Goal: Task Accomplishment & Management: Complete application form

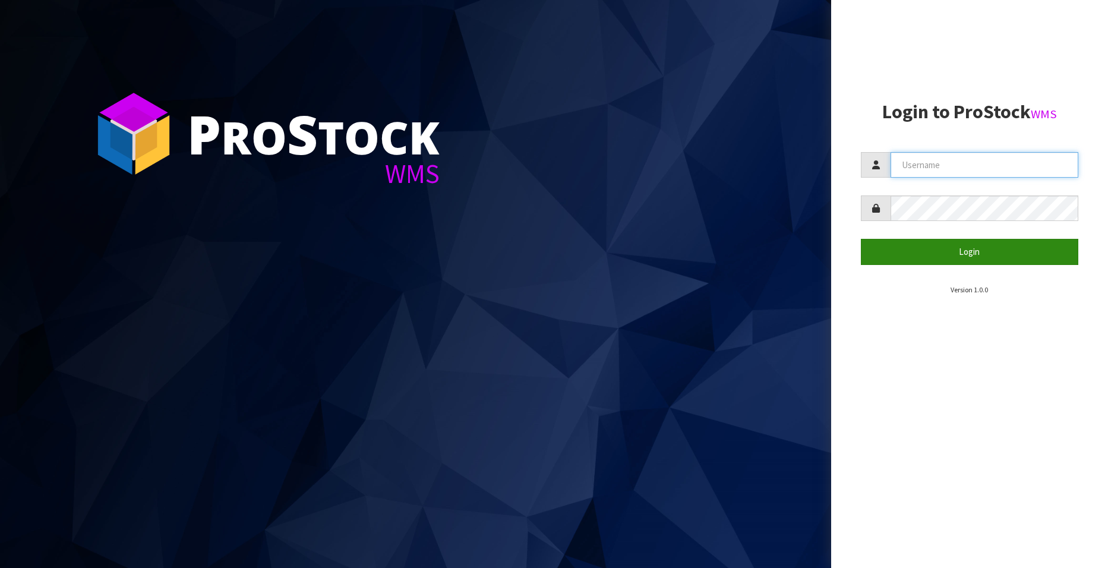
type input "[EMAIL_ADDRESS][DOMAIN_NAME]"
click at [961, 254] on button "Login" at bounding box center [969, 252] width 217 height 26
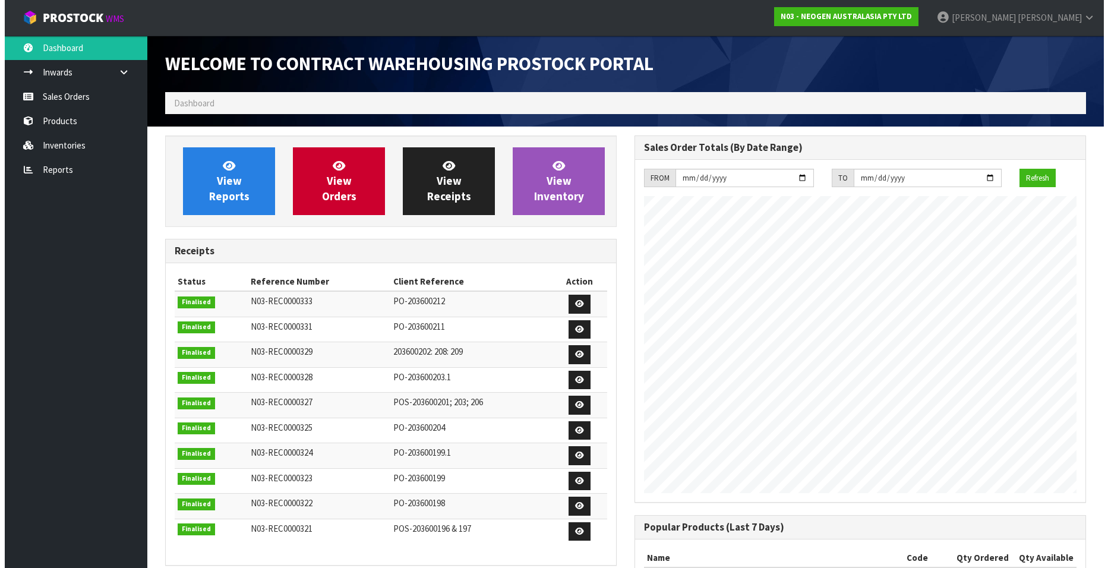
scroll to position [659, 469]
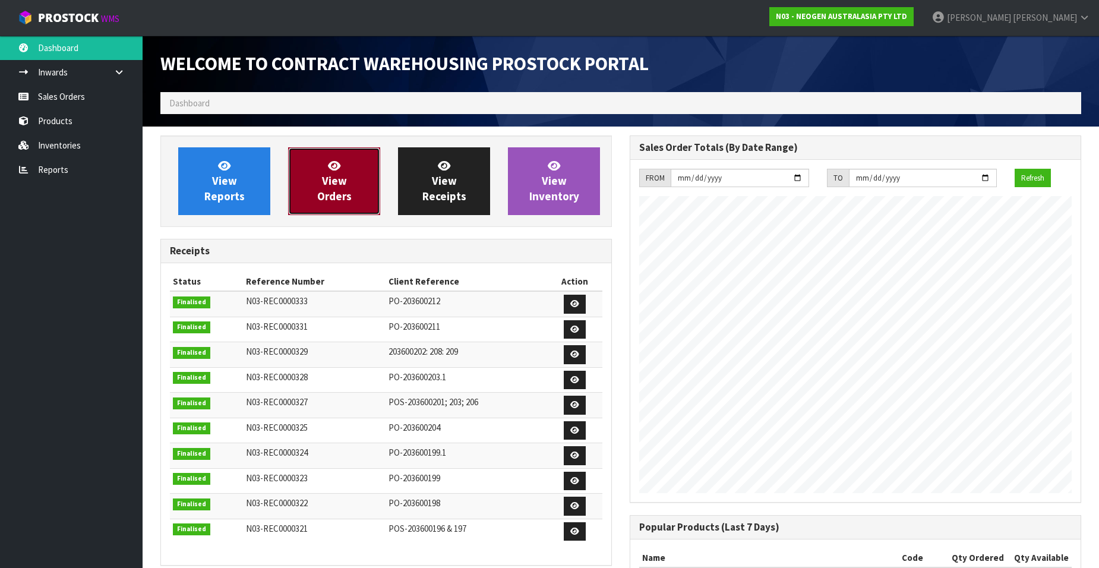
click at [358, 184] on link "View Orders" at bounding box center [334, 181] width 92 height 68
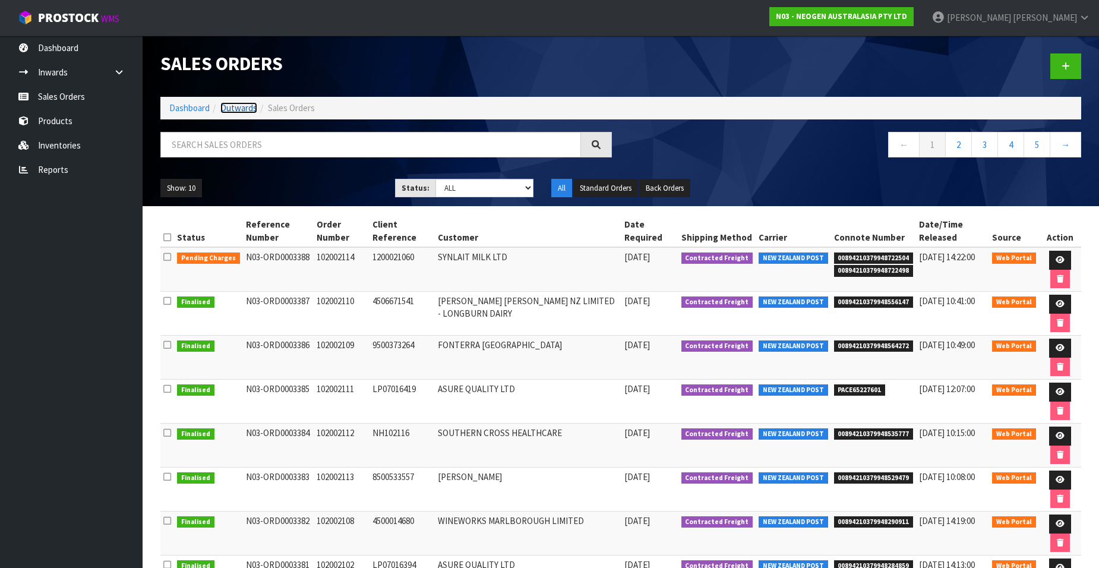
click at [236, 105] on link "Outwards" at bounding box center [238, 107] width 37 height 11
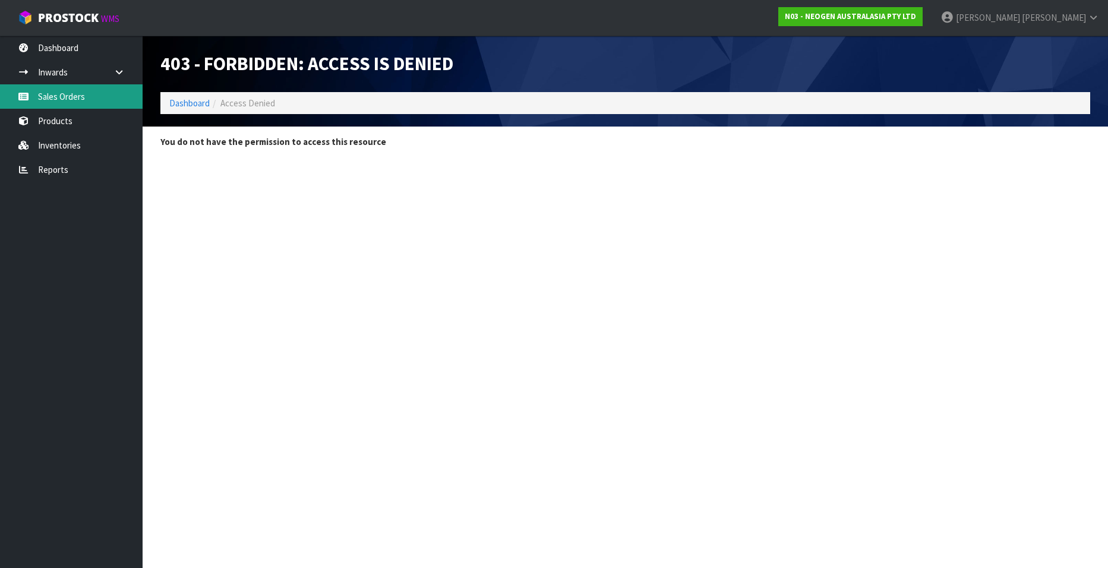
click at [64, 97] on link "Sales Orders" at bounding box center [71, 96] width 143 height 24
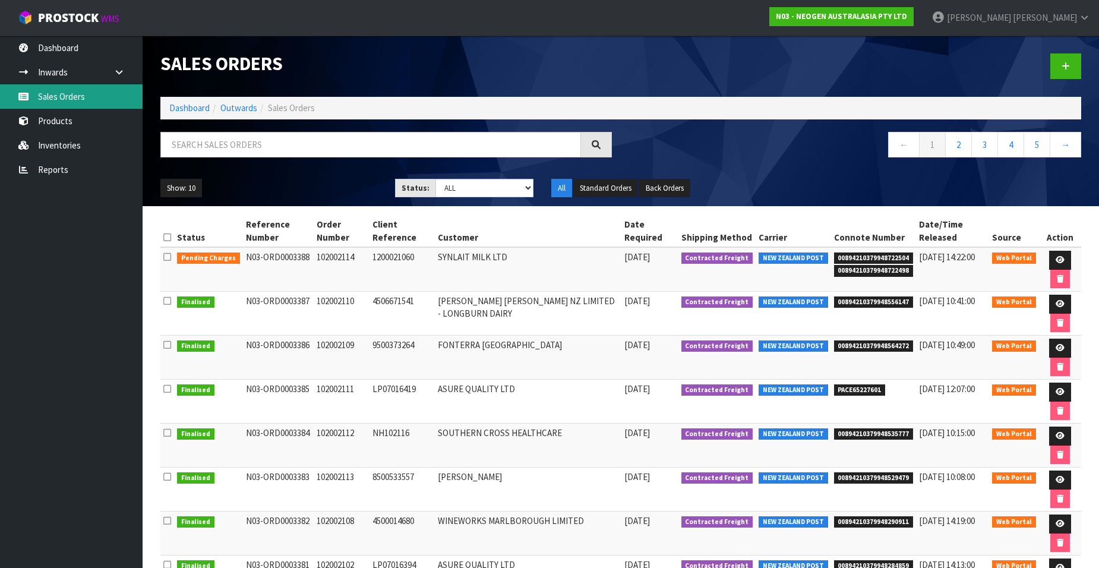
click at [64, 94] on link "Sales Orders" at bounding box center [71, 96] width 143 height 24
click at [1071, 59] on link at bounding box center [1065, 66] width 31 height 26
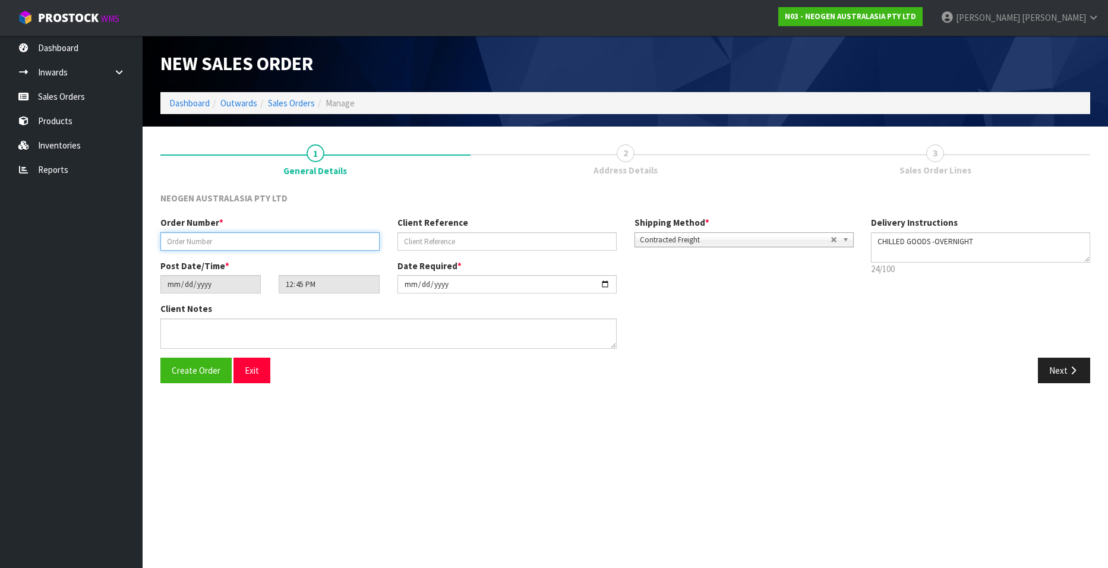
click at [207, 241] on input "text" at bounding box center [269, 241] width 219 height 18
paste input "ATX-CAS-HYP PO-203600202"
drag, startPoint x: 210, startPoint y: 242, endPoint x: 264, endPoint y: 241, distance: 53.5
click at [264, 241] on input "ATX-CAS-HYP PO-203600202" at bounding box center [269, 241] width 219 height 18
type input "ATX-CAS-HYP"
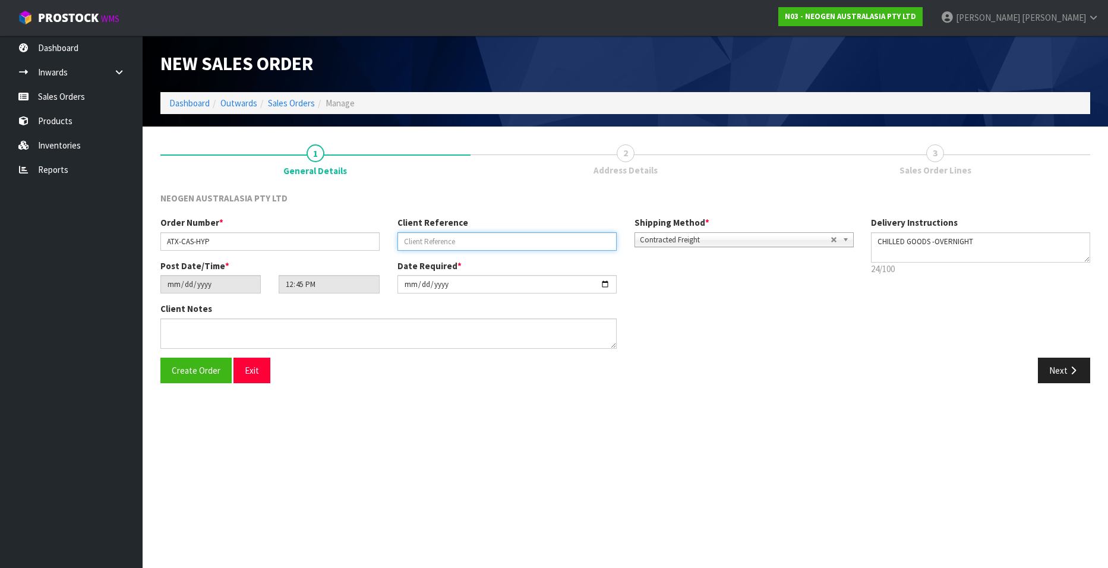
click at [458, 239] on input "text" at bounding box center [507, 241] width 219 height 18
paste input "PO-203600202"
type input "PO-203600202"
click at [605, 284] on input "[DATE]" at bounding box center [507, 284] width 219 height 18
type input "[DATE]"
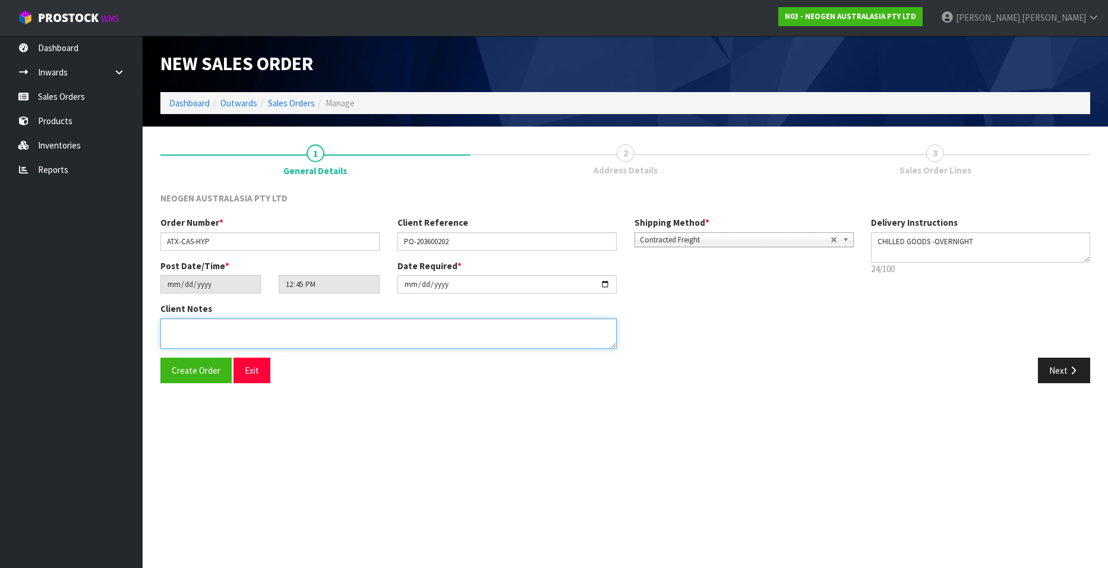
click at [190, 335] on textarea at bounding box center [388, 333] width 456 height 30
paste textarea "PLEASE FIND ATTACHED THE BARCODE LABEL FOR ORDER - ATX-CAS-HYP PO-203600202 PLE…"
type textarea "PLEASE FIND ATTACHED THE BARCODE LABEL FOR ORDER - ATX-CAS-HYP PO-203600202 PLE…"
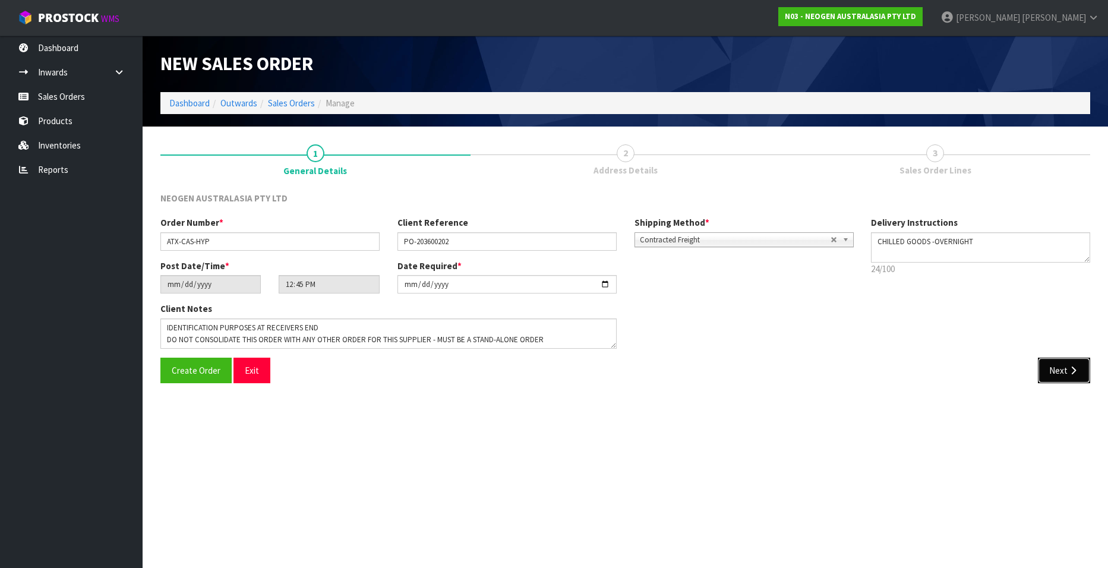
click at [1059, 371] on button "Next" at bounding box center [1064, 371] width 52 height 26
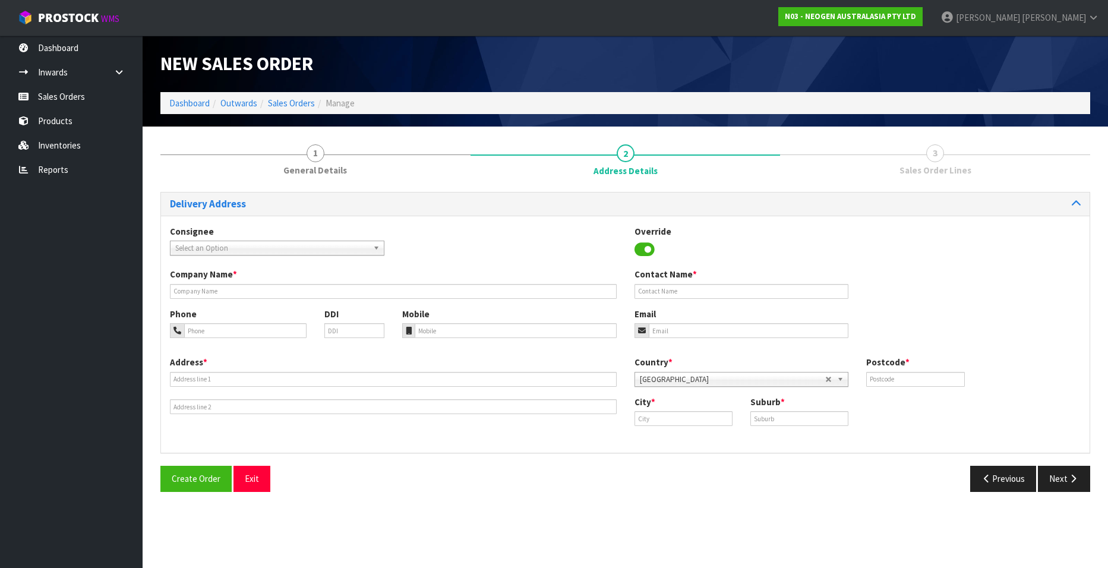
click at [323, 248] on span "Select an Option" at bounding box center [271, 248] width 193 height 14
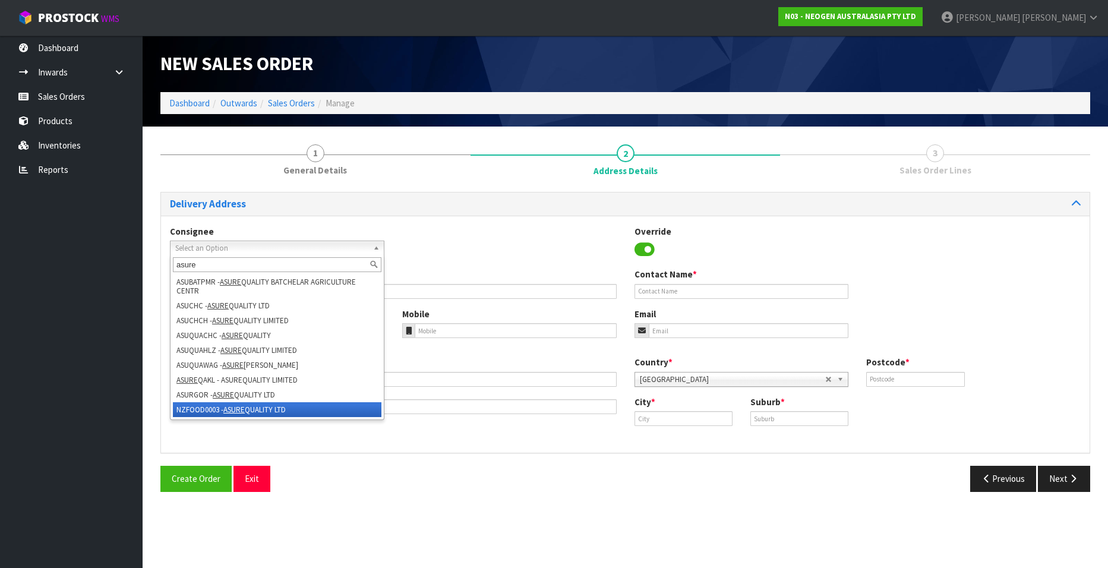
type input "asure"
click at [265, 410] on li "NZFOOD0003 - ASURE QUALITY LTD" at bounding box center [277, 409] width 209 height 15
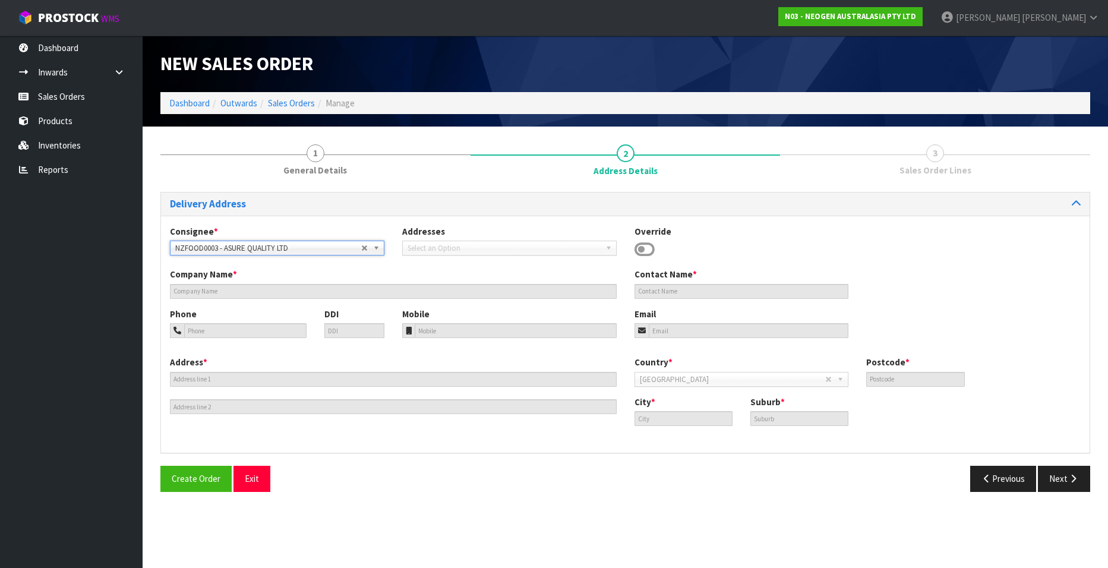
type input "ASURE QUALITY LTD"
type input "[STREET_ADDRESS]"
type input "0600"
type input "[GEOGRAPHIC_DATA]"
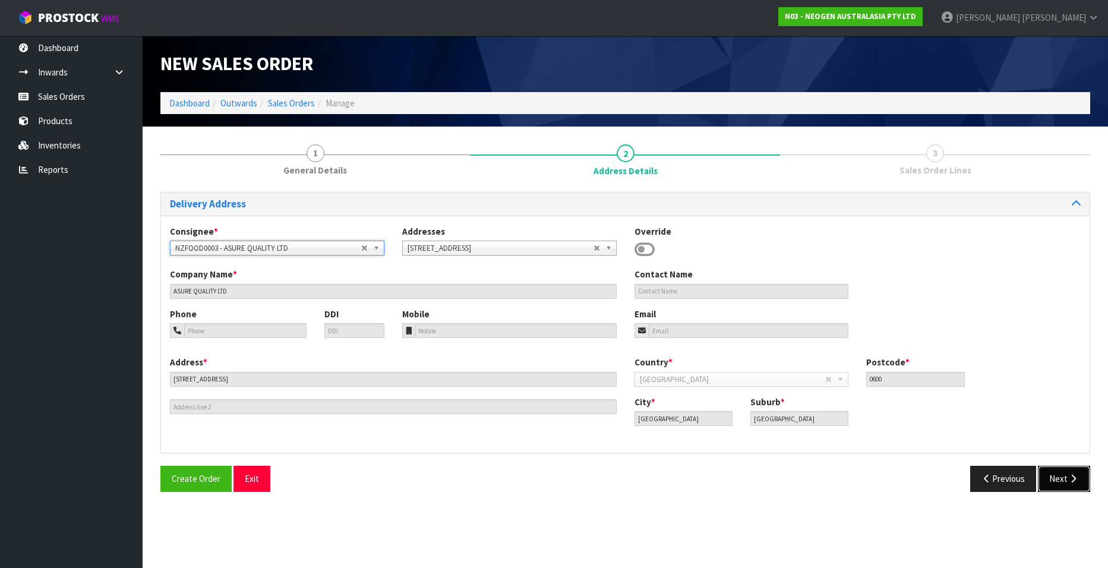
click at [1056, 474] on button "Next" at bounding box center [1064, 479] width 52 height 26
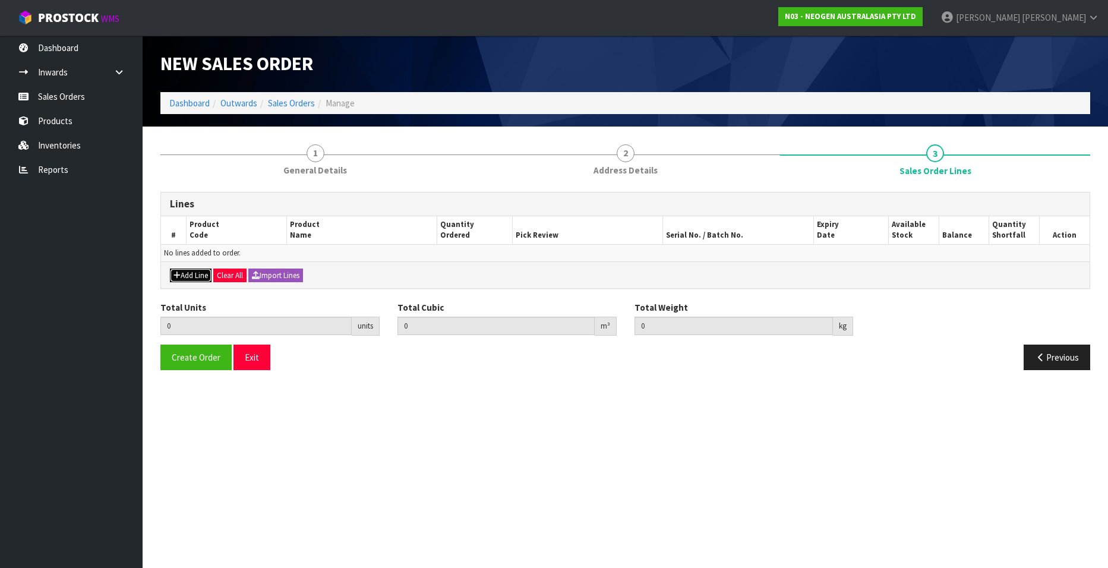
click at [187, 273] on button "Add Line" at bounding box center [191, 276] width 42 height 14
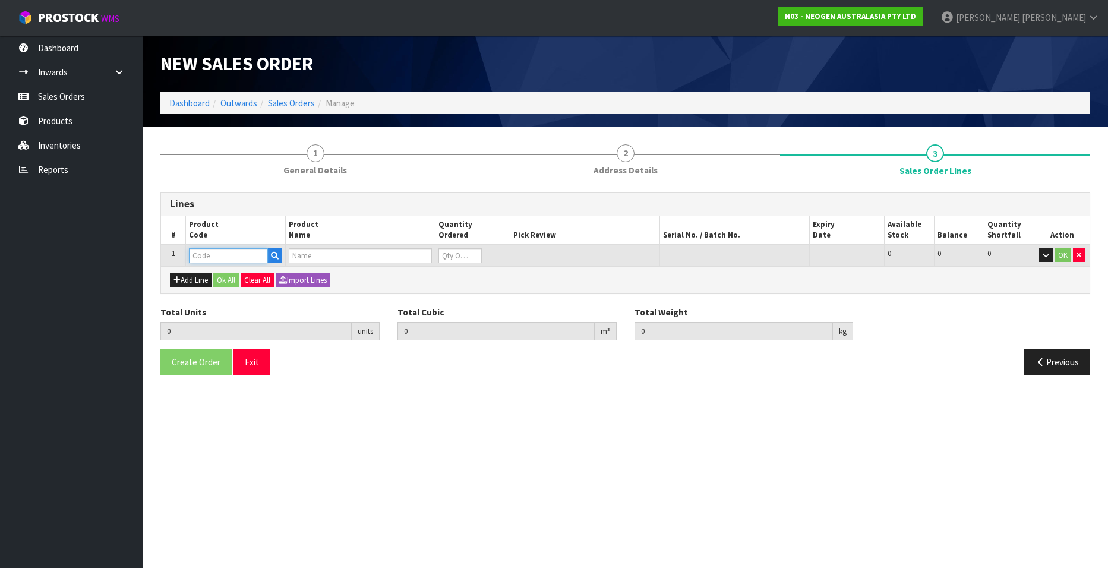
click at [214, 254] on input "text" at bounding box center [228, 255] width 79 height 15
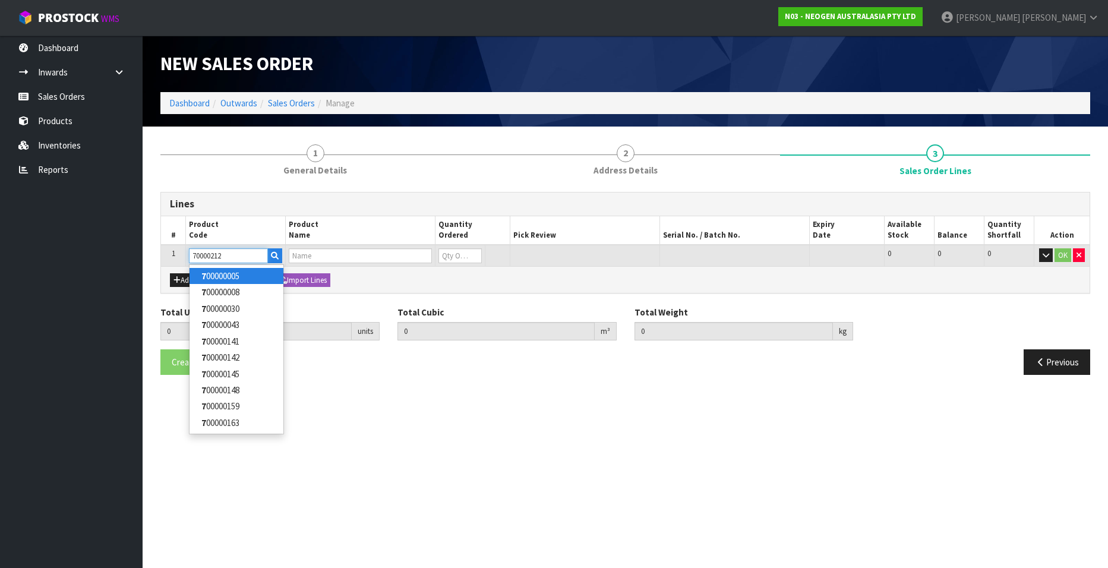
type input "700002120"
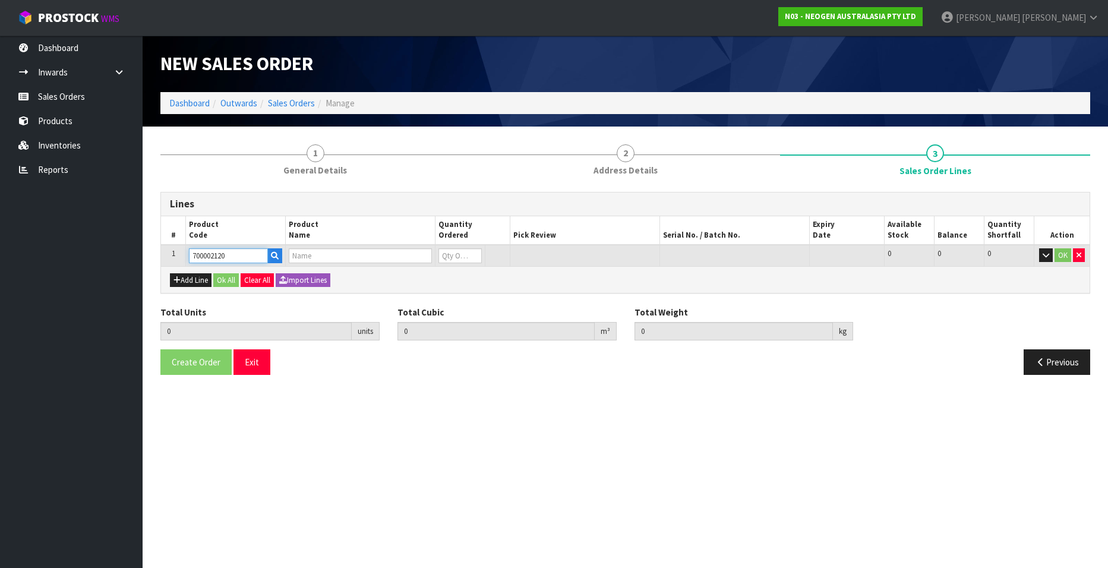
type input "0.000000"
type input "0.000"
type input "7100039374 - 6406 PETRIFILM AEROBIC CT PLT 1000EA/CS"
type input "0"
type input "700002120"
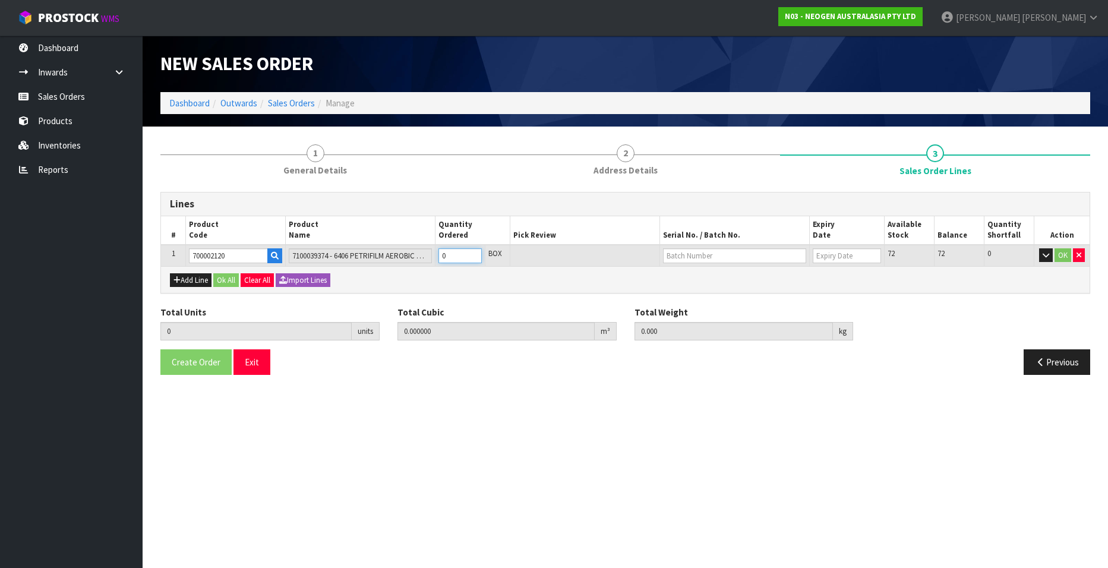
type input "1"
type input "0.00736"
type input "2"
type input "1"
click at [474, 255] on input "1" at bounding box center [459, 255] width 43 height 15
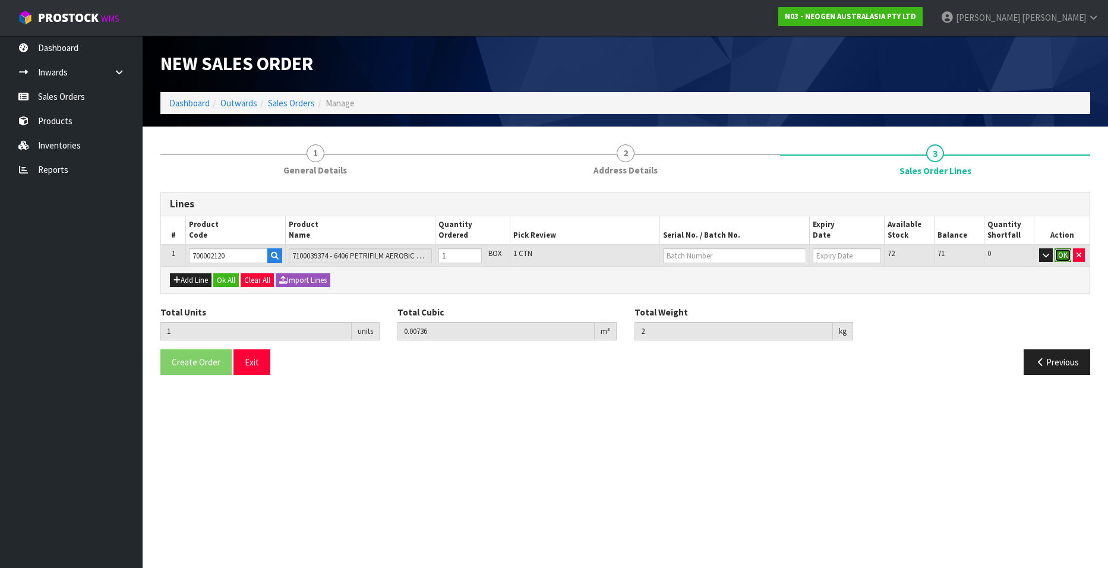
click at [1064, 255] on button "OK" at bounding box center [1063, 255] width 17 height 14
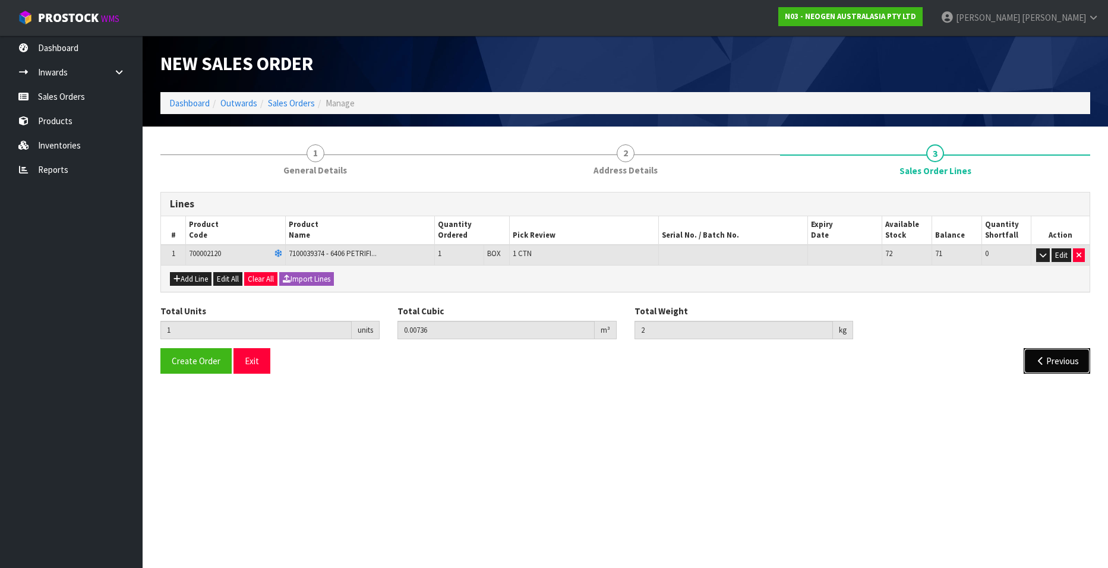
click at [1054, 359] on button "Previous" at bounding box center [1057, 361] width 67 height 26
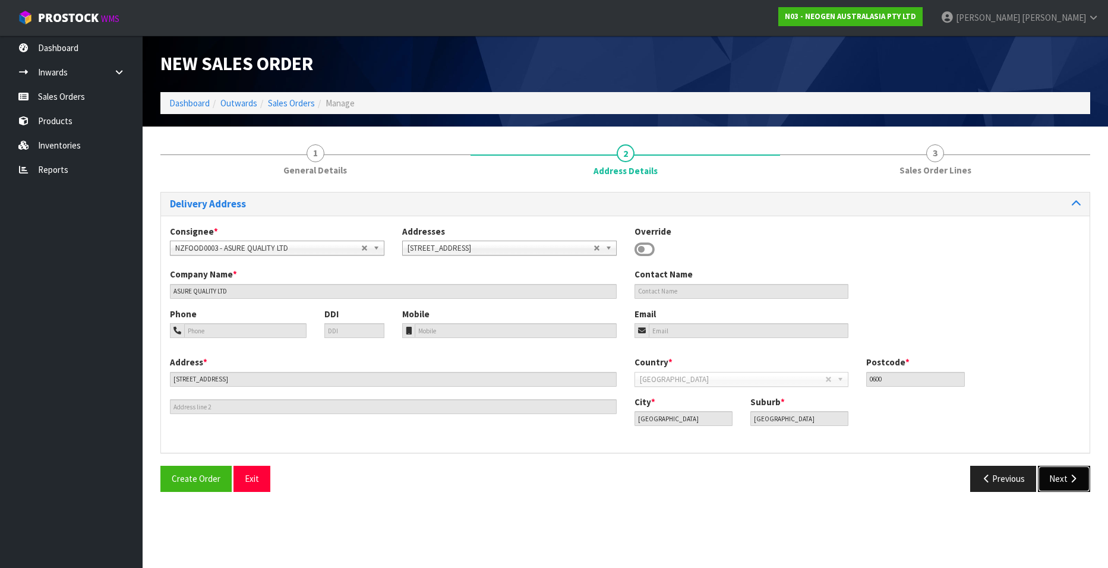
click at [1058, 479] on button "Next" at bounding box center [1064, 479] width 52 height 26
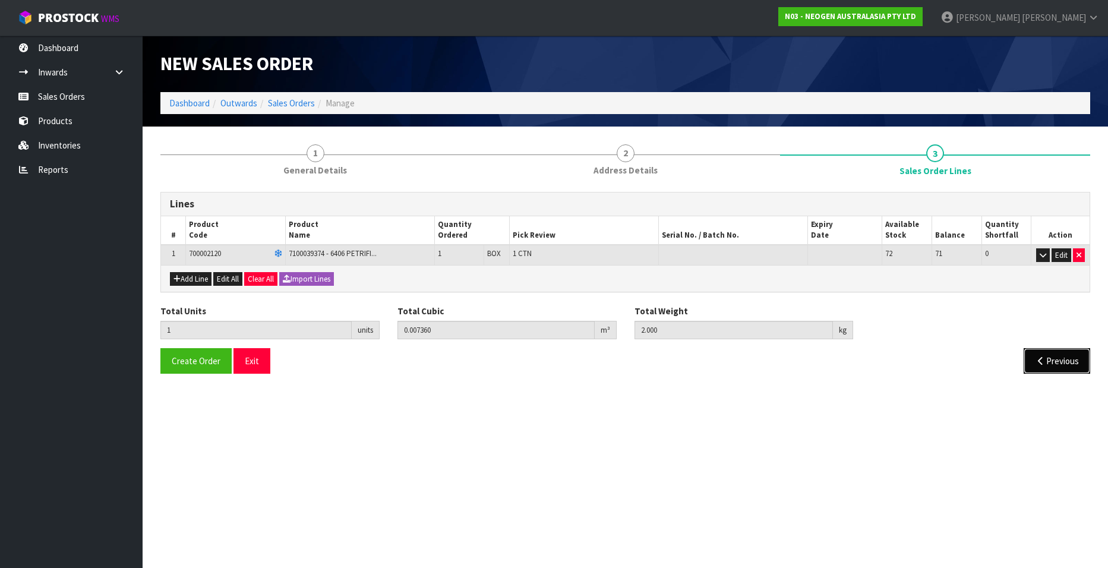
click at [1045, 362] on button "Previous" at bounding box center [1057, 361] width 67 height 26
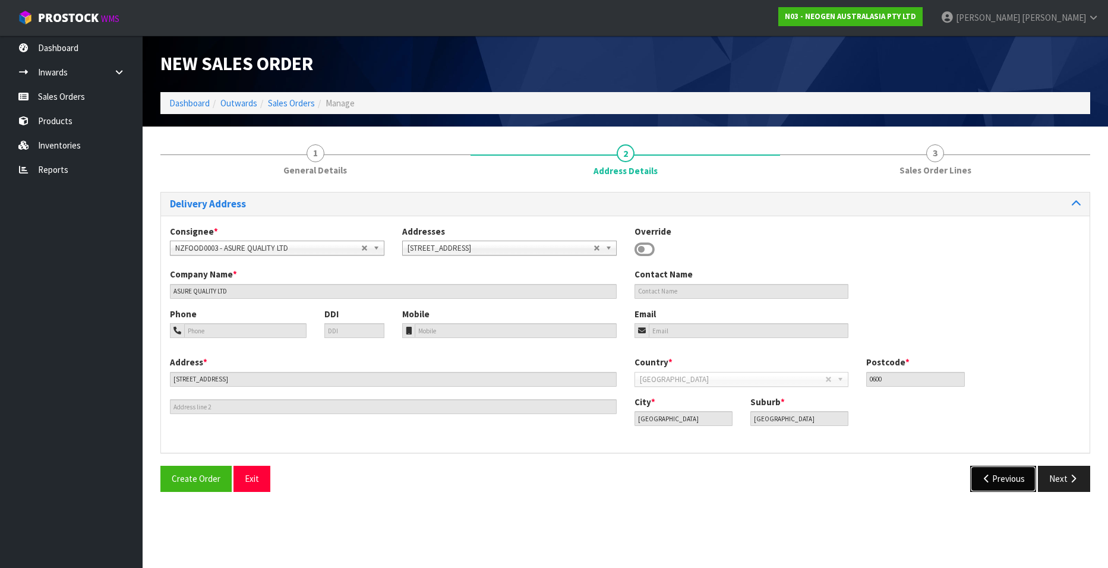
click at [1012, 479] on button "Previous" at bounding box center [1003, 479] width 67 height 26
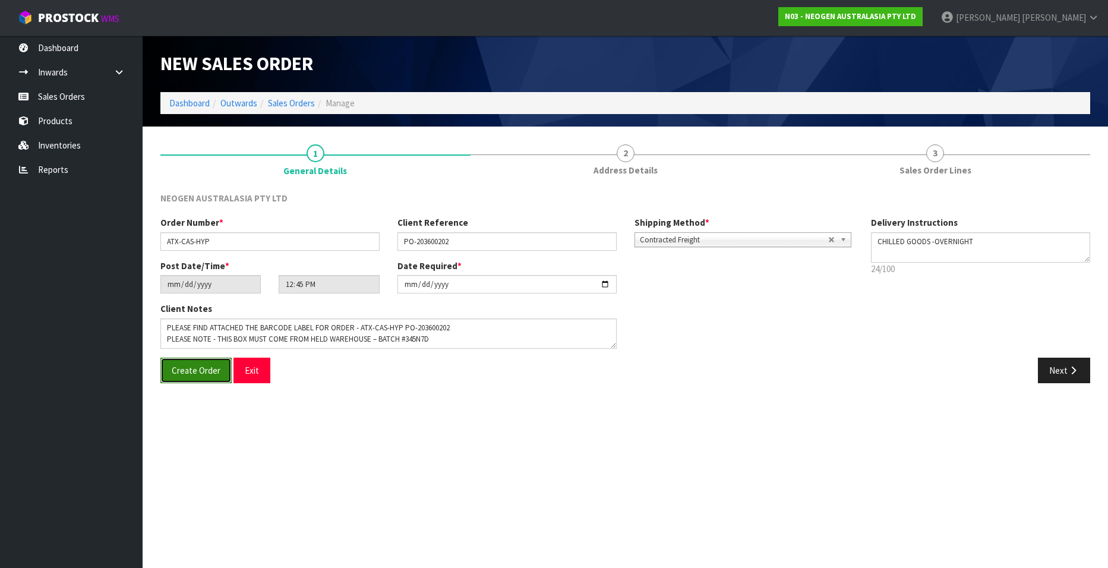
click at [194, 368] on span "Create Order" at bounding box center [196, 370] width 49 height 11
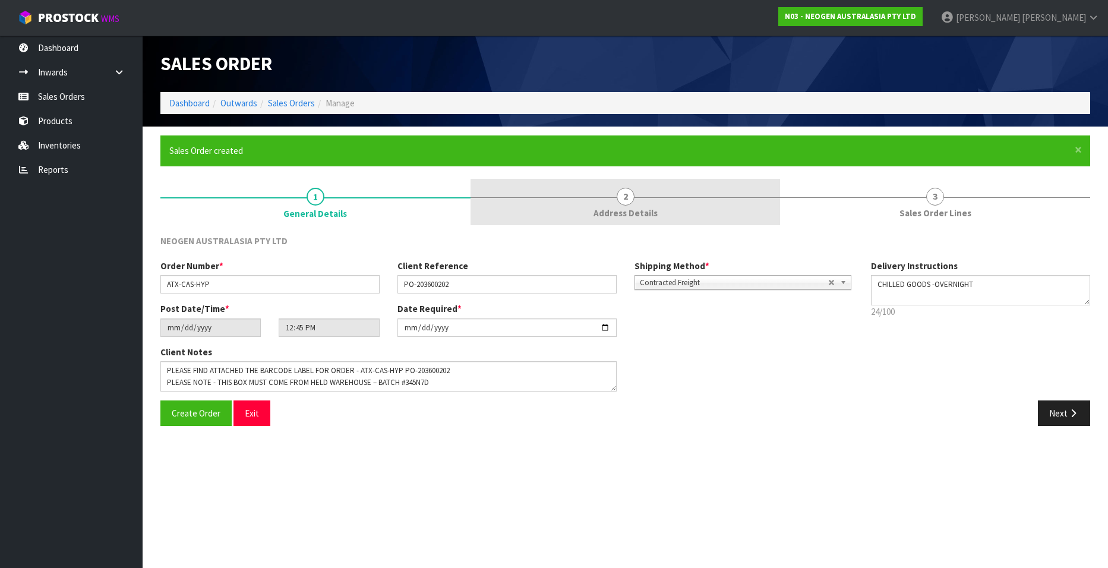
type input "14:45:00.000"
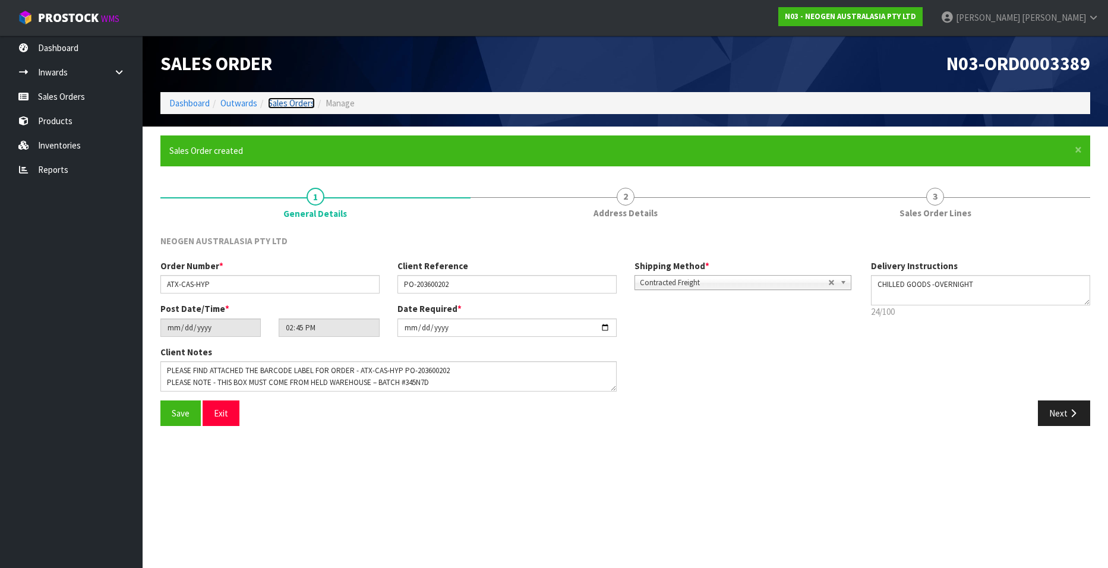
click at [280, 101] on link "Sales Orders" at bounding box center [291, 102] width 47 height 11
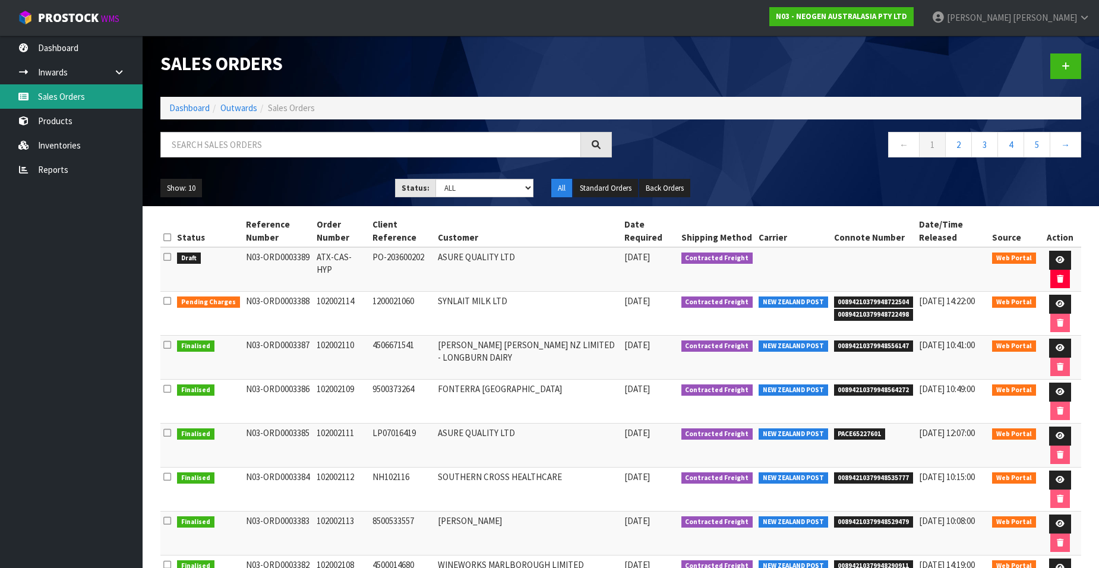
click at [72, 94] on link "Sales Orders" at bounding box center [71, 96] width 143 height 24
click at [1059, 67] on link at bounding box center [1065, 66] width 31 height 26
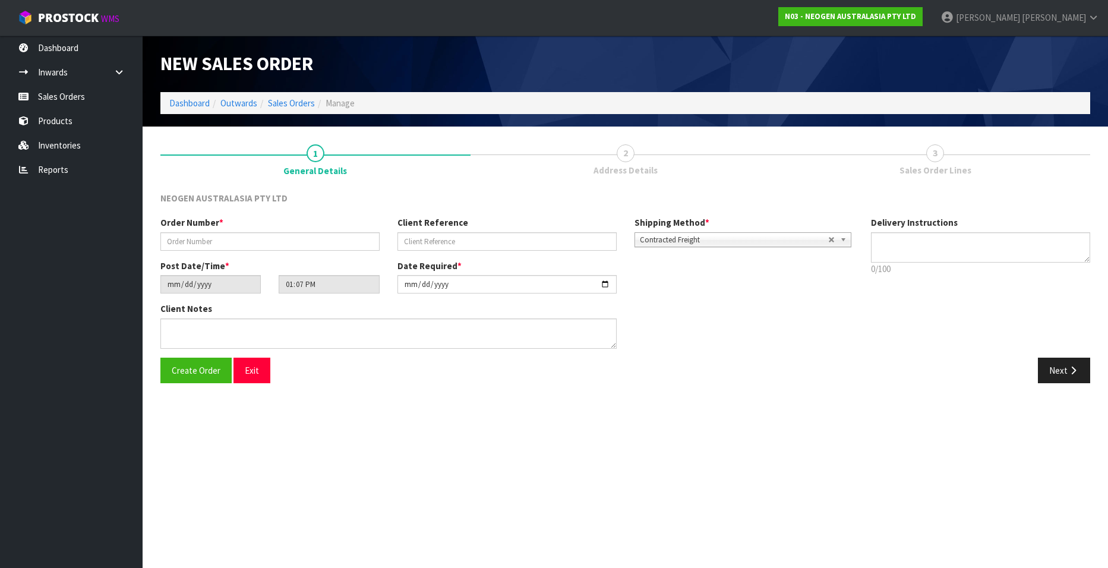
type textarea "CHILLED GOODS -OVERNIGHT"
click at [207, 245] on input "text" at bounding box center [269, 241] width 219 height 18
paste input "JCT-XY0-RQV"
type input "JCT-XY0-RQV"
click at [419, 246] on input "text" at bounding box center [507, 241] width 219 height 18
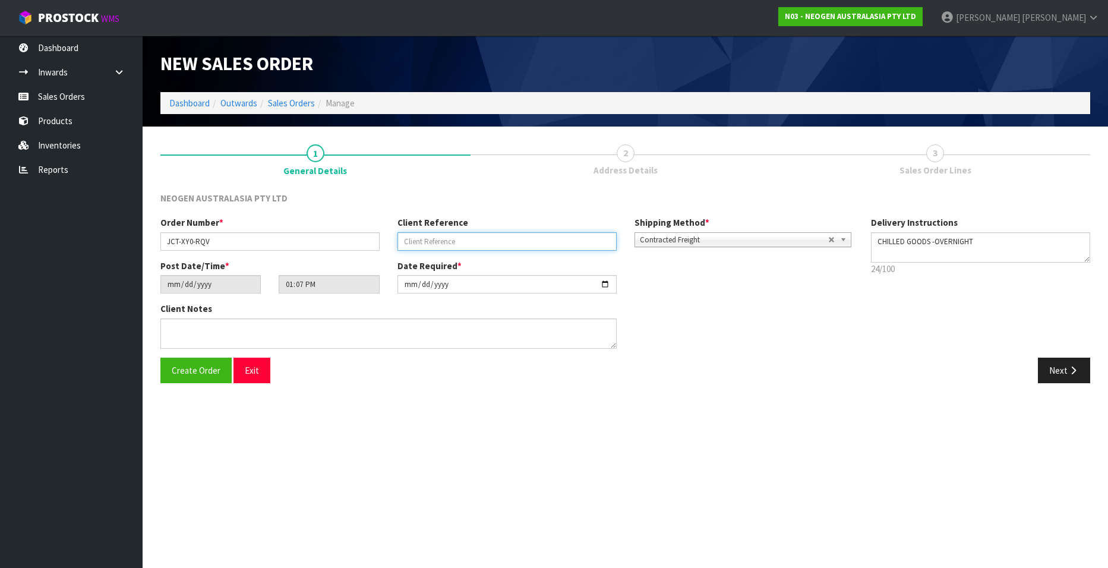
paste input "PO-203600209"
type input "PO-203600209"
click at [606, 286] on input "[DATE]" at bounding box center [507, 284] width 219 height 18
type input "[DATE]"
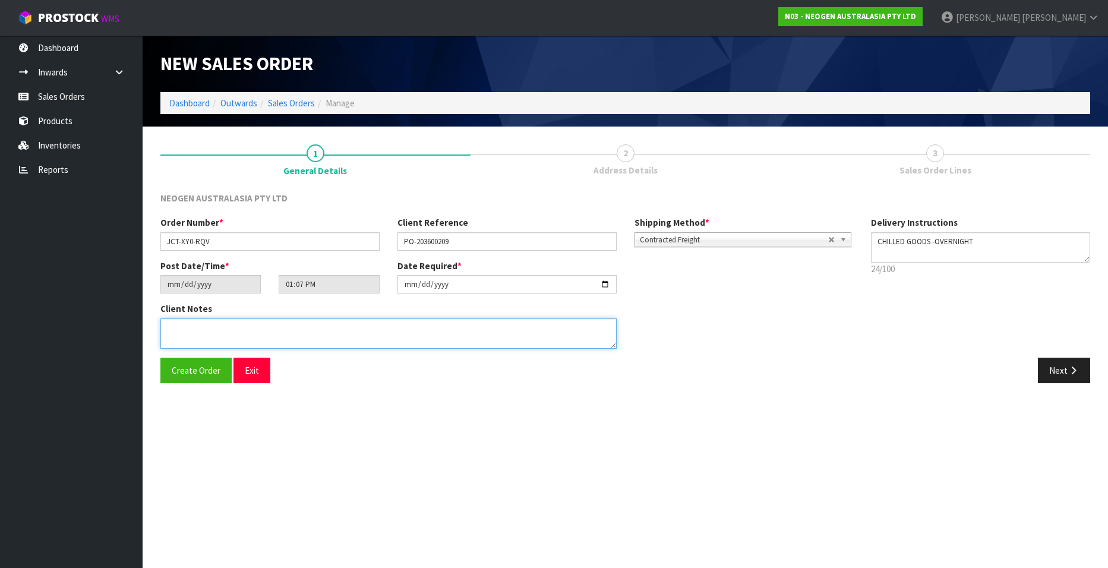
click at [278, 330] on textarea at bounding box center [388, 333] width 456 height 30
paste textarea "PLEASE FIND ATTACHED THE BARCODE LABEL FOR ORDER - JCT-XY0-RQV PLEASE NOTE - TH…"
type textarea "PLEASE FIND ATTACHED THE BARCODE LABEL FOR ORDER - JCT-XY0-RQV PLEASE NOTE - TH…"
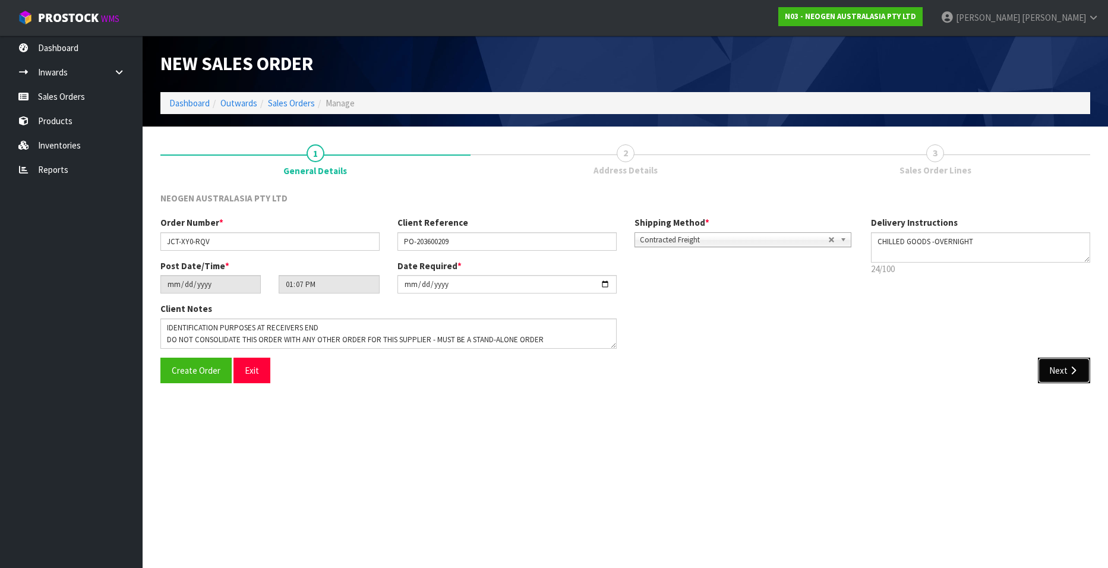
drag, startPoint x: 1052, startPoint y: 370, endPoint x: 1033, endPoint y: 370, distance: 19.0
click at [1052, 370] on button "Next" at bounding box center [1064, 371] width 52 height 26
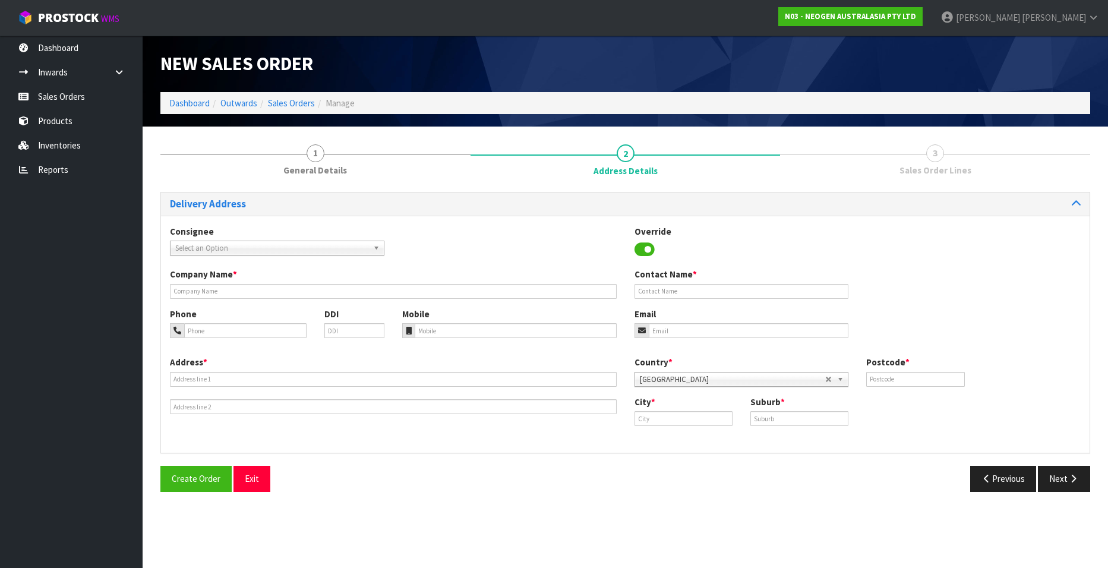
click at [304, 244] on span "Select an Option" at bounding box center [271, 248] width 193 height 14
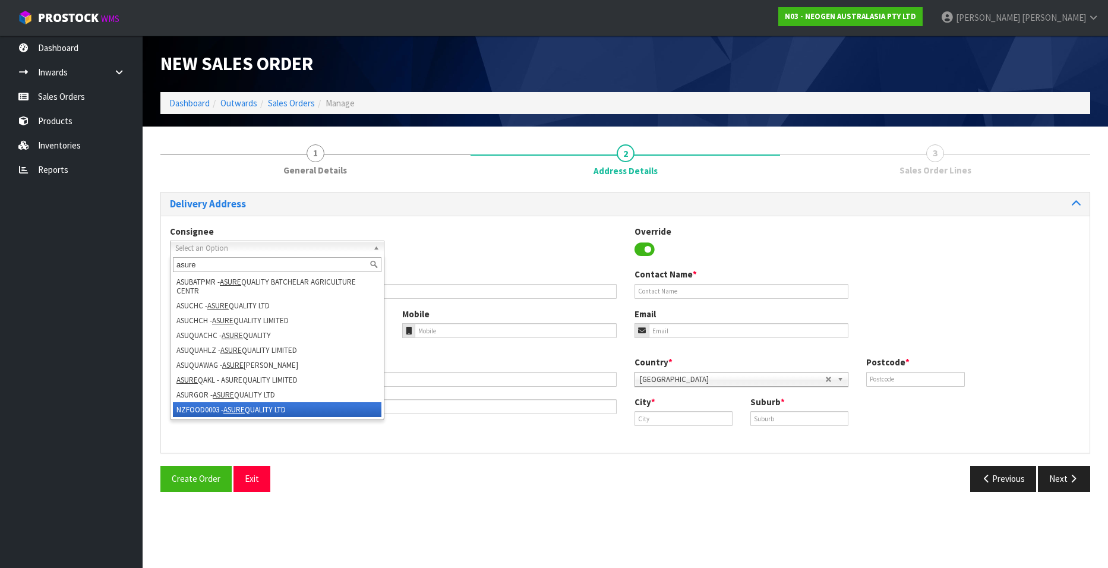
type input "asure"
click at [243, 411] on em "ASURE" at bounding box center [233, 410] width 21 height 10
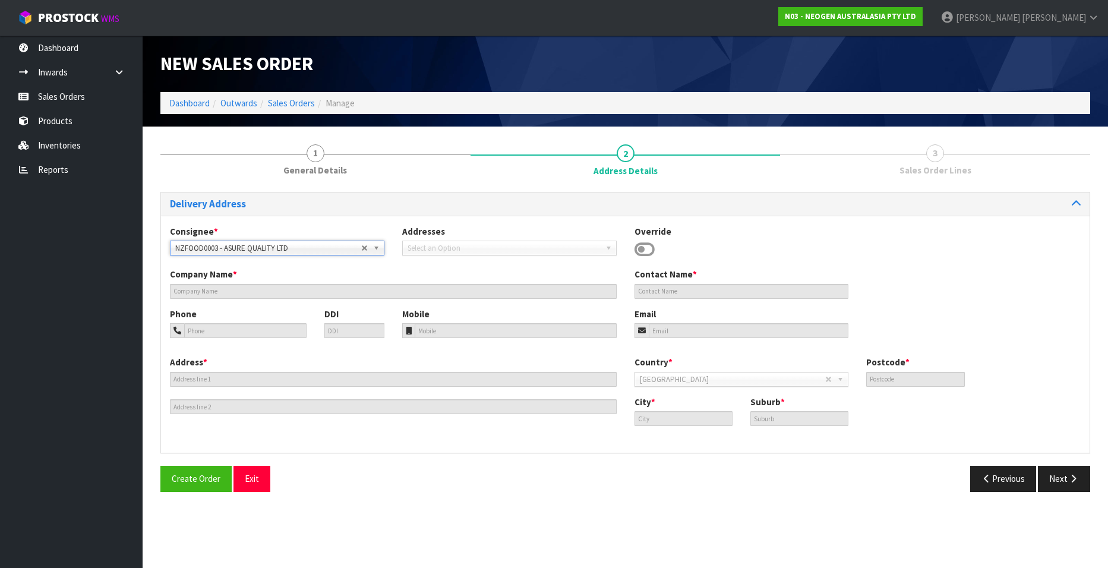
type input "ASURE QUALITY LTD"
type input "[STREET_ADDRESS]"
type input "0600"
type input "[GEOGRAPHIC_DATA]"
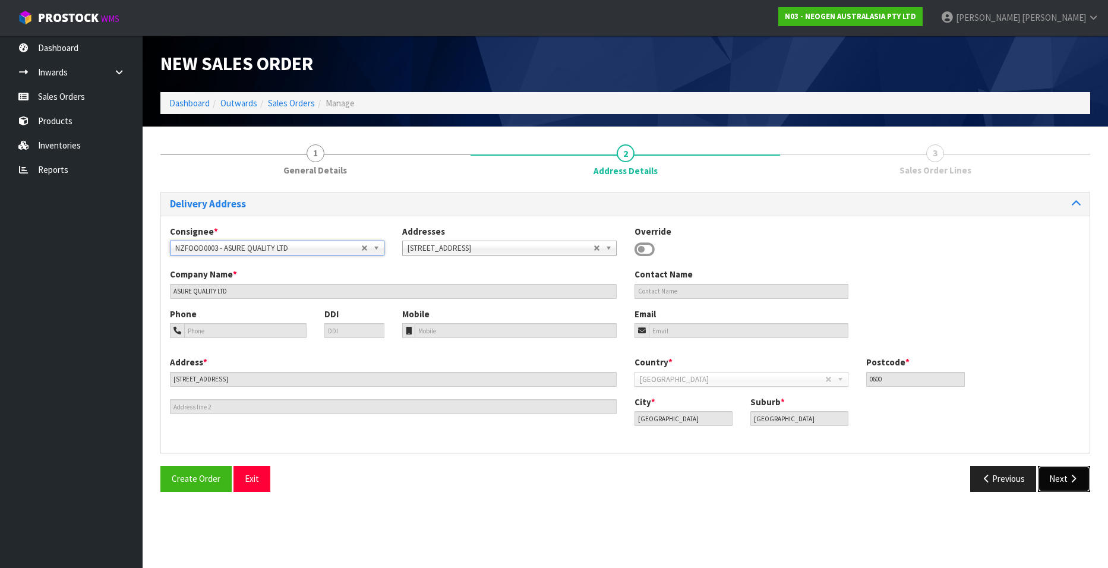
click at [1056, 475] on button "Next" at bounding box center [1064, 479] width 52 height 26
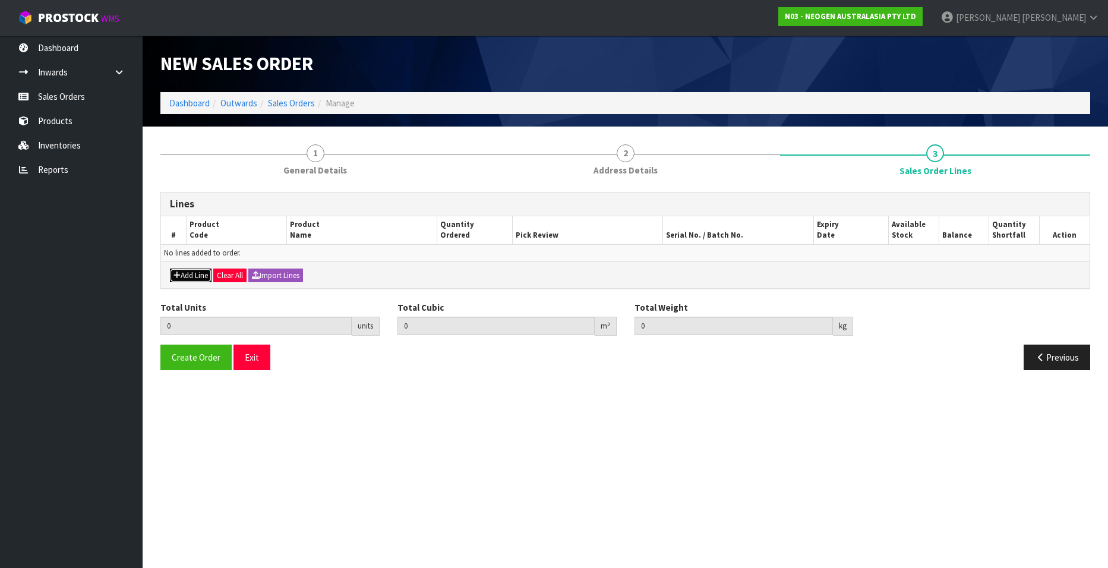
click at [184, 272] on button "Add Line" at bounding box center [191, 276] width 42 height 14
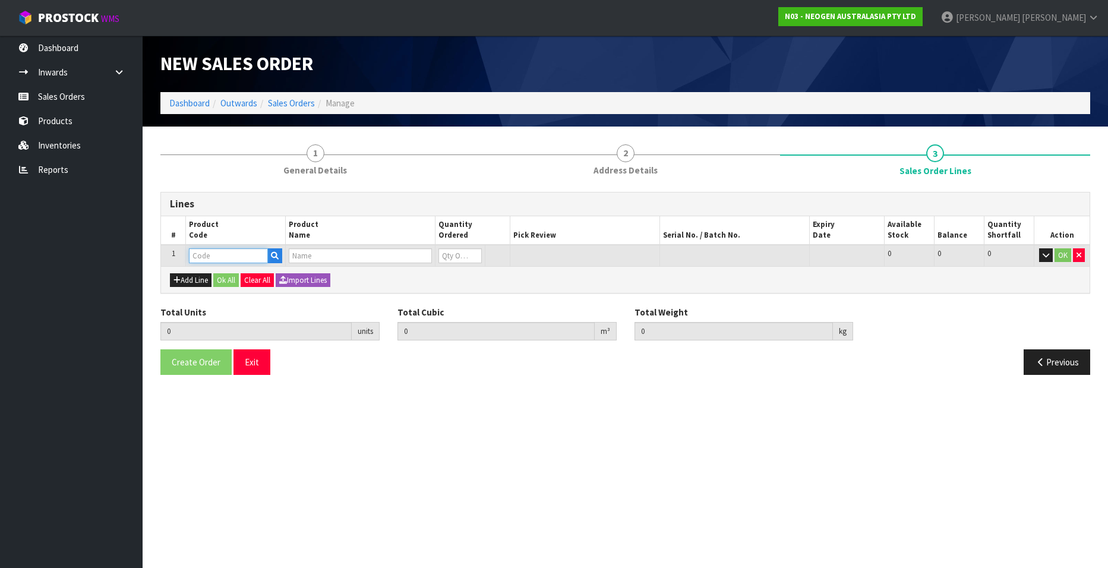
click at [207, 254] on input "text" at bounding box center [228, 255] width 79 height 15
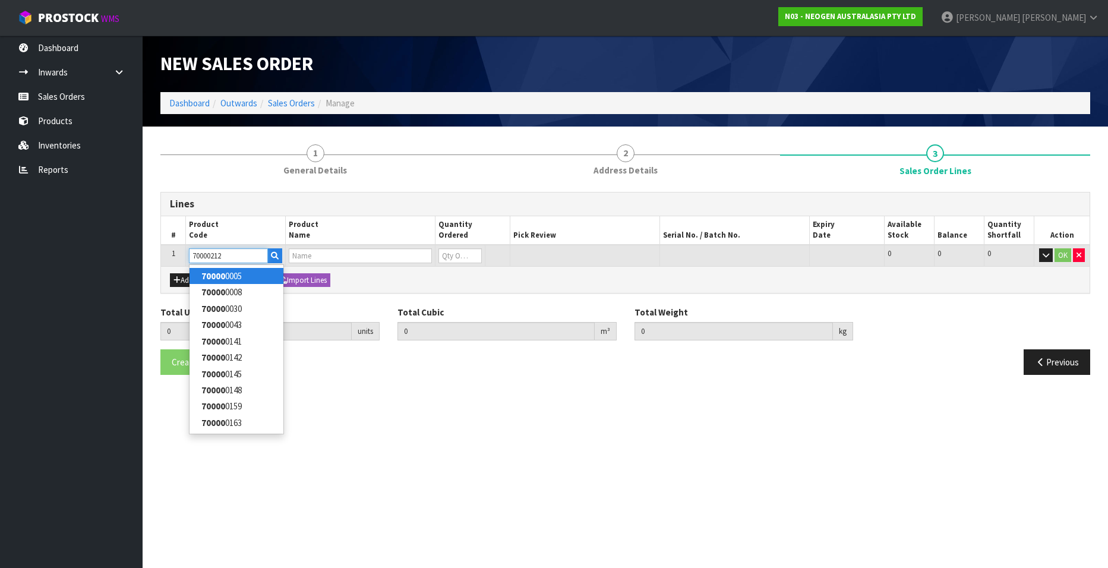
type input "700002120"
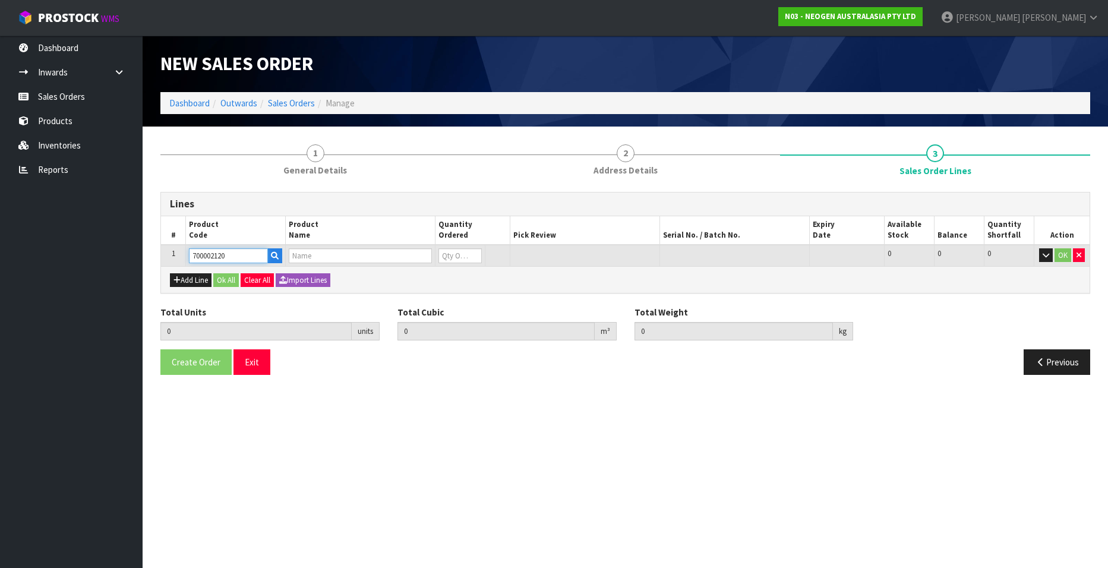
type input "0.000000"
type input "0.000"
type input "7100039374 - 6406 PETRIFILM AEROBIC CT PLT 1000EA/CS"
type input "0"
type input "700002120"
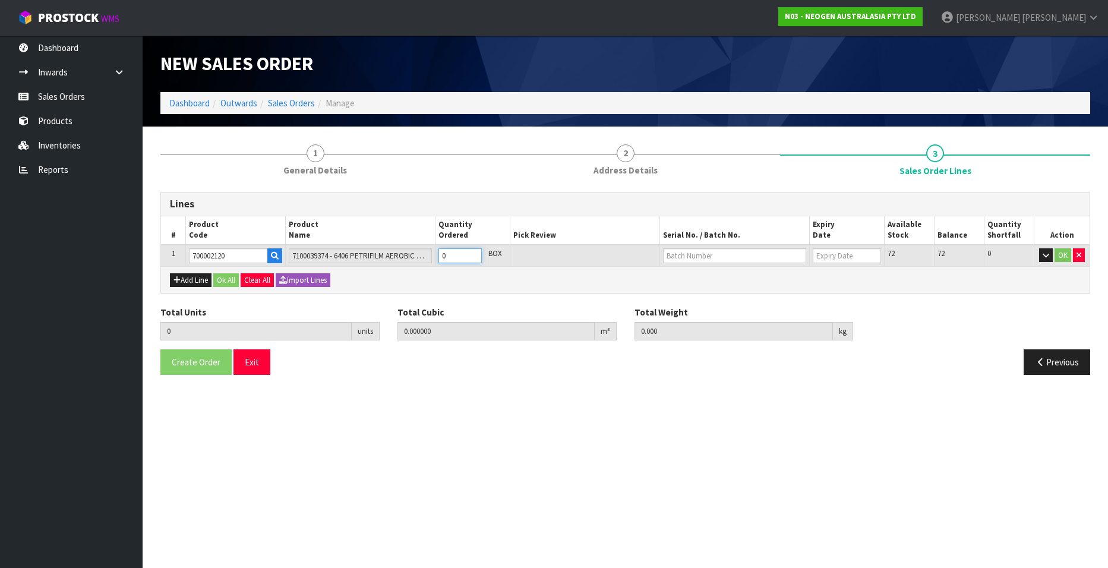
type input "1"
type input "0.00736"
type input "2"
type input "1"
click at [474, 252] on input "1" at bounding box center [459, 255] width 43 height 15
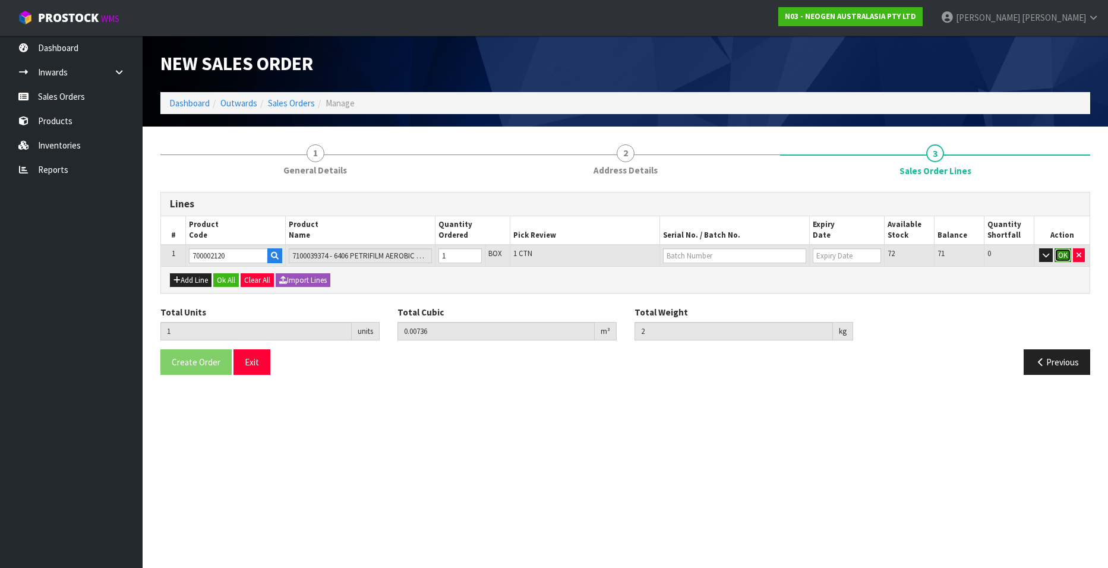
click at [1061, 255] on button "OK" at bounding box center [1063, 255] width 17 height 14
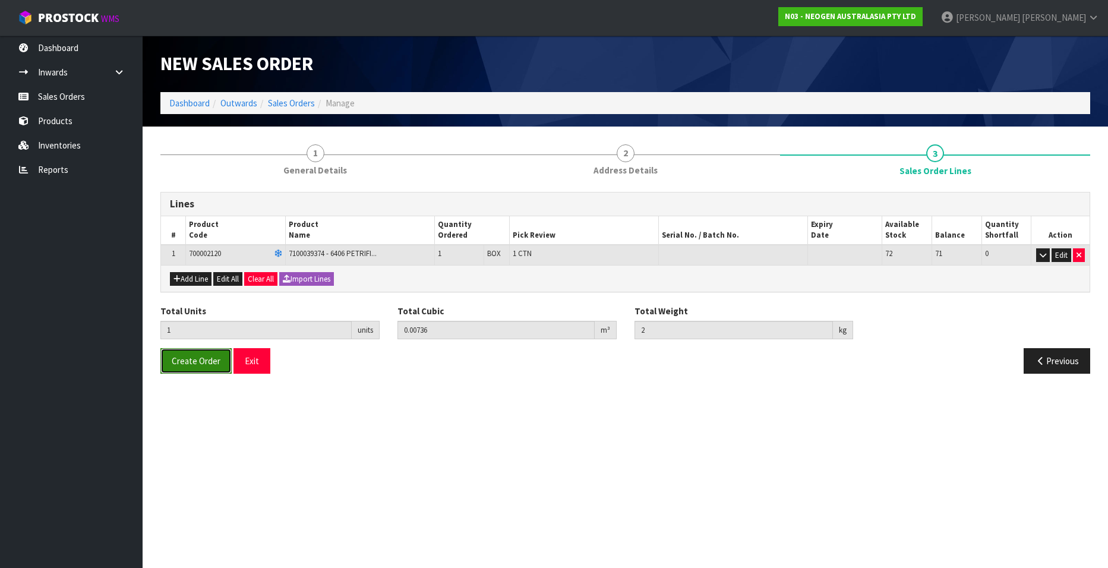
click at [193, 361] on span "Create Order" at bounding box center [196, 360] width 49 height 11
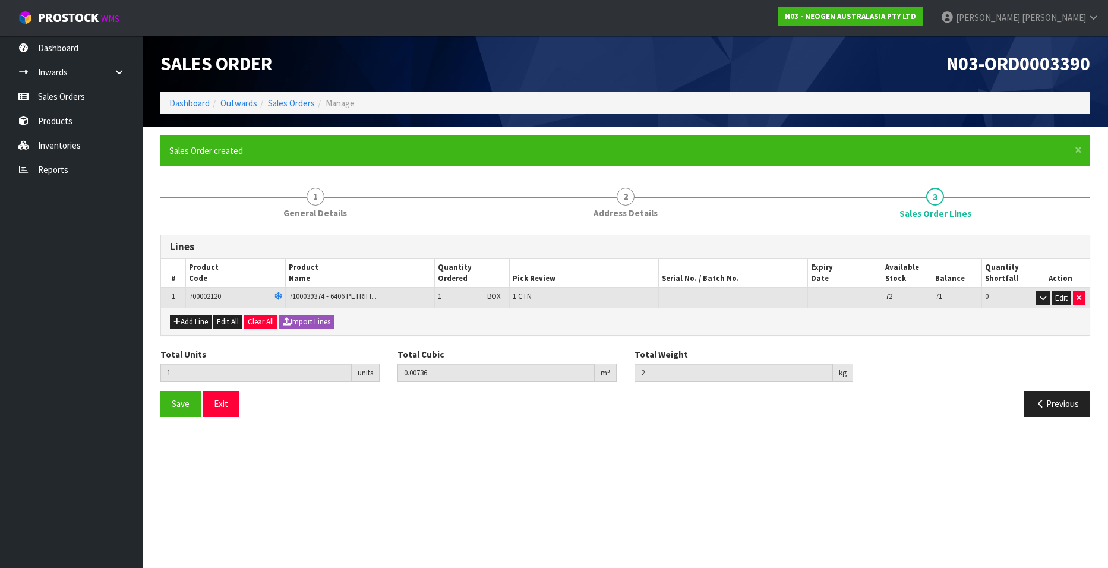
drag, startPoint x: 1020, startPoint y: 72, endPoint x: 992, endPoint y: 75, distance: 28.7
click at [1020, 72] on span "N03-ORD0003390" at bounding box center [1019, 64] width 144 height 24
drag, startPoint x: 947, startPoint y: 64, endPoint x: 1089, endPoint y: 64, distance: 142.6
click at [1089, 64] on span "N03-ORD0003390" at bounding box center [1019, 64] width 144 height 24
copy span "N03-ORD0003390"
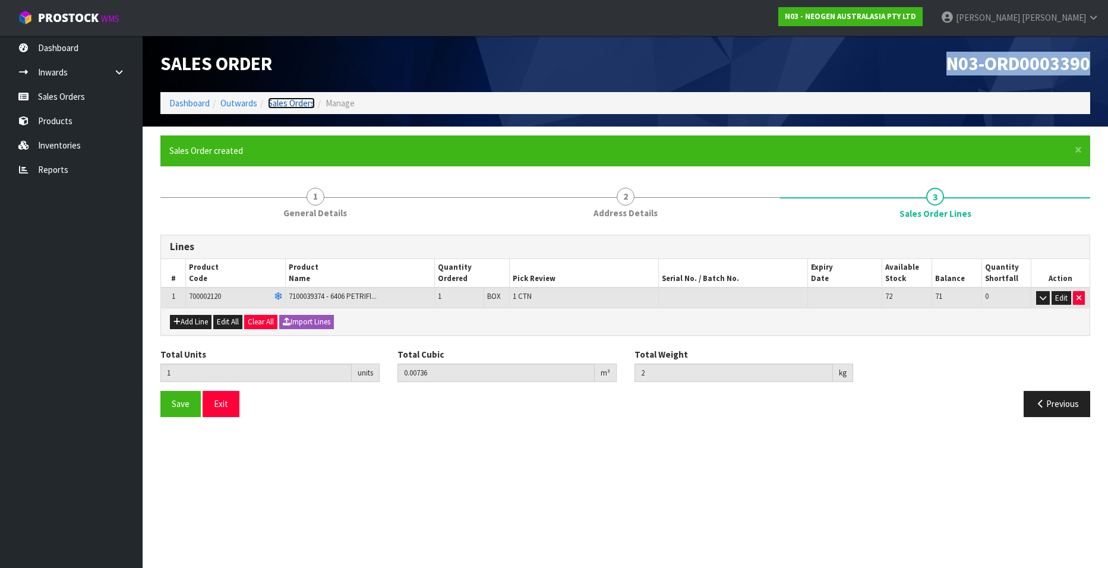
click at [289, 102] on link "Sales Orders" at bounding box center [291, 102] width 47 height 11
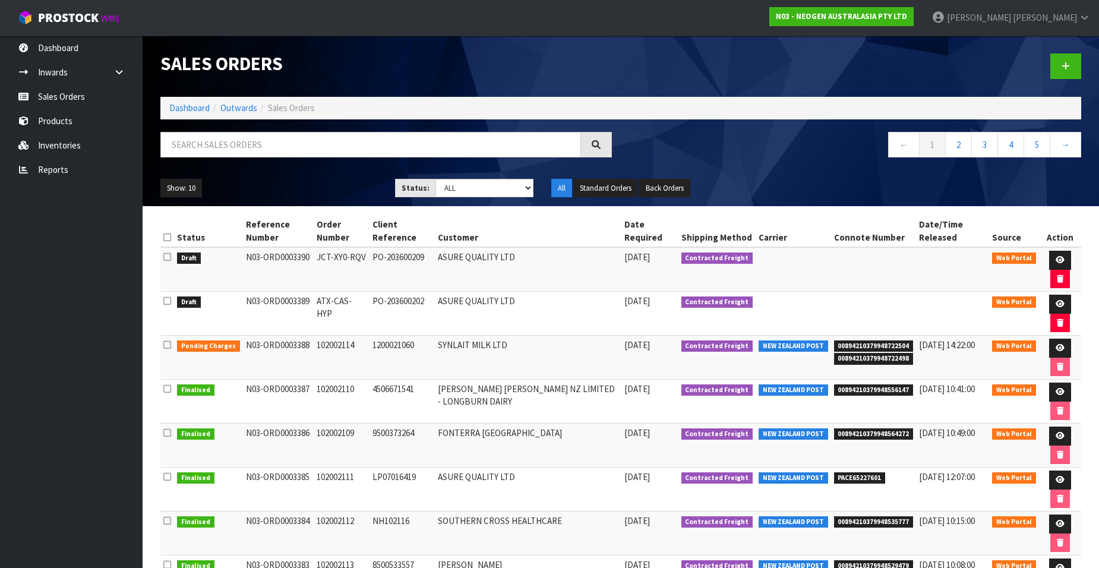
click at [572, 80] on div "Sales Orders" at bounding box center [386, 64] width 469 height 56
click at [1069, 65] on icon at bounding box center [1066, 66] width 8 height 9
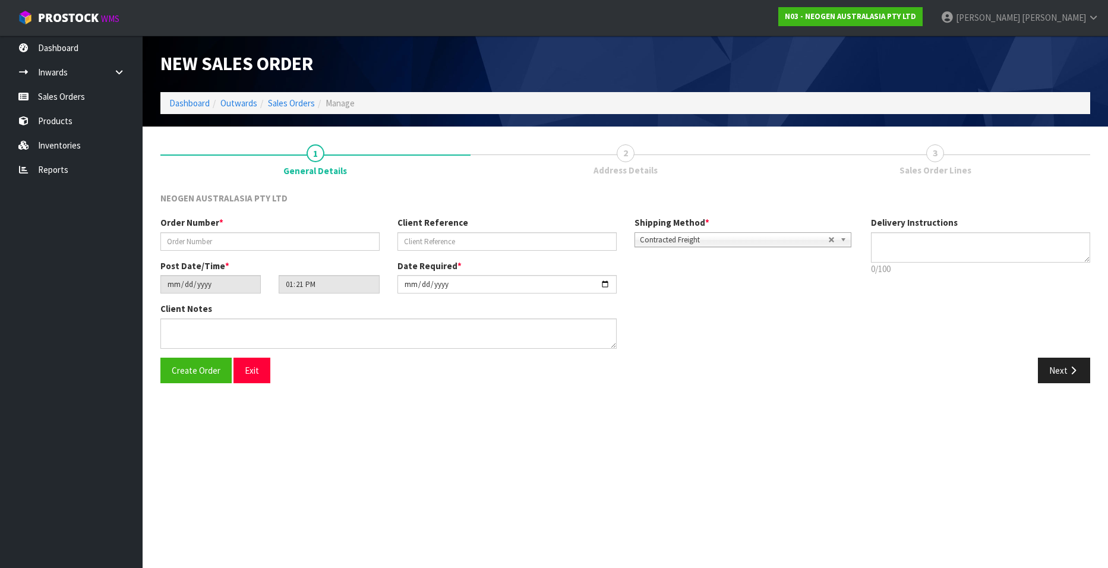
type textarea "CHILLED GOODS -OVERNIGHT"
click at [195, 243] on input "text" at bounding box center [269, 241] width 219 height 18
paste input "VQW-7BF-SDF"
type input "VQW-7BF-SDF"
click at [412, 239] on input "text" at bounding box center [507, 241] width 219 height 18
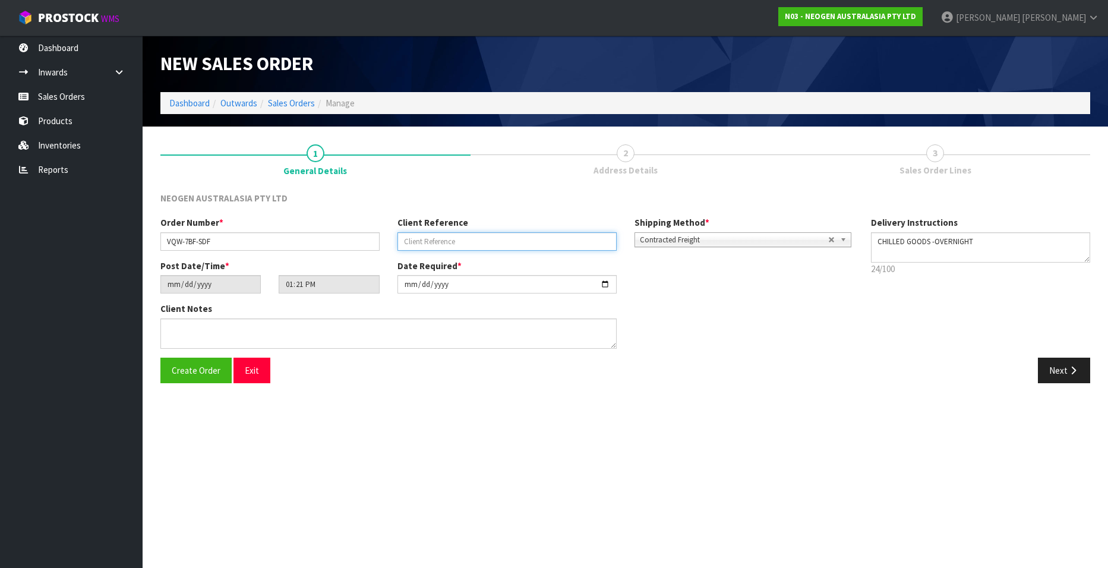
paste input "PO-203600209"
type input "PO-203600209"
click at [602, 284] on input "[DATE]" at bounding box center [507, 284] width 219 height 18
type input "[DATE]"
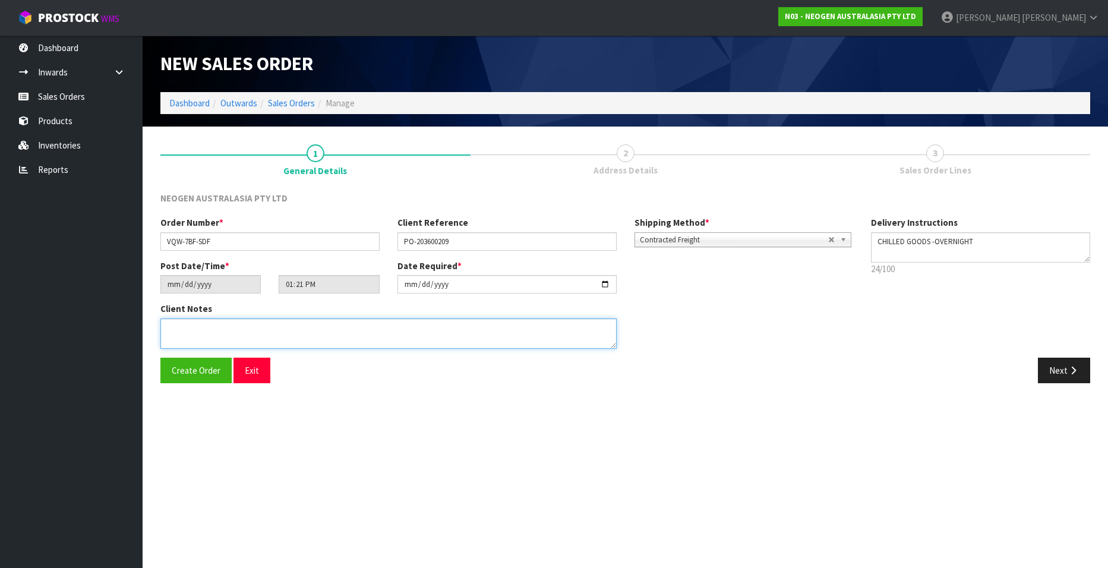
click at [190, 336] on textarea at bounding box center [388, 333] width 456 height 30
paste textarea "PLEASE NOTE - THIS BOX MUST COME FROM HELD WAREHOUSE – BATCH # 345589 A BARCODE…"
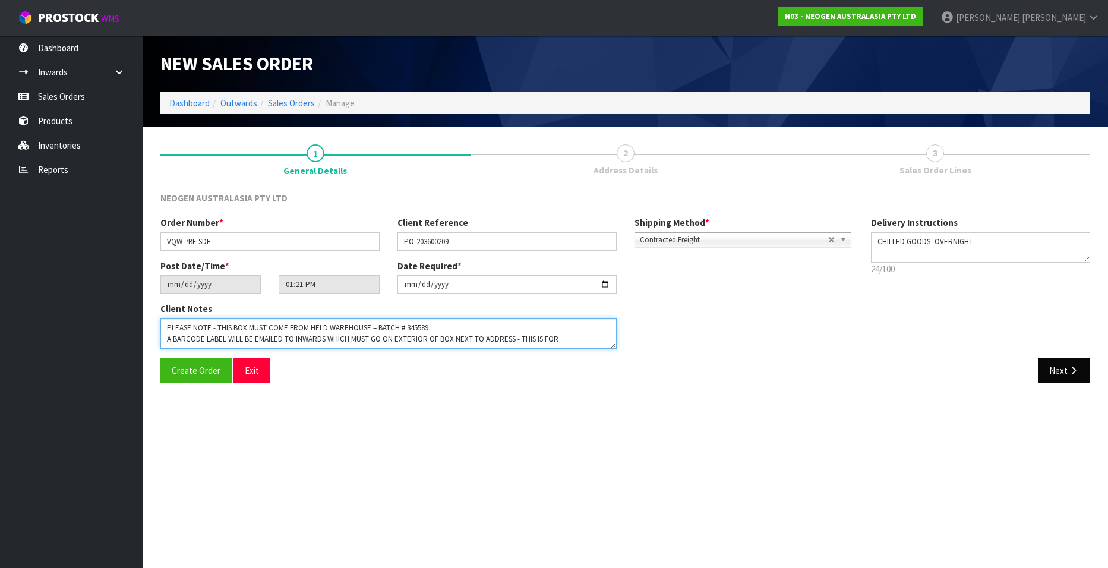
type textarea "PLEASE NOTE - THIS BOX MUST COME FROM HELD WAREHOUSE – BATCH # 345589 A BARCODE…"
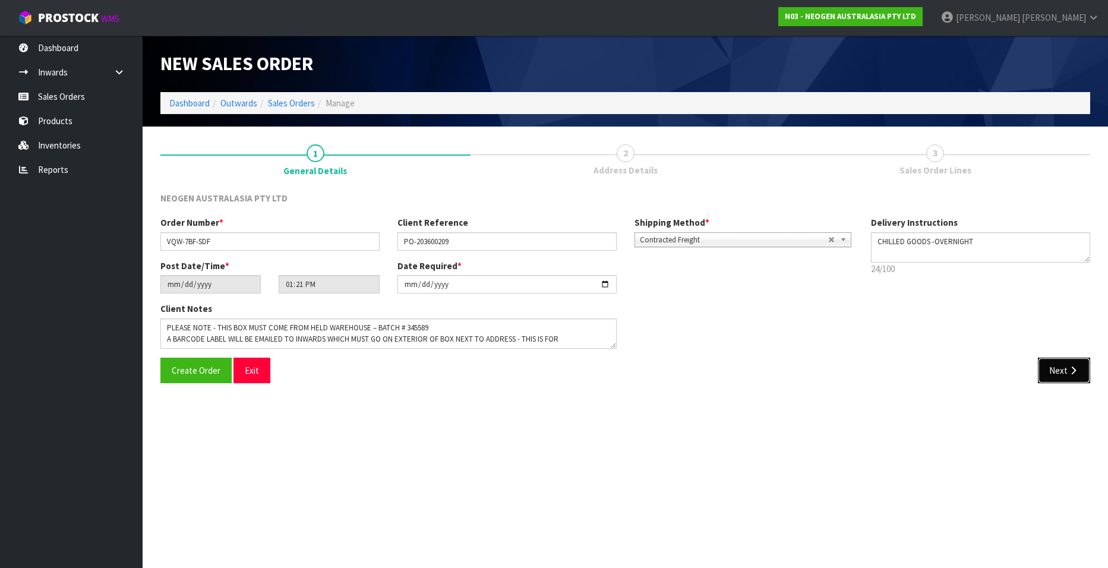
click at [1055, 369] on button "Next" at bounding box center [1064, 371] width 52 height 26
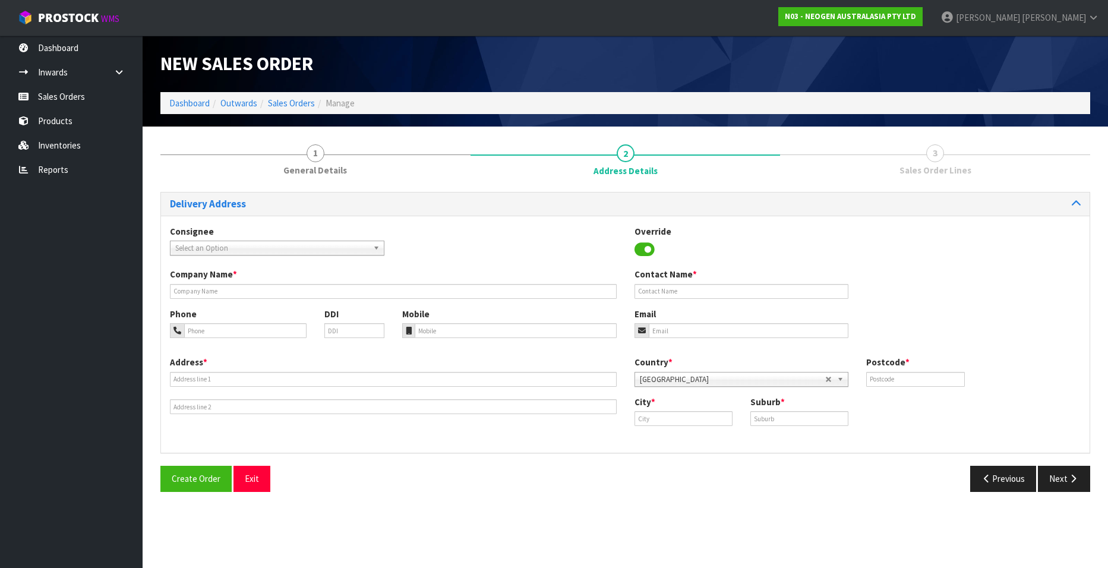
click at [373, 247] on b at bounding box center [378, 248] width 11 height 14
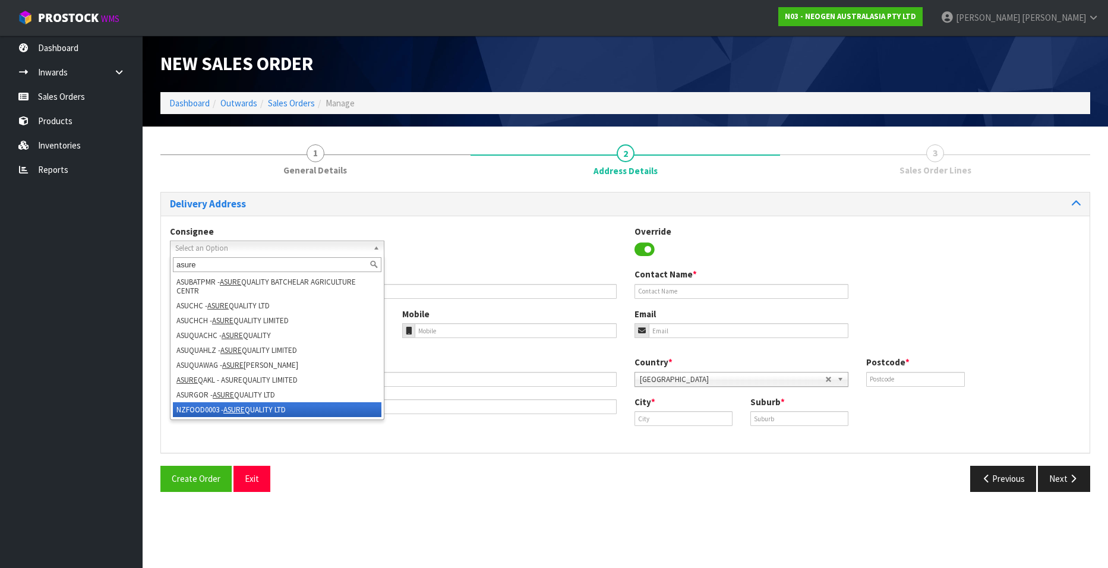
type input "asure"
click at [254, 410] on li "NZFOOD0003 - ASURE QUALITY LTD" at bounding box center [277, 409] width 209 height 15
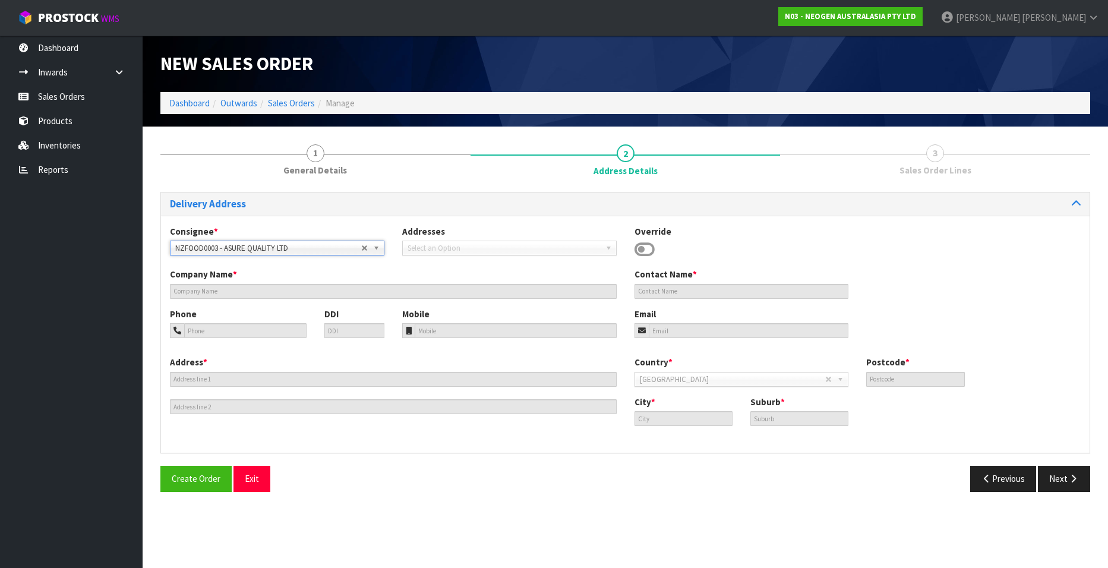
type input "ASURE QUALITY LTD"
type input "[STREET_ADDRESS]"
type input "0600"
type input "[GEOGRAPHIC_DATA]"
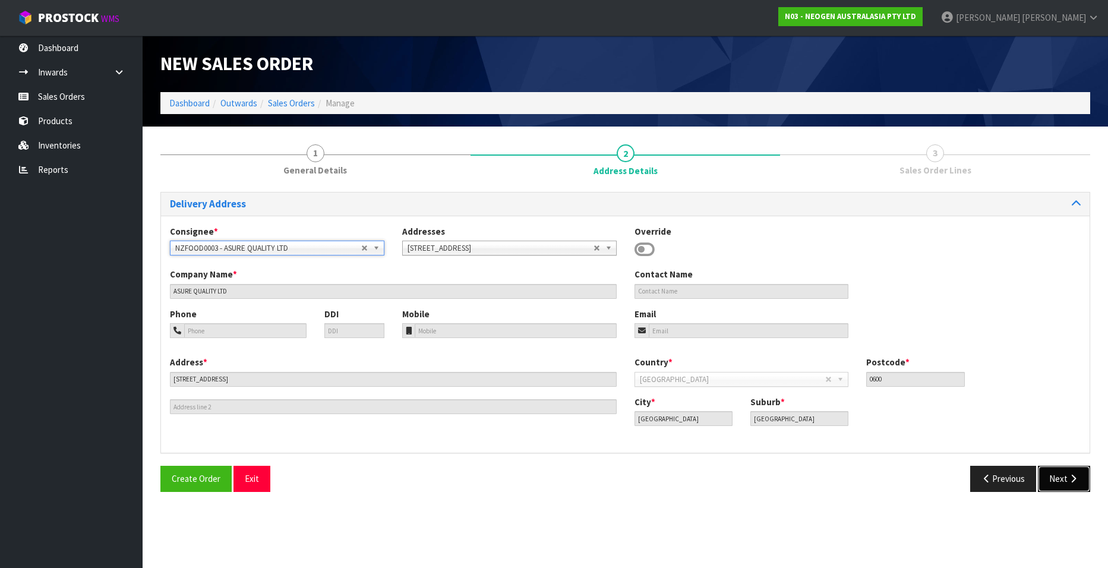
click at [1062, 477] on button "Next" at bounding box center [1064, 479] width 52 height 26
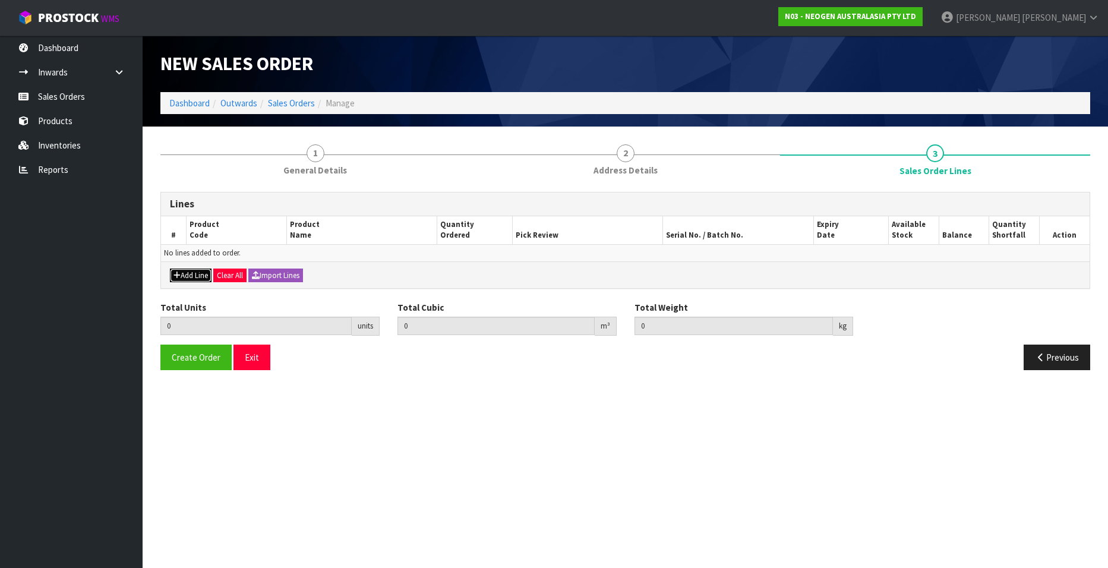
click at [200, 275] on button "Add Line" at bounding box center [191, 276] width 42 height 14
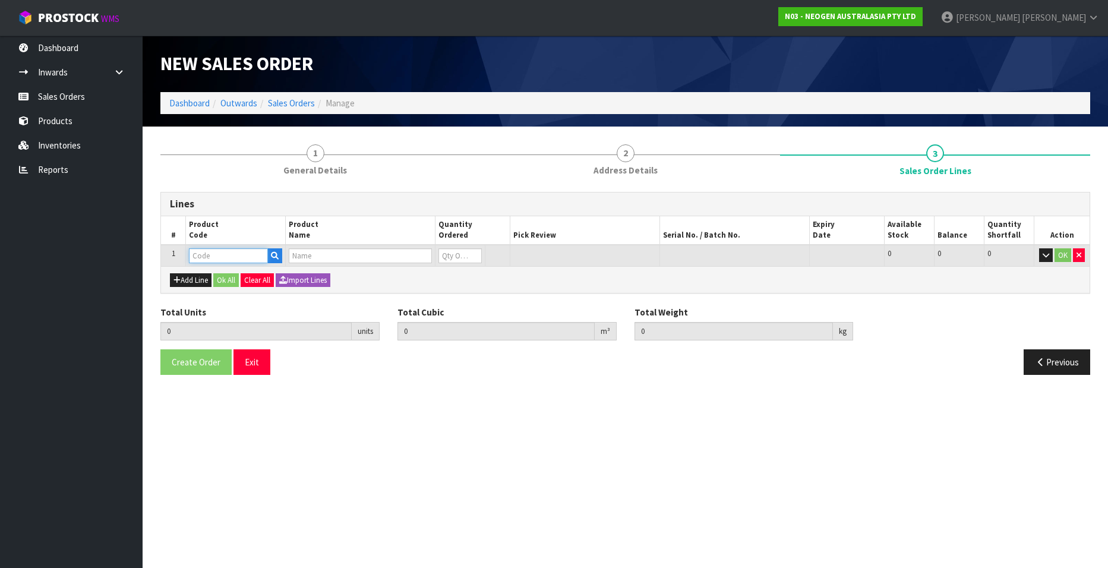
click at [200, 252] on input "text" at bounding box center [228, 255] width 79 height 15
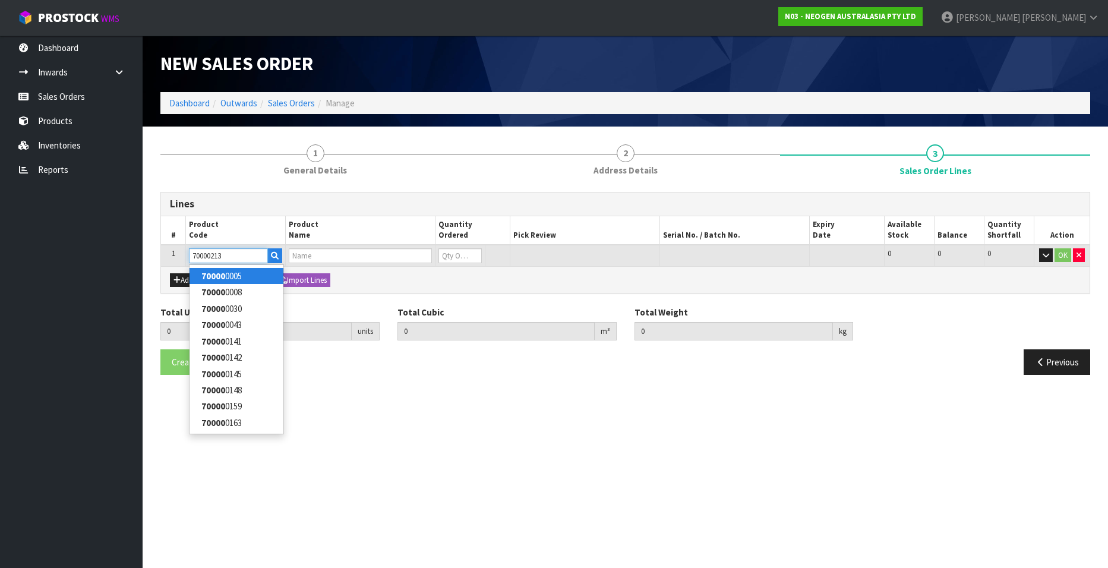
type input "700002138"
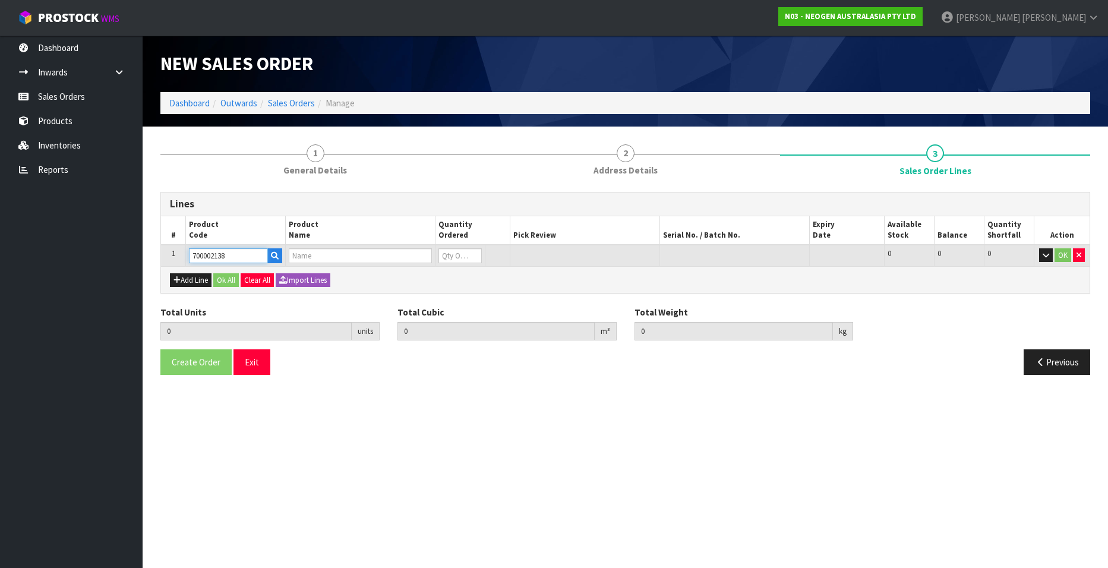
type input "0.000000"
type input "0.000"
type input "7100039447 - 6475 PETRIFILM RAPID YNM CT PLT 50EA/CS"
type input "0"
type input "700002138"
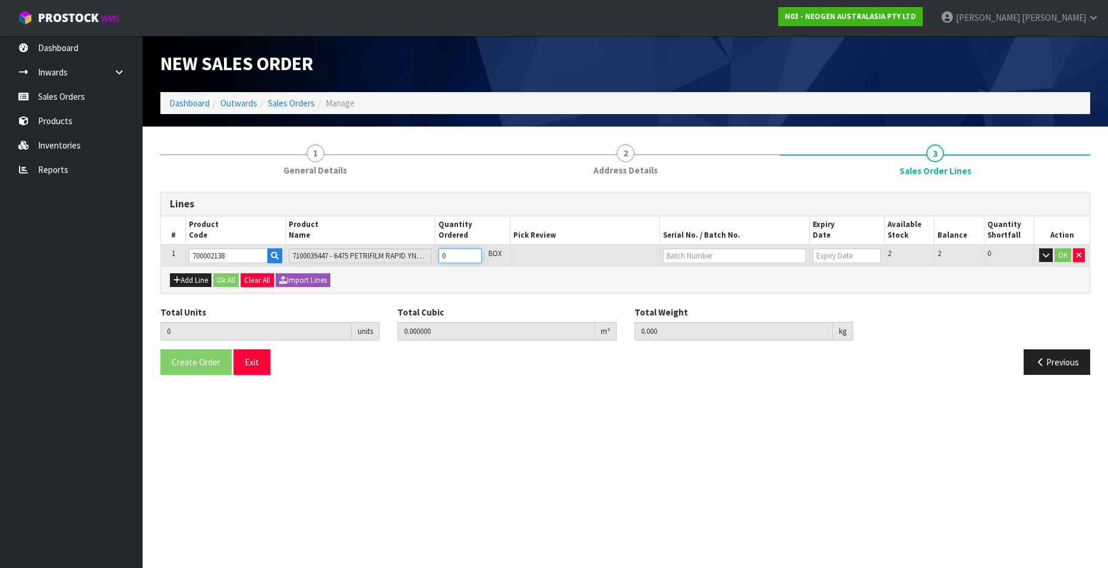
type input "1"
type input "0.001292"
type input "0.2"
type input "1"
click at [474, 252] on input "1" at bounding box center [459, 255] width 43 height 15
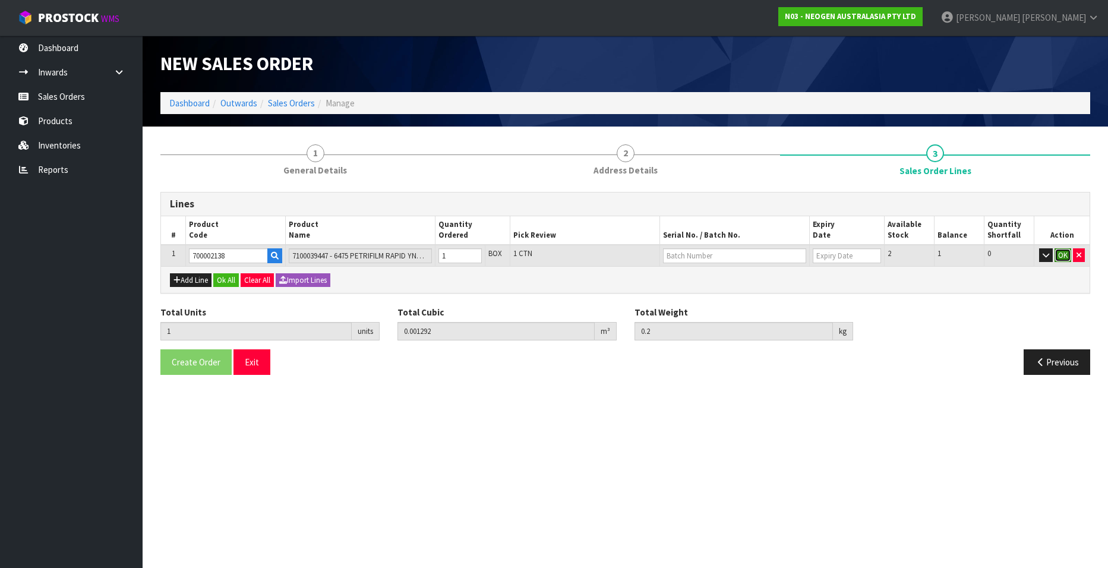
click at [1059, 253] on button "OK" at bounding box center [1063, 255] width 17 height 14
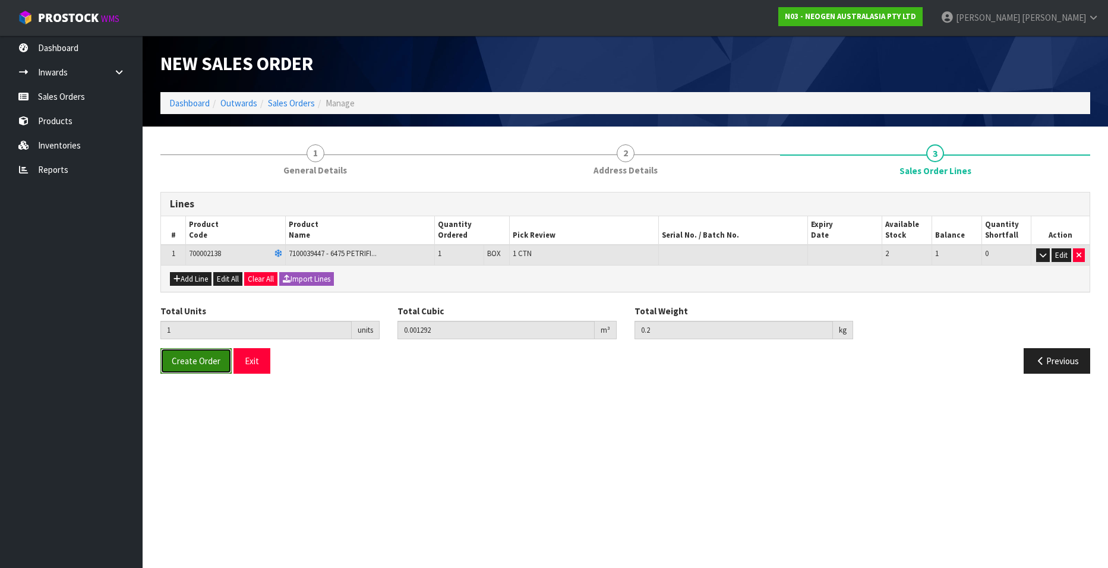
click at [190, 358] on span "Create Order" at bounding box center [196, 360] width 49 height 11
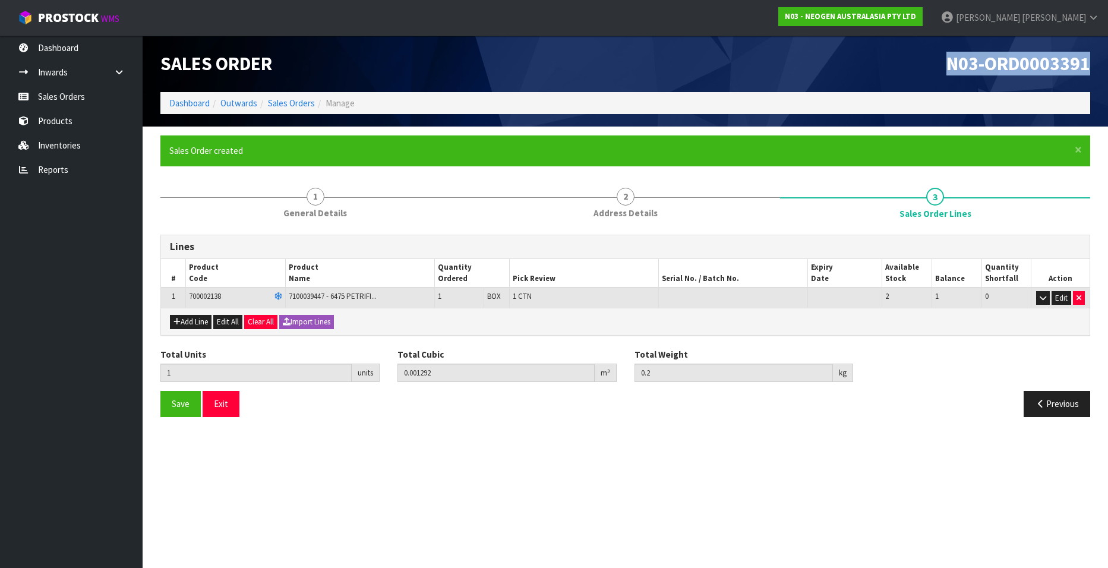
drag, startPoint x: 947, startPoint y: 64, endPoint x: 1091, endPoint y: 64, distance: 144.4
click at [1091, 64] on div "N03-ORD0003391" at bounding box center [863, 64] width 474 height 56
copy span "N03-ORD0003391"
click at [289, 101] on link "Sales Orders" at bounding box center [291, 102] width 47 height 11
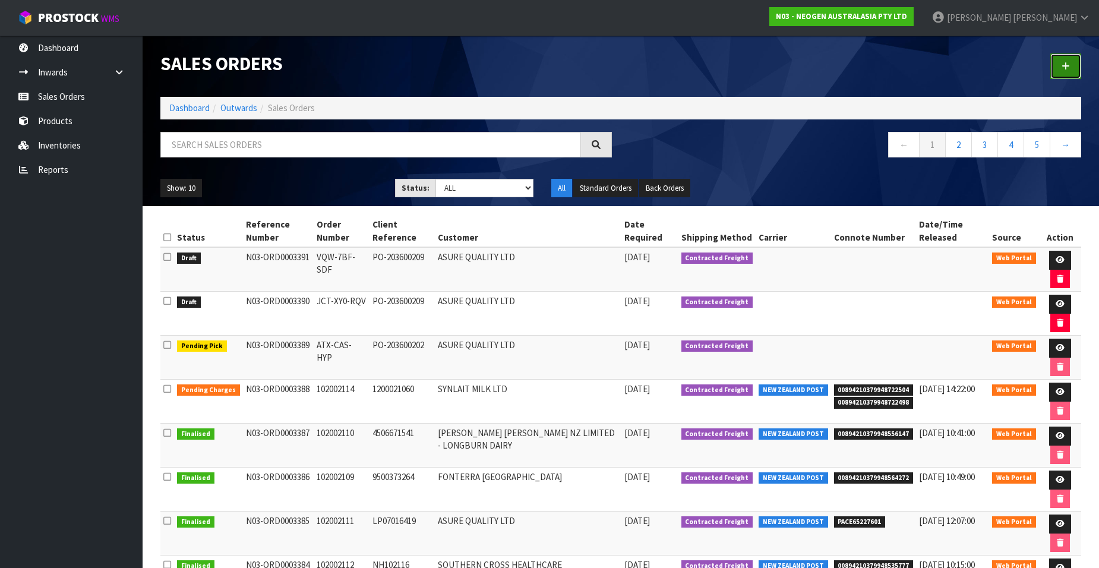
click at [1065, 64] on icon at bounding box center [1066, 66] width 8 height 9
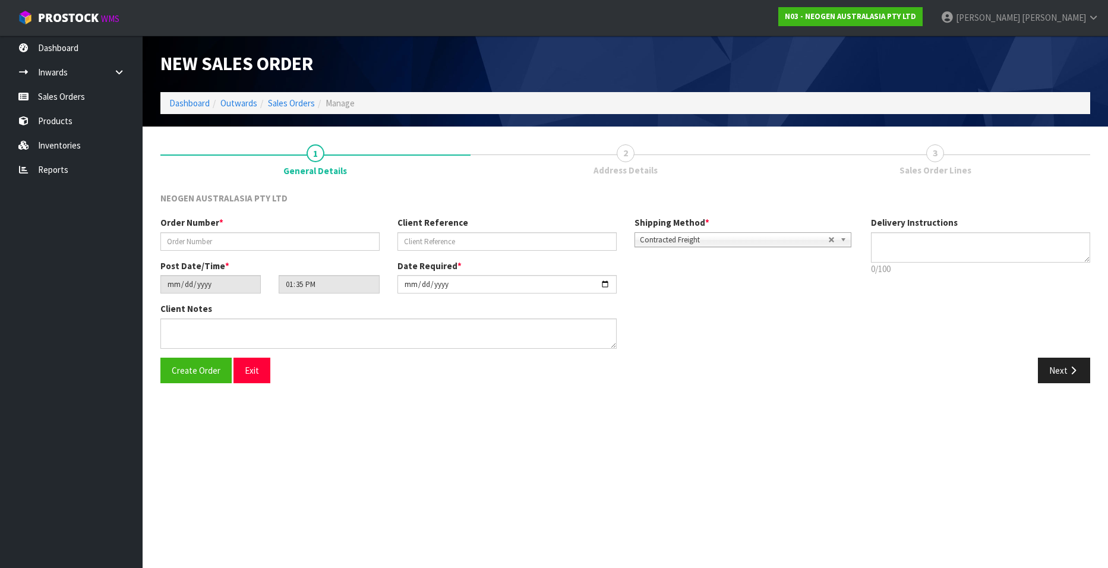
type textarea "CHILLED GOODS -OVERNIGHT"
click at [236, 242] on input "text" at bounding box center [269, 241] width 219 height 18
paste input "OEC-XFG-CIG"
type input "OEC-XFG-CIG"
click at [439, 242] on input "text" at bounding box center [507, 241] width 219 height 18
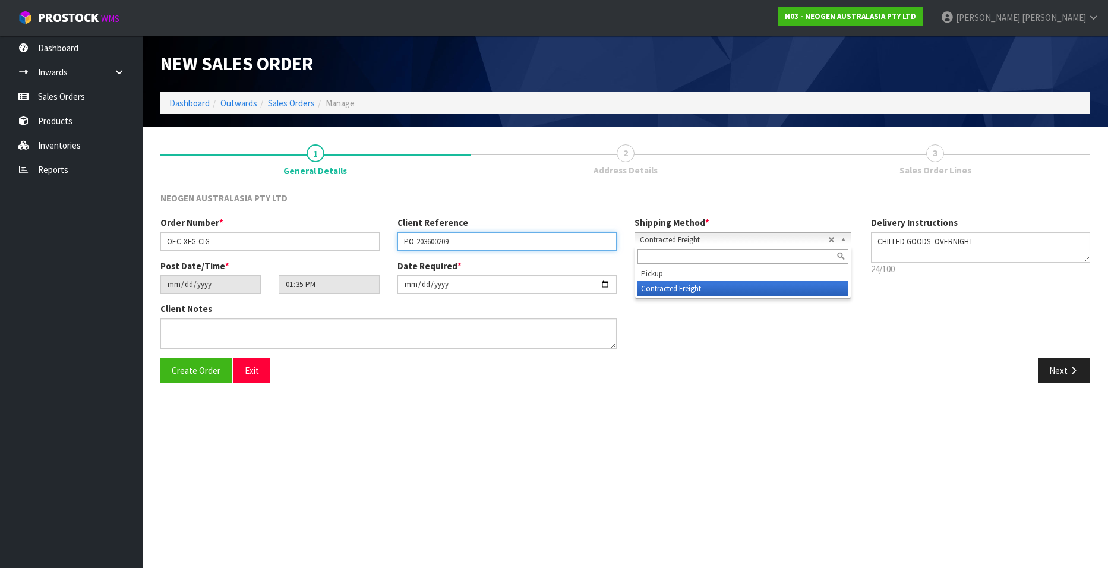
click at [468, 245] on input "PO-203600209" at bounding box center [507, 241] width 219 height 18
type input "PO-203600208"
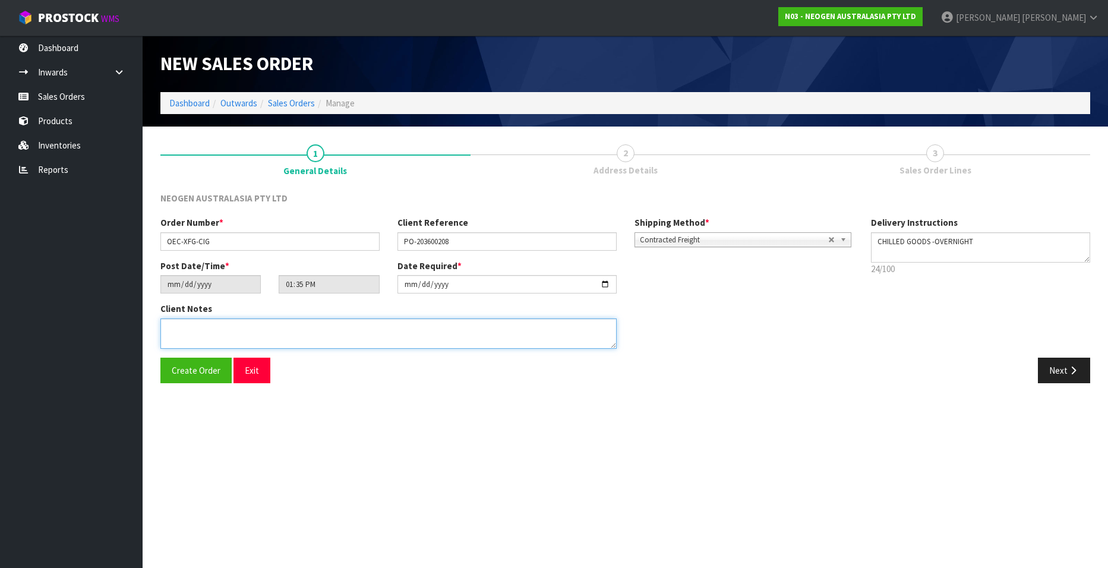
click at [250, 333] on textarea at bounding box center [388, 333] width 456 height 30
click at [250, 332] on textarea at bounding box center [388, 333] width 456 height 30
paste textarea "PLEASE NOTE - THIS BOX MUST COME FROM HELD WAREHOUSE – BATCH # 3465H7 A BARCODE…"
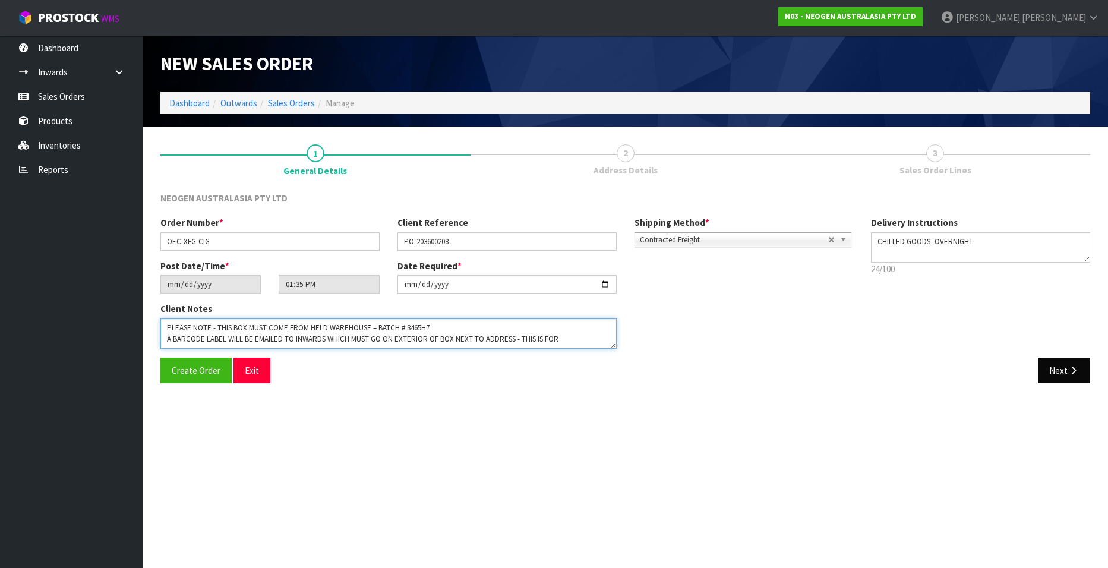
type textarea "PLEASE NOTE - THIS BOX MUST COME FROM HELD WAREHOUSE – BATCH # 3465H7 A BARCODE…"
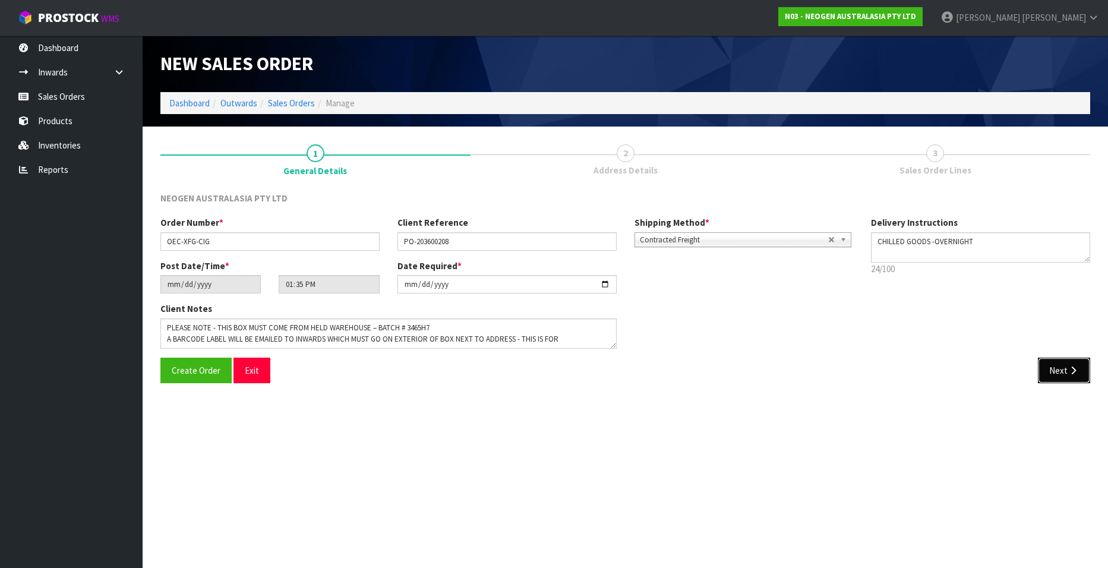
click at [1053, 370] on button "Next" at bounding box center [1064, 371] width 52 height 26
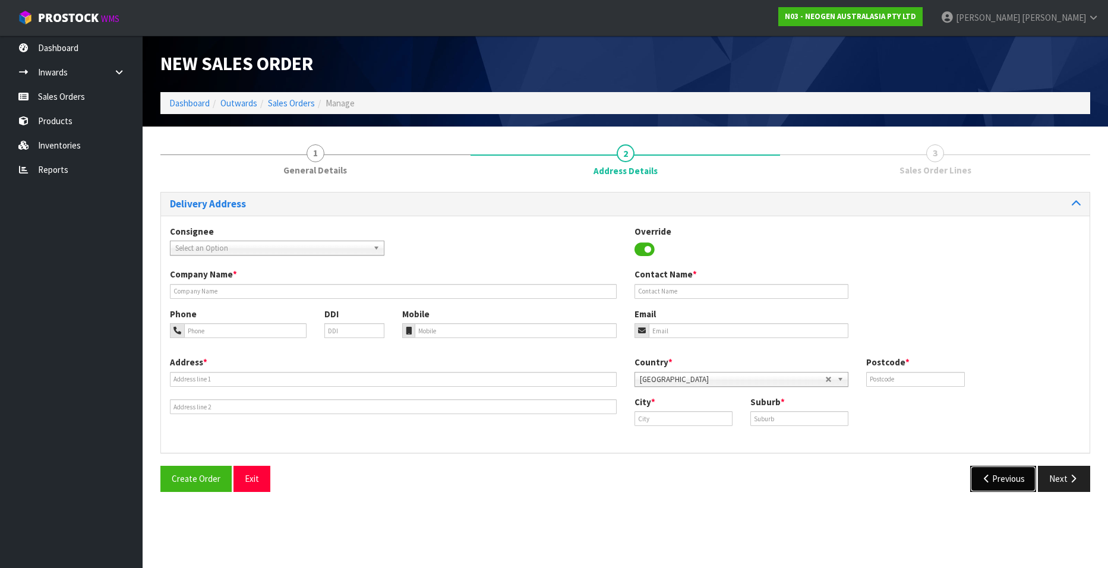
click at [1017, 474] on button "Previous" at bounding box center [1003, 479] width 67 height 26
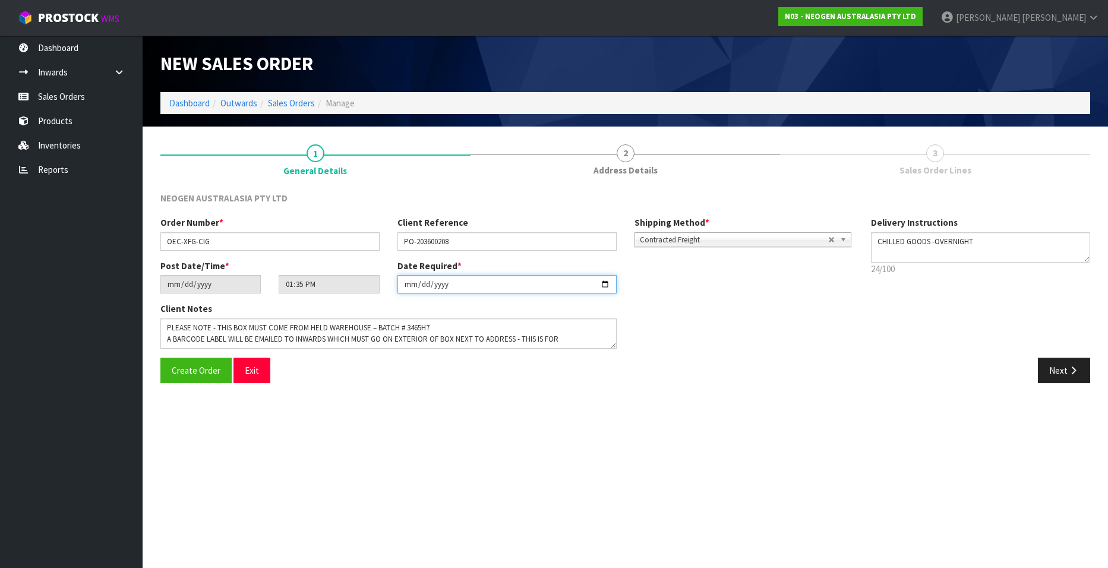
click at [604, 283] on input "[DATE]" at bounding box center [507, 284] width 219 height 18
type input "[DATE]"
click at [1053, 371] on button "Next" at bounding box center [1064, 371] width 52 height 26
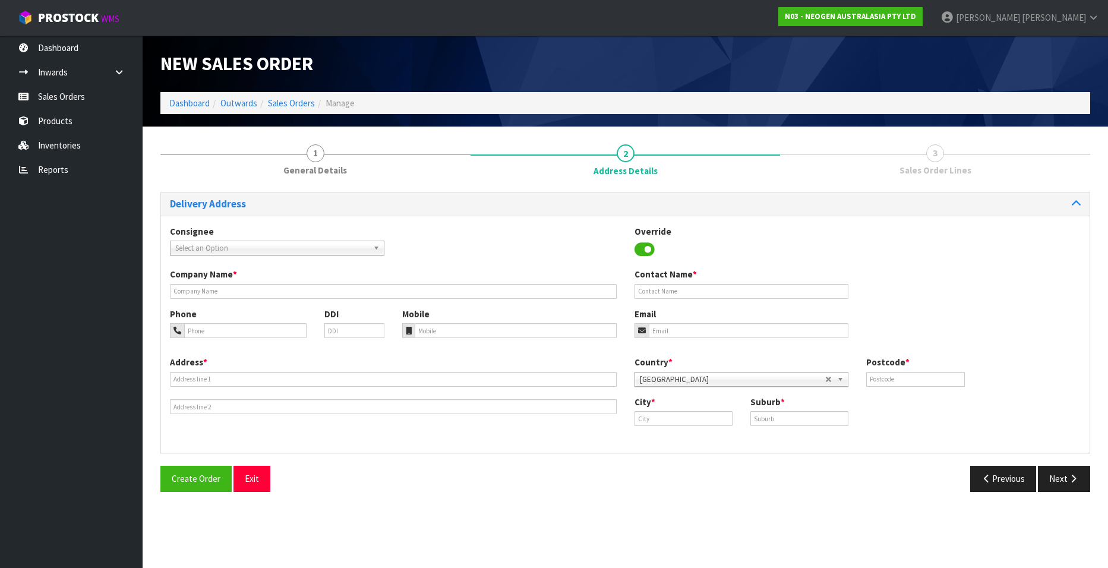
click at [258, 247] on span "Select an Option" at bounding box center [271, 248] width 193 height 14
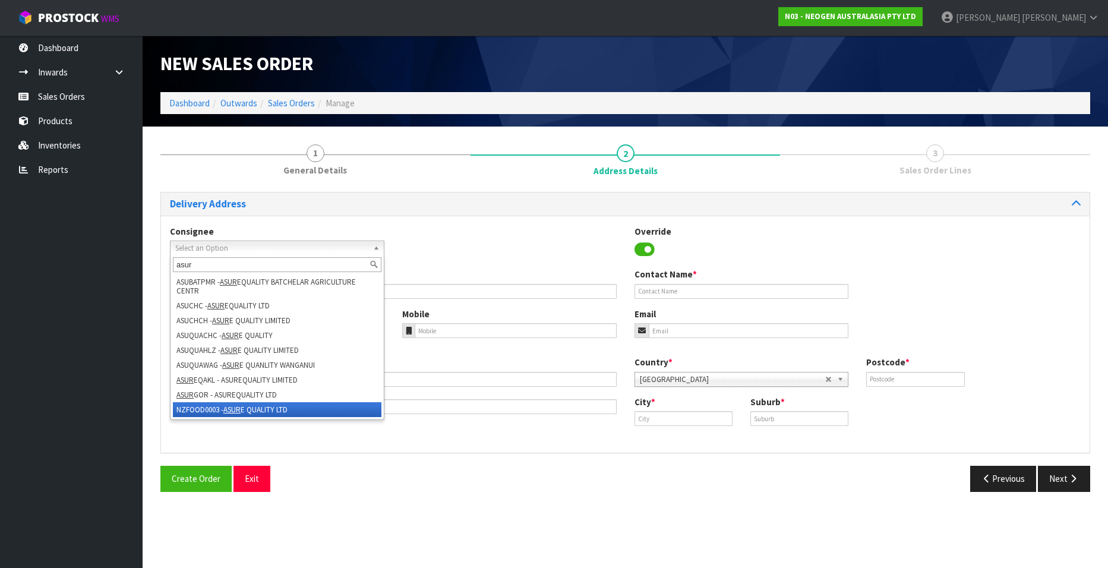
type input "asur"
click at [257, 408] on li "NZFOOD0003 - ASUR E QUALITY LTD" at bounding box center [277, 409] width 209 height 15
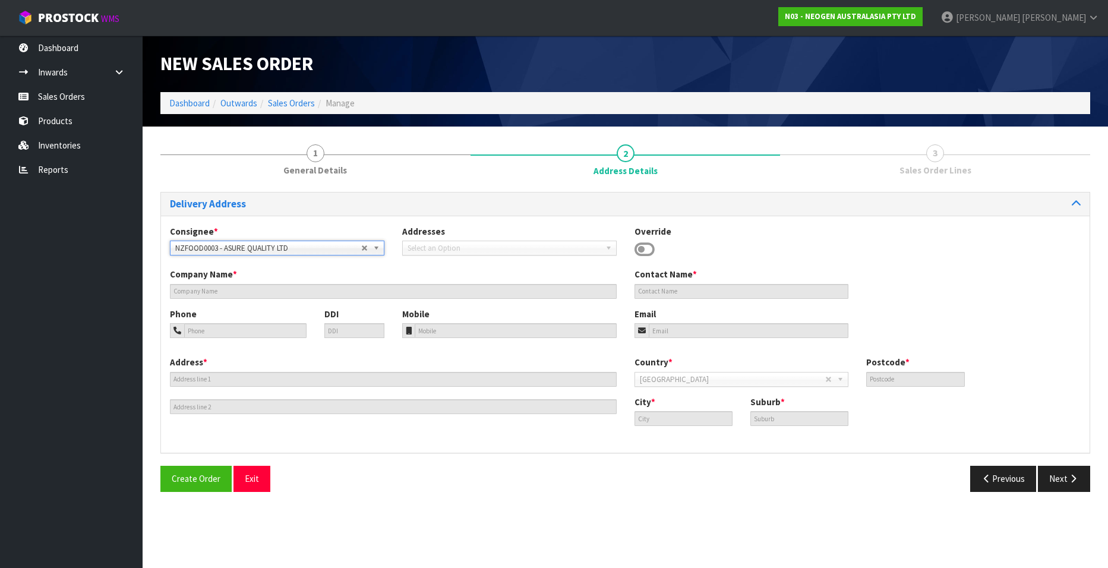
type input "ASURE QUALITY LTD"
type input "[STREET_ADDRESS]"
type input "0600"
type input "[GEOGRAPHIC_DATA]"
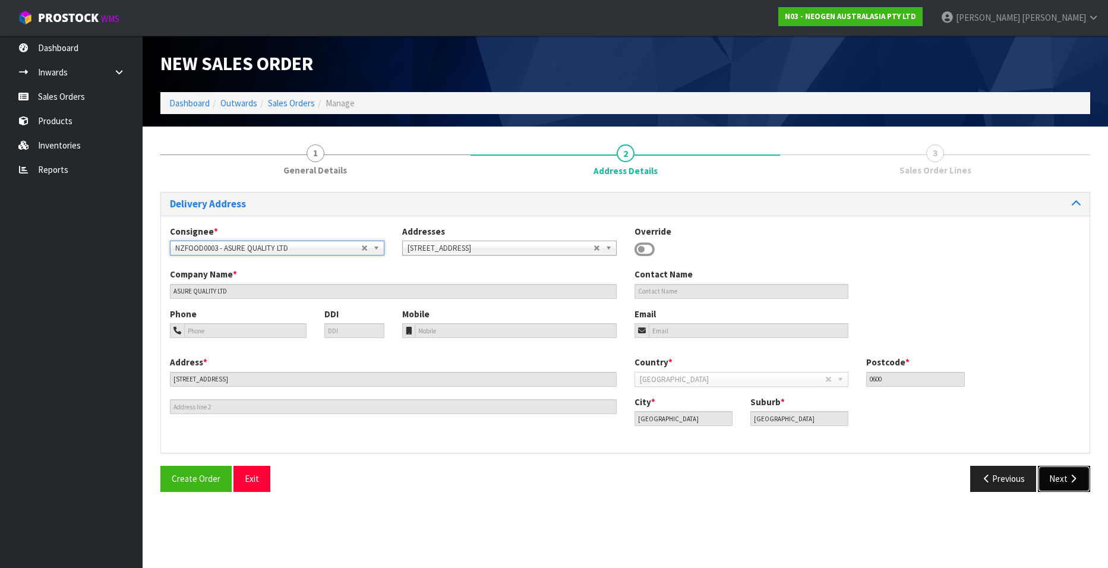
click at [1057, 481] on button "Next" at bounding box center [1064, 479] width 52 height 26
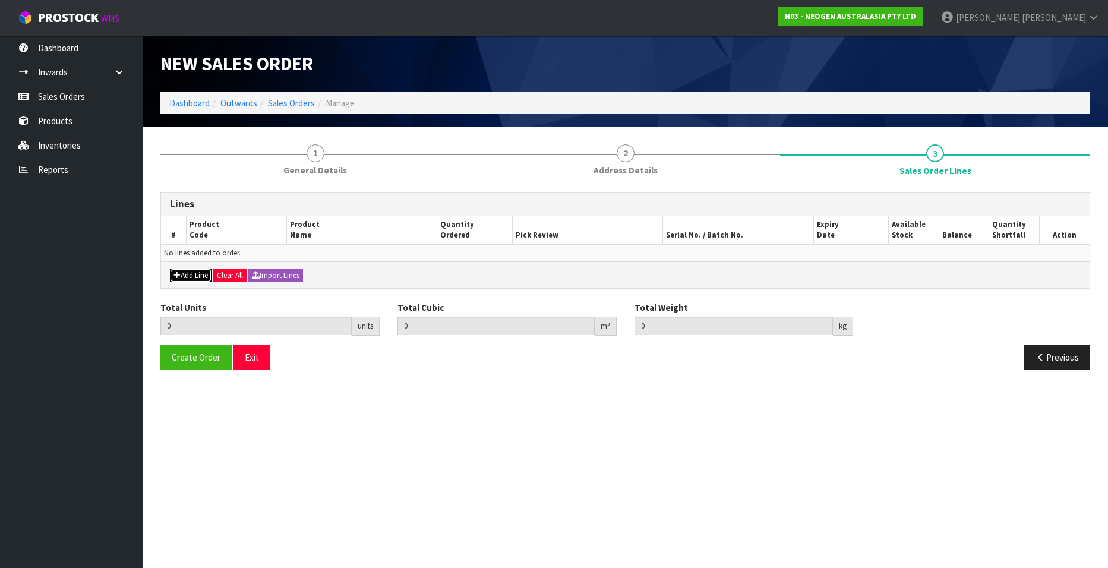
click at [185, 271] on button "Add Line" at bounding box center [191, 276] width 42 height 14
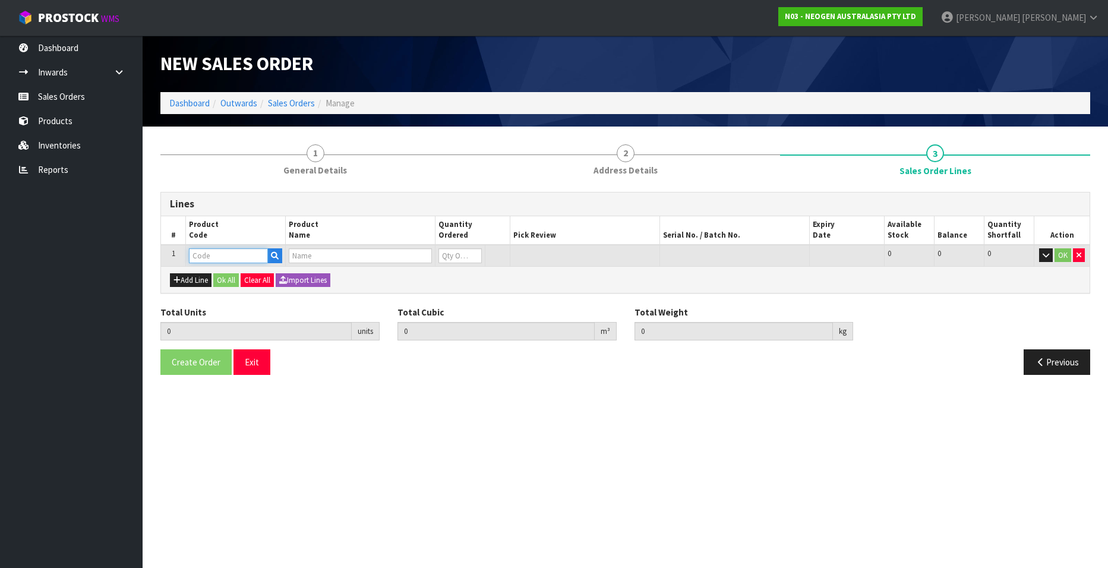
click at [207, 253] on input "text" at bounding box center [228, 255] width 79 height 15
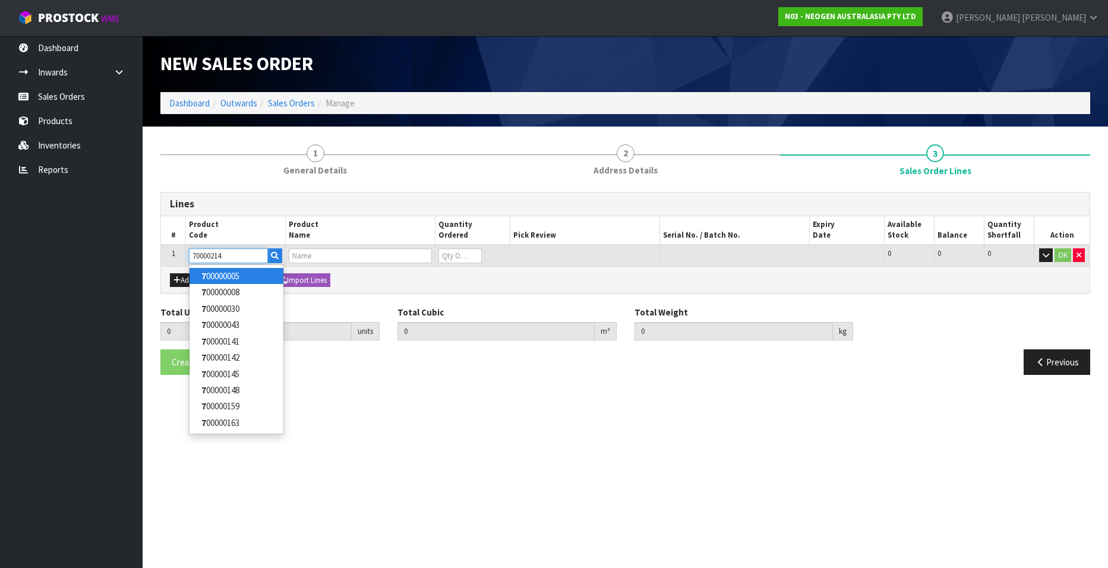
type input "700002148"
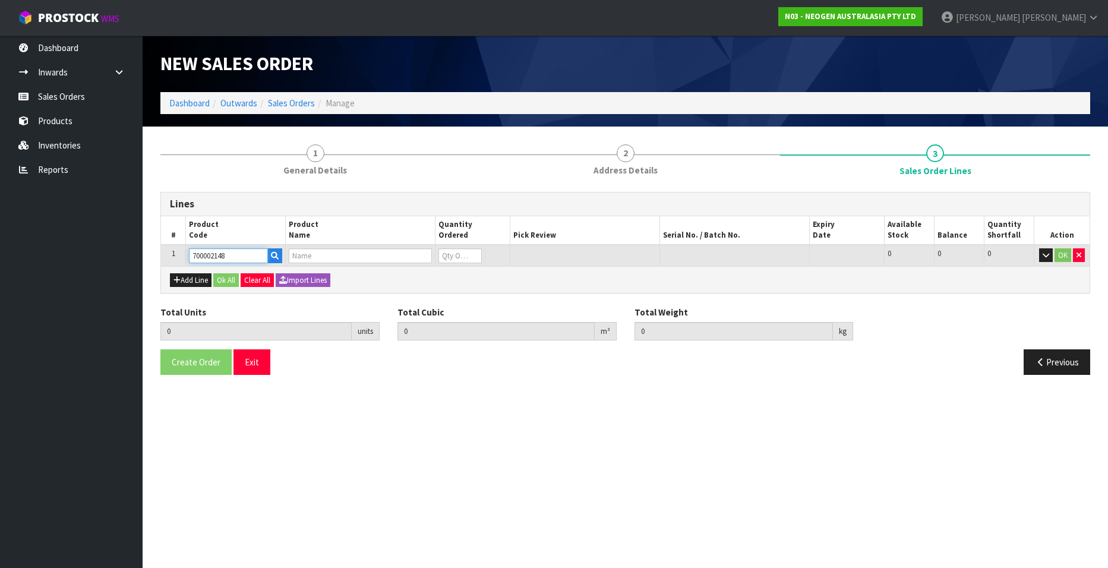
type input "0.000000"
type input "0.000"
type input "7100040141 - 6477 PETRIFILM RAPD YNM CT PLT 500EA/CS"
type input "0"
type input "700002148"
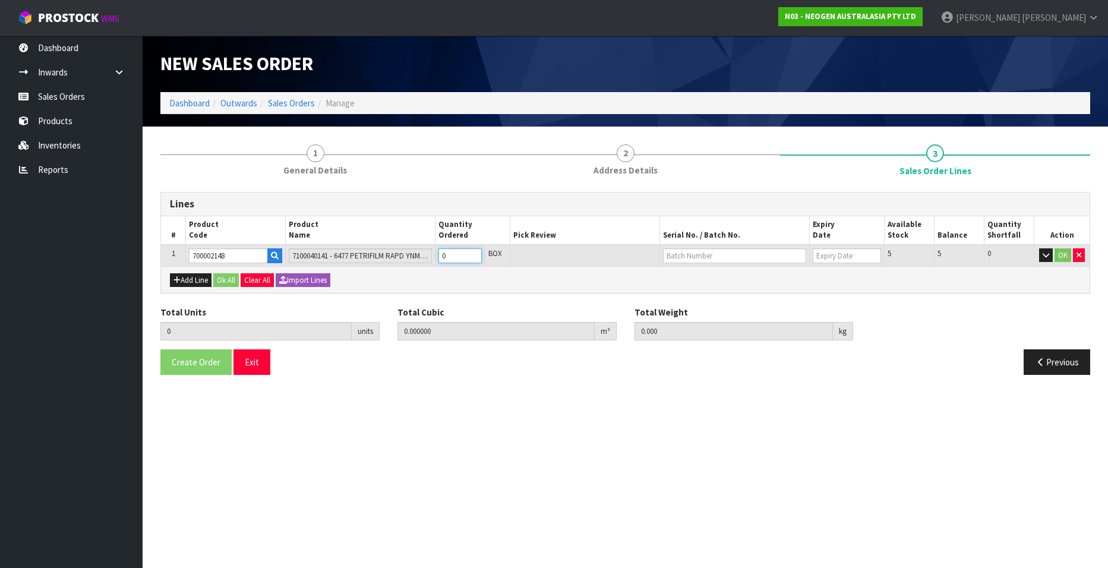
type input "1"
type input "0.009842"
type input "1.6"
type input "1"
click at [474, 255] on input "1" at bounding box center [459, 255] width 43 height 15
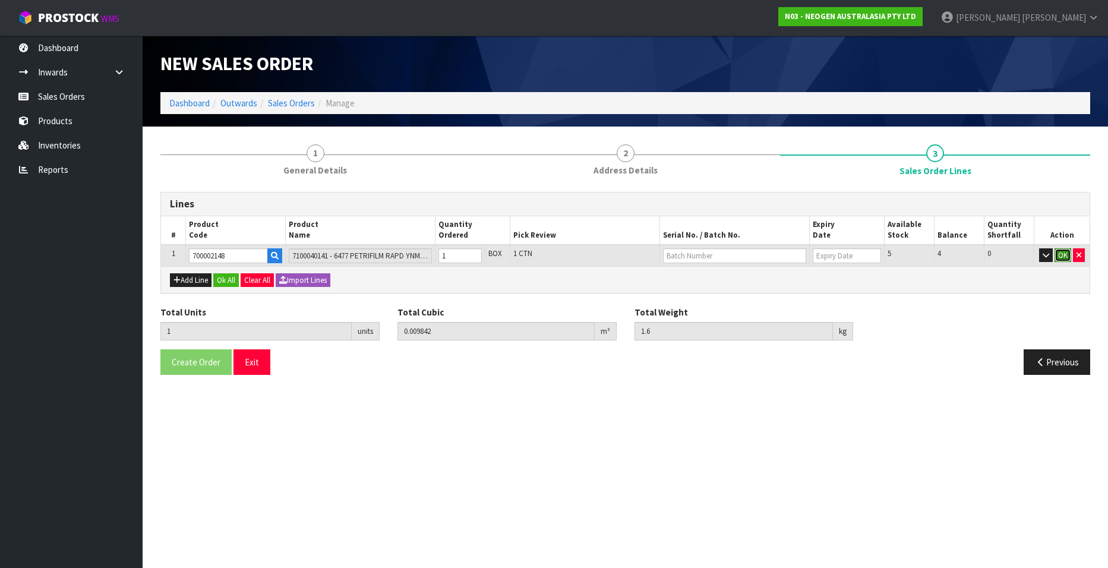
click at [1062, 256] on button "OK" at bounding box center [1063, 255] width 17 height 14
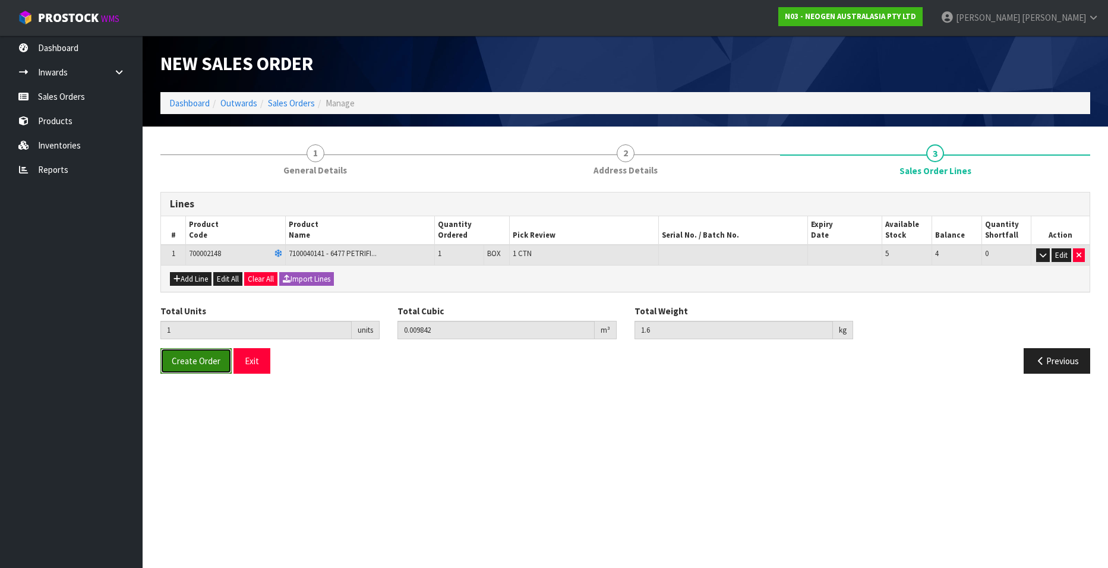
click at [200, 364] on span "Create Order" at bounding box center [196, 360] width 49 height 11
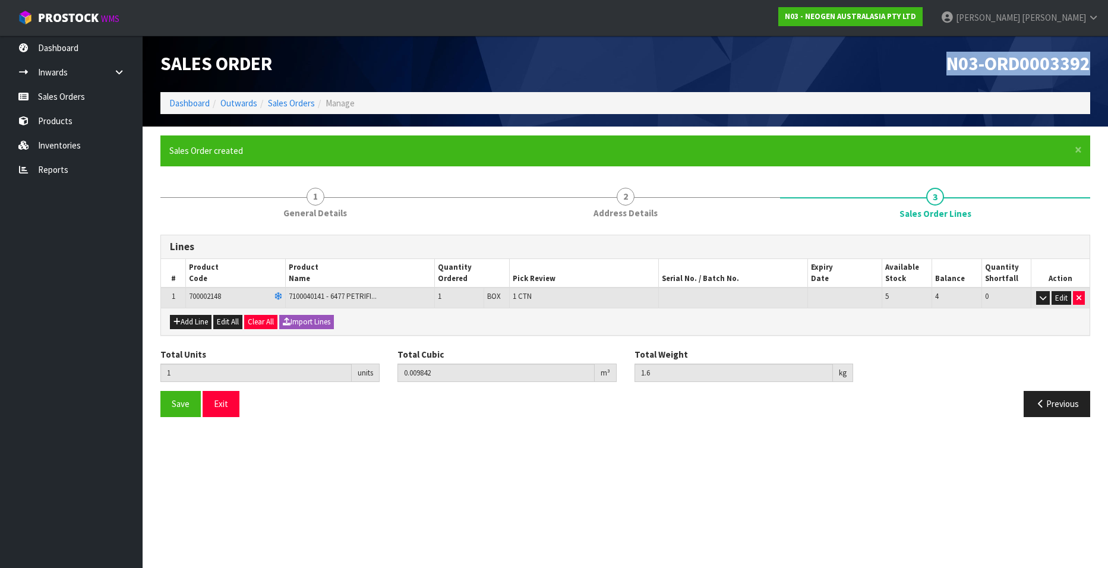
drag, startPoint x: 947, startPoint y: 67, endPoint x: 1096, endPoint y: 64, distance: 149.2
click at [1096, 64] on div "N03-ORD0003392" at bounding box center [863, 64] width 474 height 56
copy span "N03-ORD0003392"
click at [305, 101] on link "Sales Orders" at bounding box center [291, 102] width 47 height 11
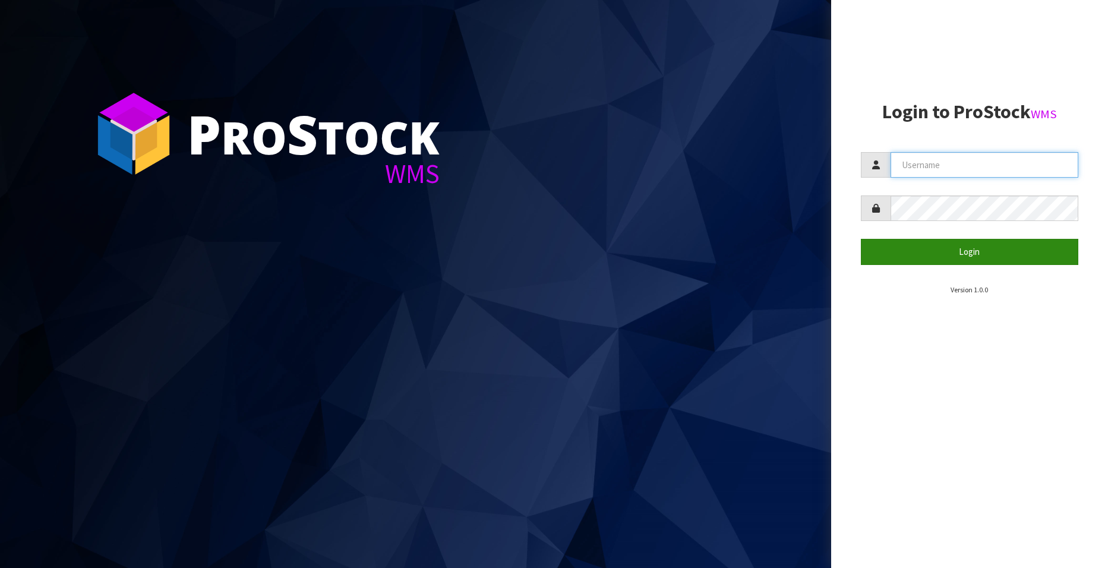
type input "[EMAIL_ADDRESS][DOMAIN_NAME]"
click at [973, 250] on button "Login" at bounding box center [969, 252] width 217 height 26
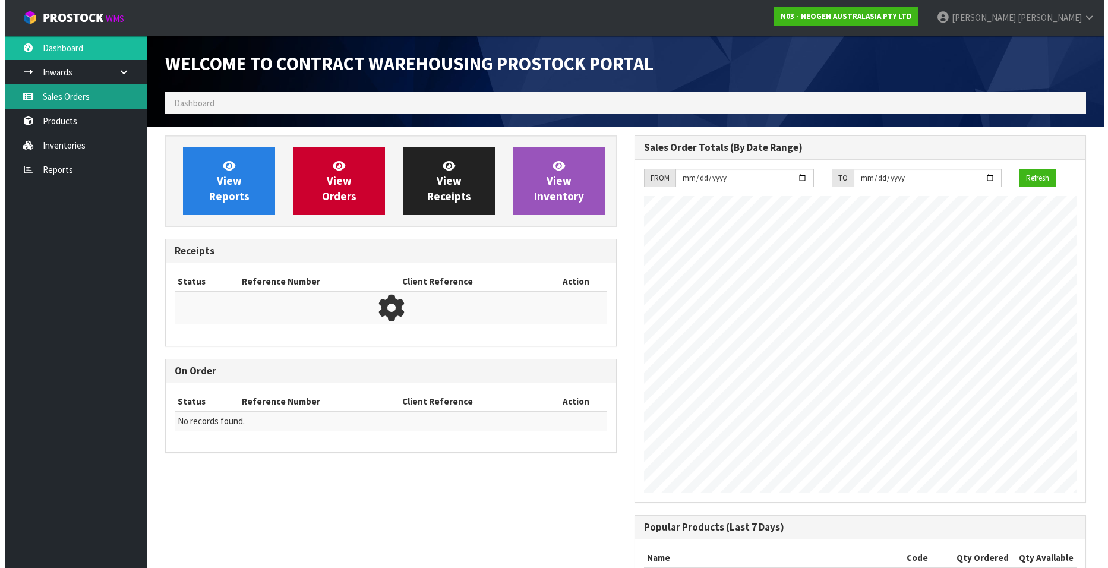
scroll to position [659, 469]
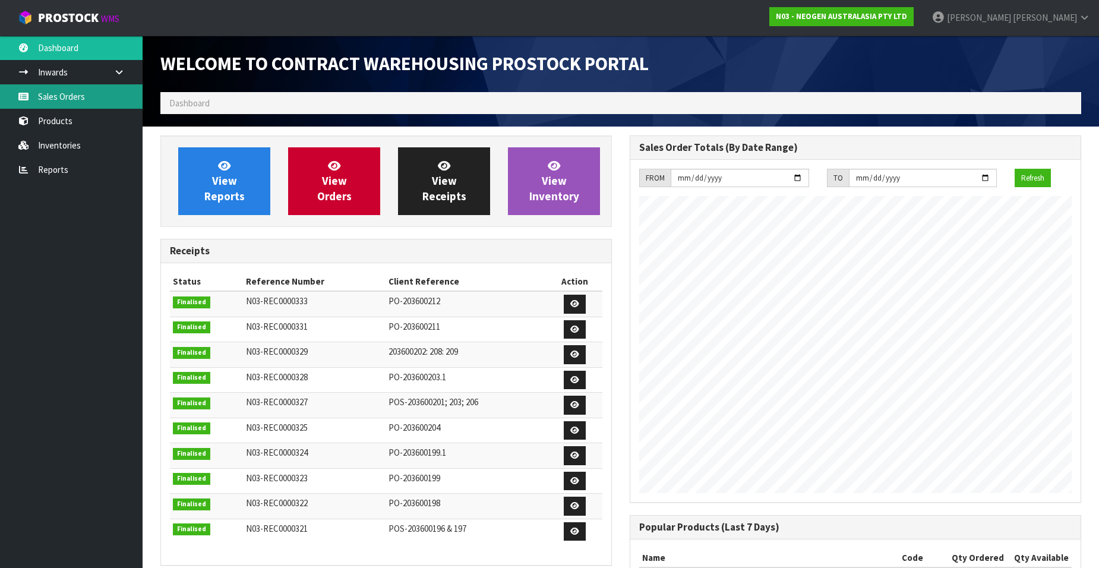
click at [75, 97] on link "Sales Orders" at bounding box center [71, 96] width 143 height 24
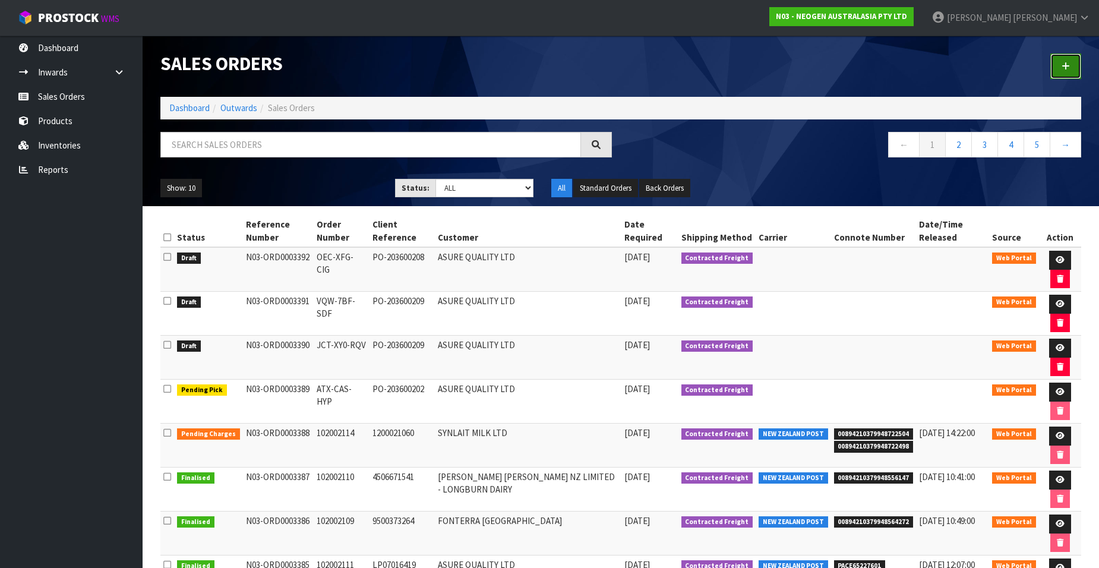
click at [1065, 63] on icon at bounding box center [1066, 66] width 8 height 9
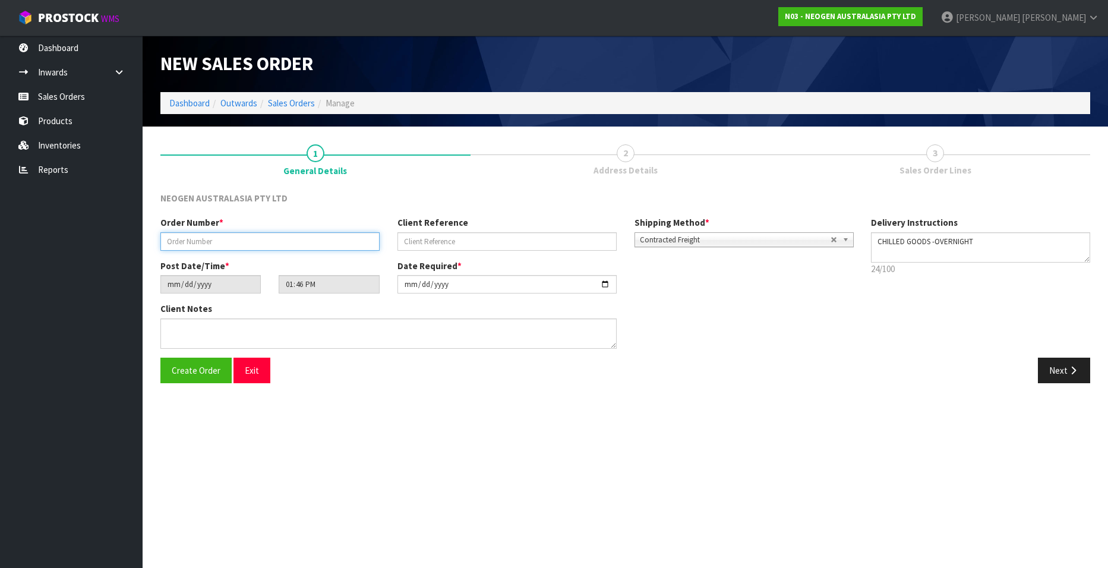
click at [209, 235] on input "text" at bounding box center [269, 241] width 219 height 18
paste input "VFK-HWM-ADS"
type input "VFK-HWM-ADS"
click at [472, 241] on input "text" at bounding box center [507, 241] width 219 height 18
paste input "PO-203600208"
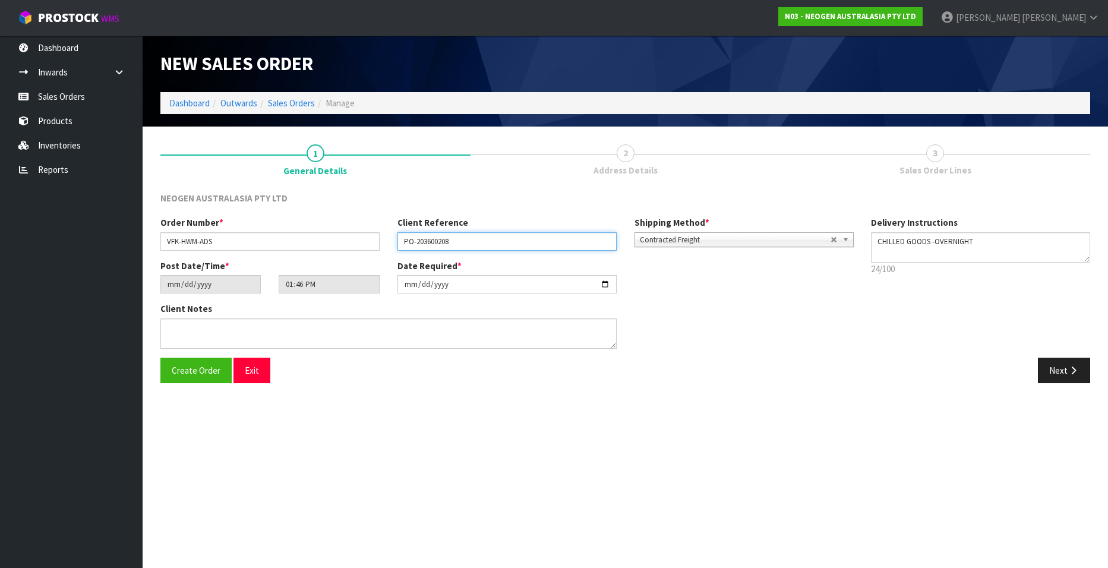
type input "PO-203600208"
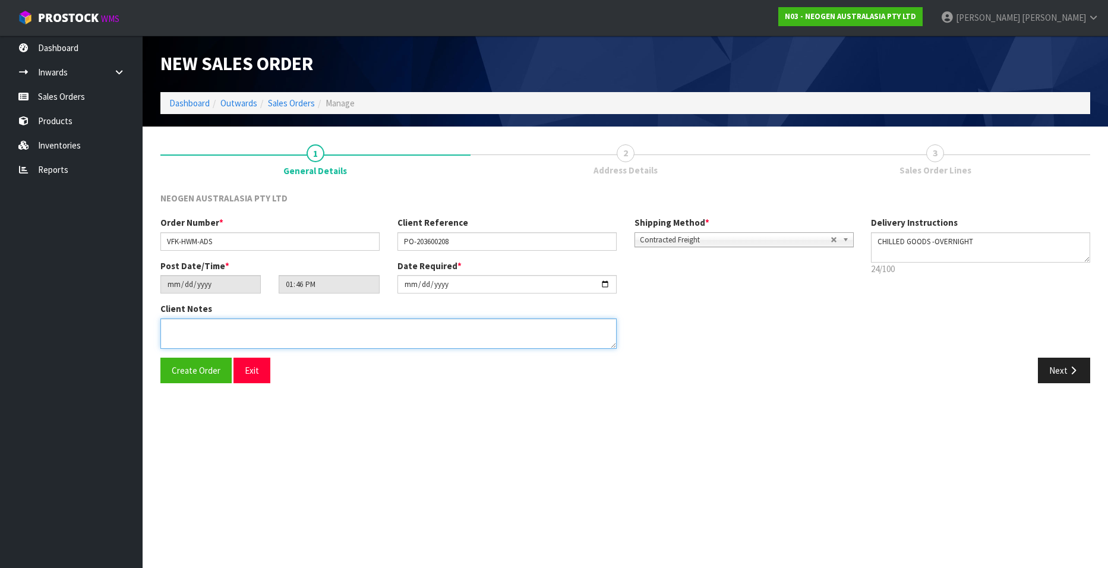
click at [200, 336] on textarea at bounding box center [388, 333] width 456 height 30
paste textarea "PLEASE NOTE - THIS BOX MUST COME FROM HELD WAREHOUSE – BATCH # 3466ER A BARCODE…"
type textarea "PLEASE NOTE - THIS BOX MUST COME FROM HELD WAREHOUSE – BATCH # 3466ER A BARCODE…"
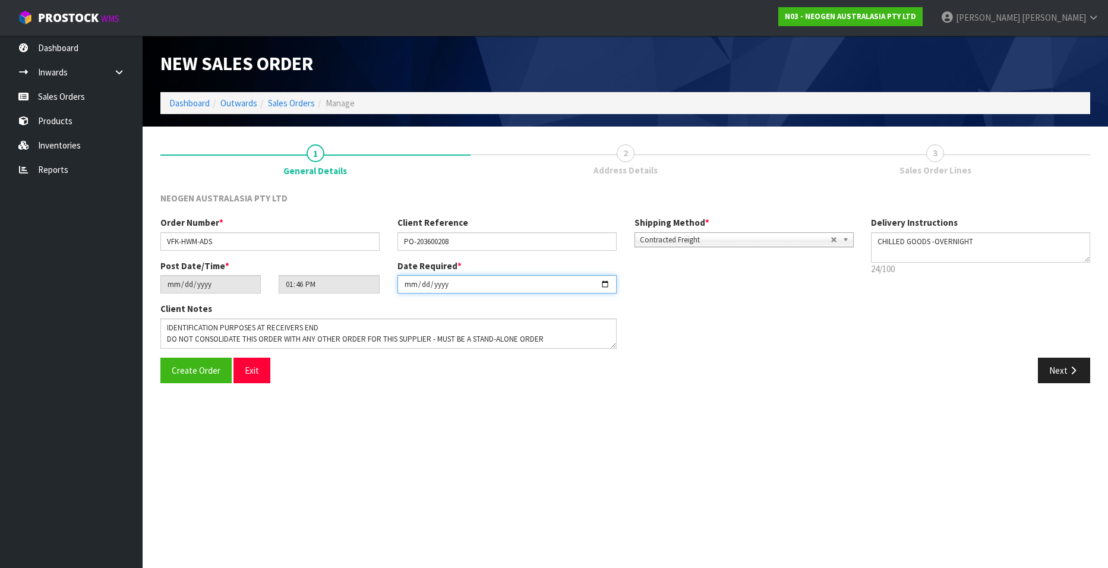
click at [602, 284] on input "[DATE]" at bounding box center [507, 284] width 219 height 18
type input "[DATE]"
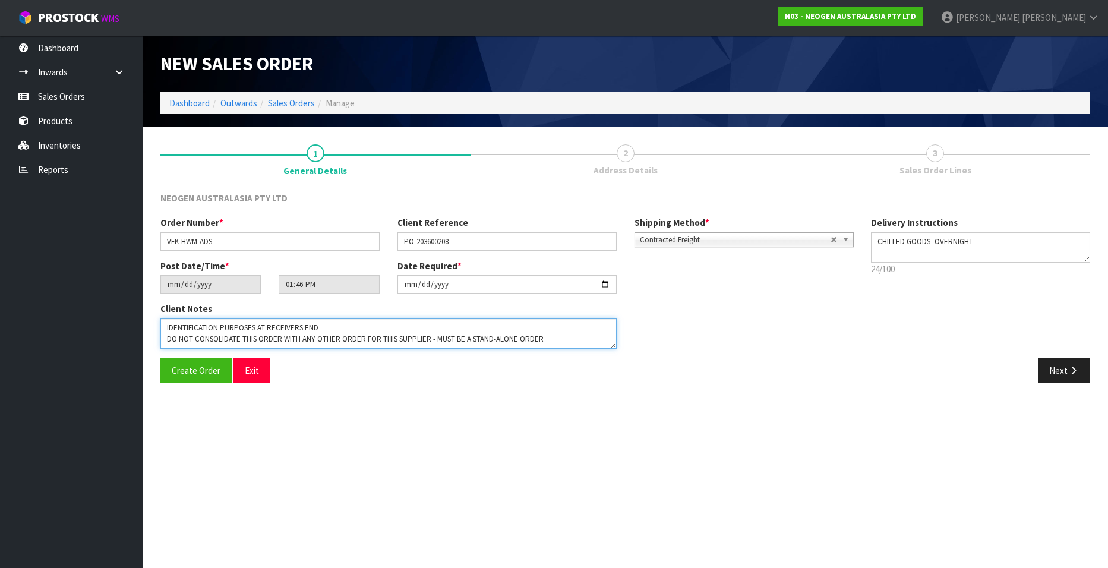
click at [281, 344] on textarea at bounding box center [388, 333] width 456 height 30
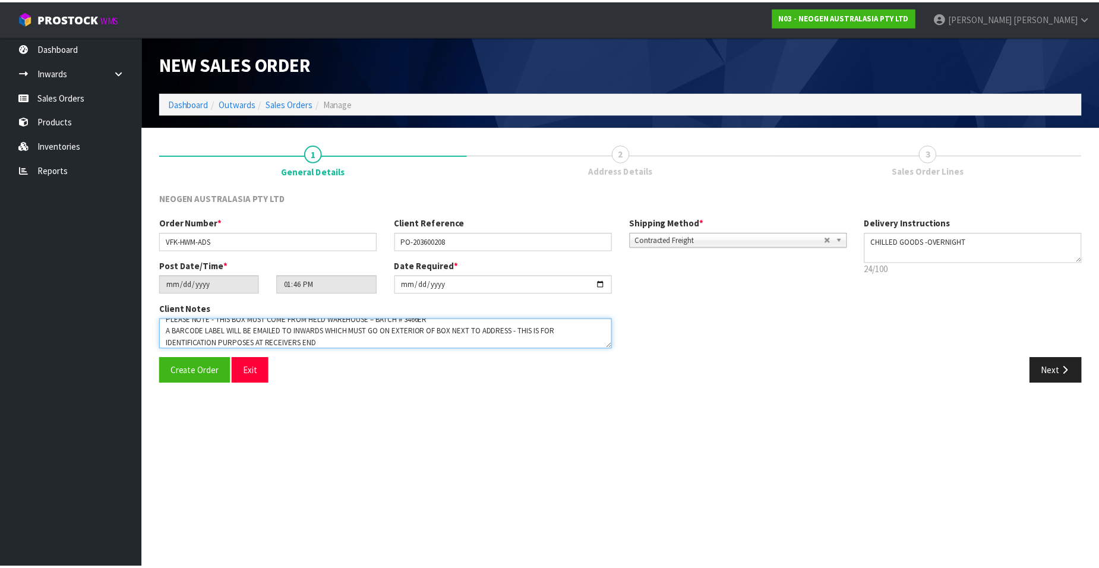
scroll to position [0, 0]
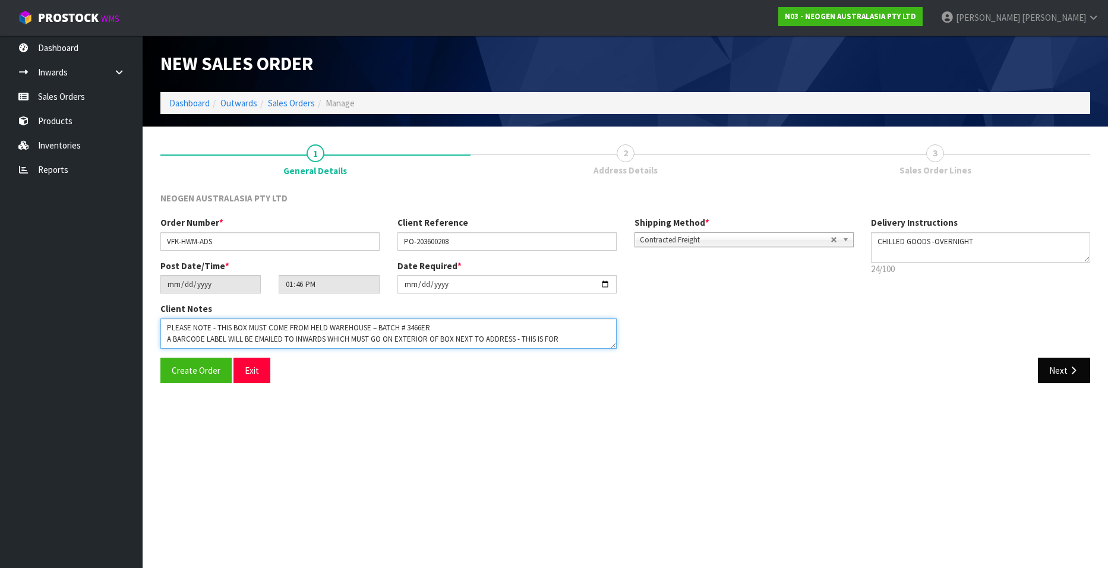
type textarea "PLEASE NOTE - THIS BOX MUST COME FROM HELD WAREHOUSE – BATCH # 3466ER A BARCODE…"
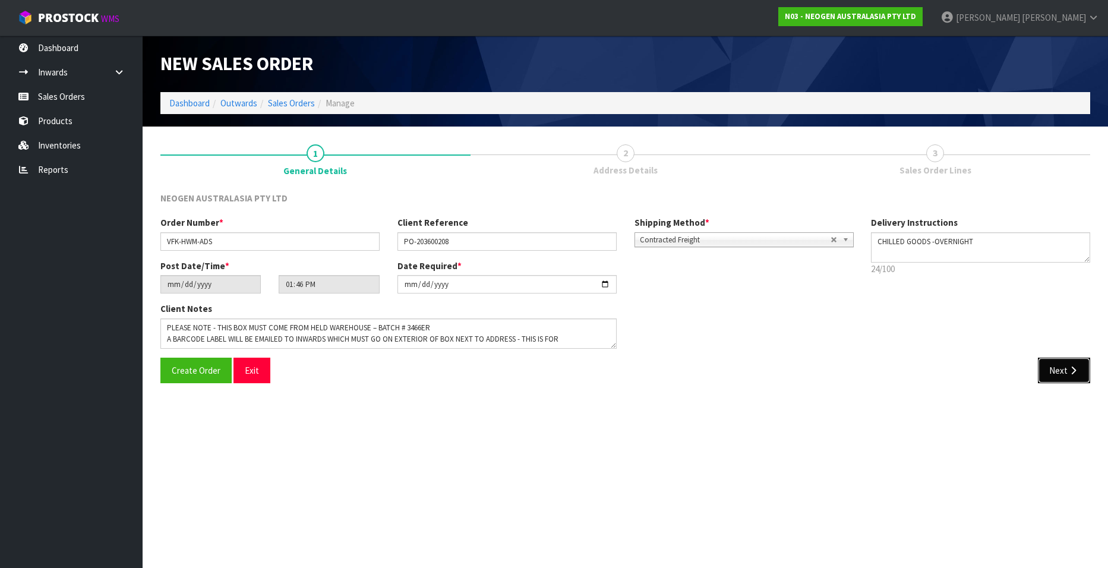
click at [1053, 365] on button "Next" at bounding box center [1064, 371] width 52 height 26
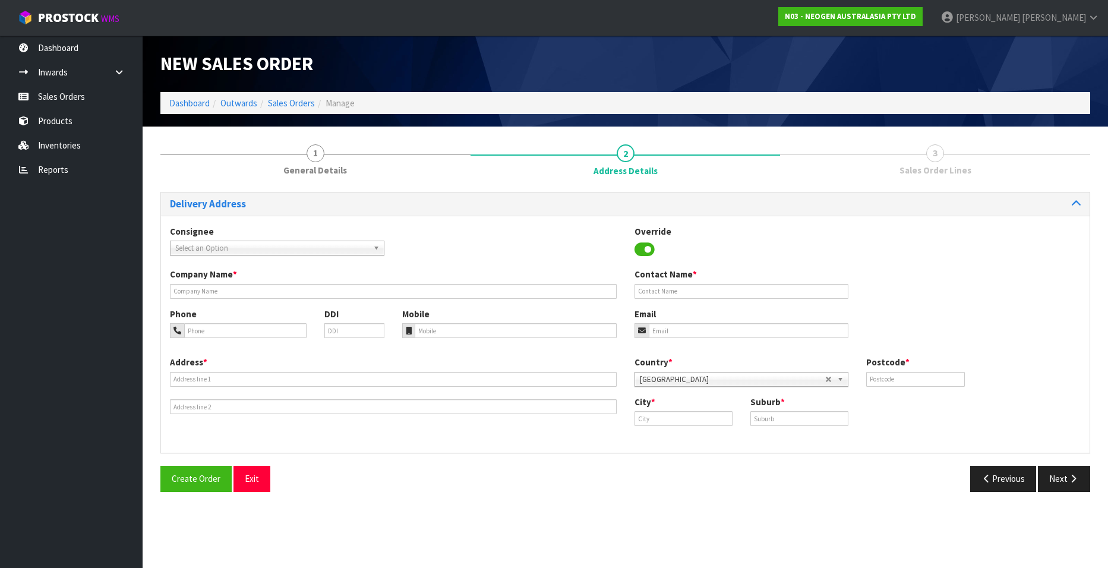
click at [237, 248] on span "Select an Option" at bounding box center [271, 248] width 193 height 14
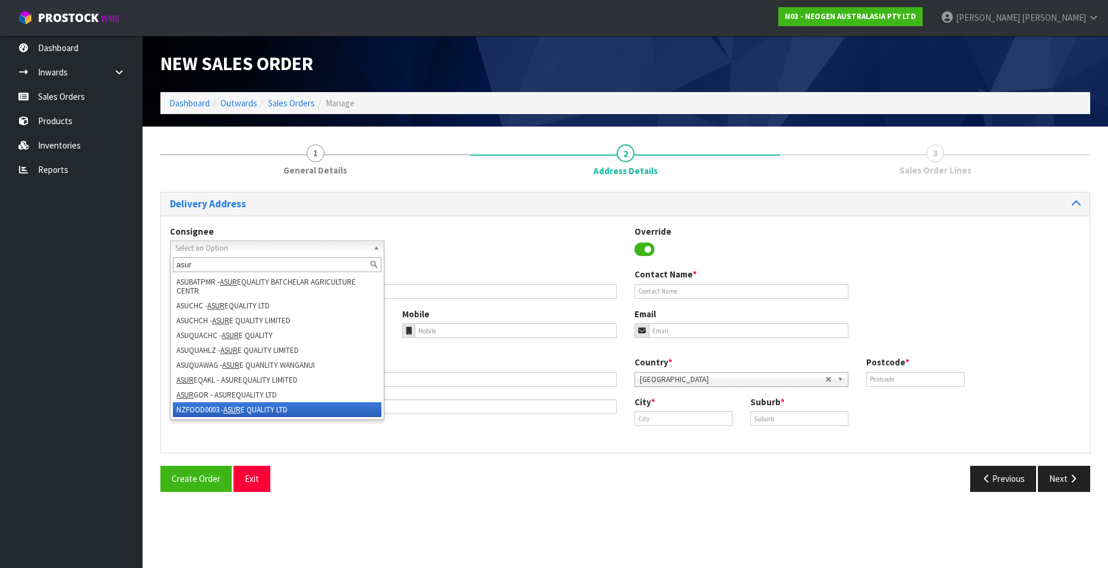
type input "asur"
click at [220, 409] on li "NZFOOD0003 - ASUR E QUALITY LTD" at bounding box center [277, 409] width 209 height 15
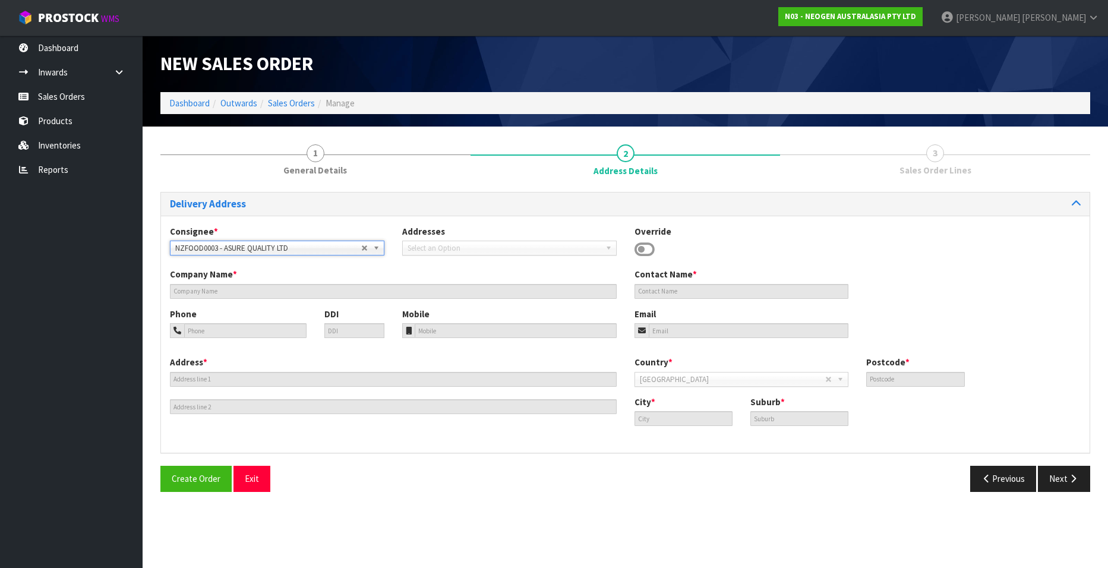
type input "ASURE QUALITY LTD"
type input "[STREET_ADDRESS]"
type input "0600"
type input "[GEOGRAPHIC_DATA]"
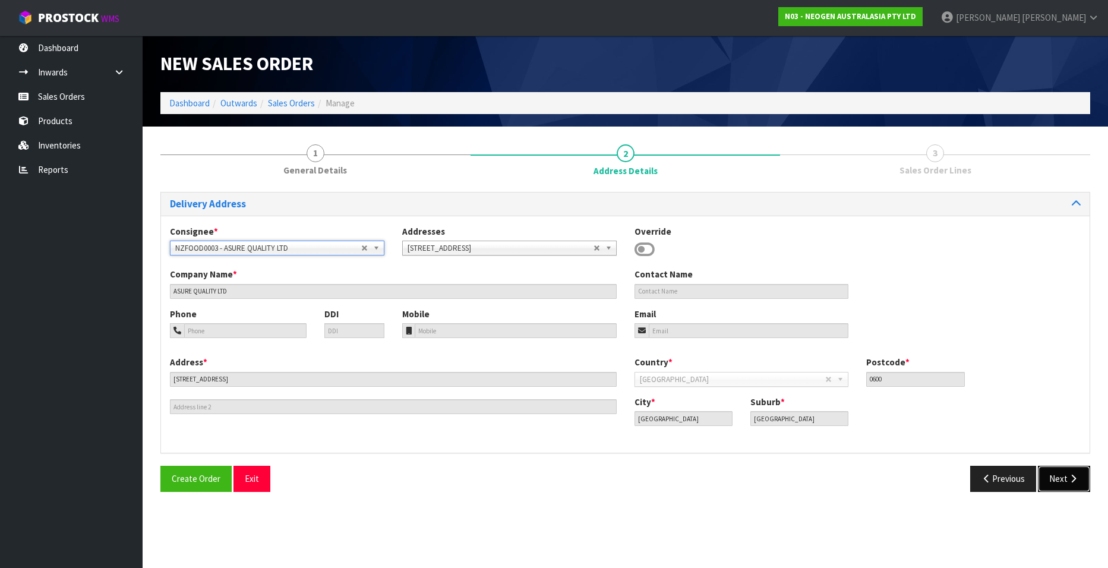
click at [1061, 479] on button "Next" at bounding box center [1064, 479] width 52 height 26
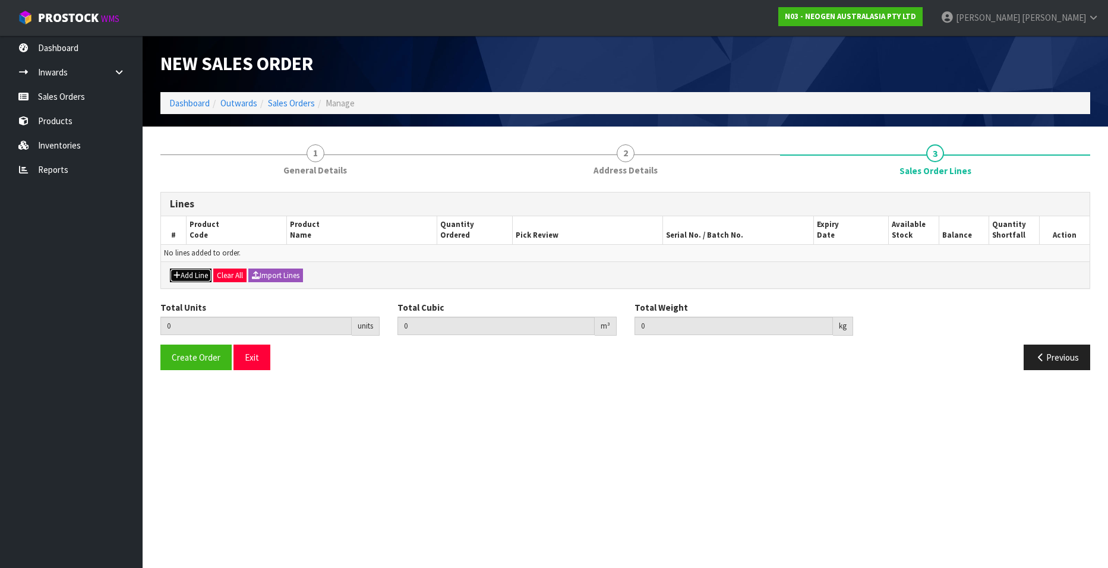
click at [191, 277] on button "Add Line" at bounding box center [191, 276] width 42 height 14
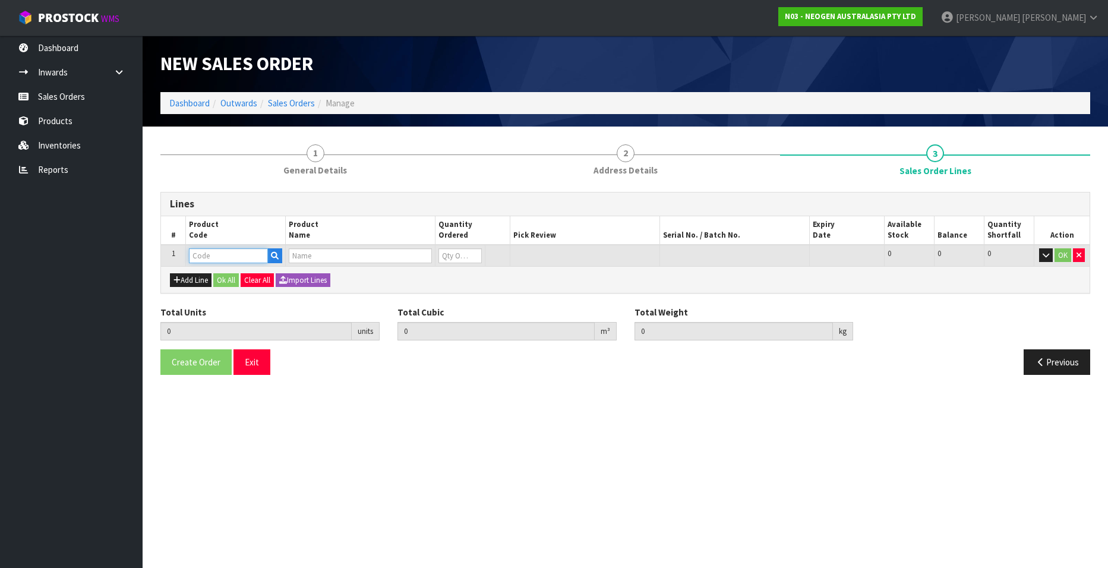
click at [199, 254] on input "text" at bounding box center [228, 255] width 79 height 15
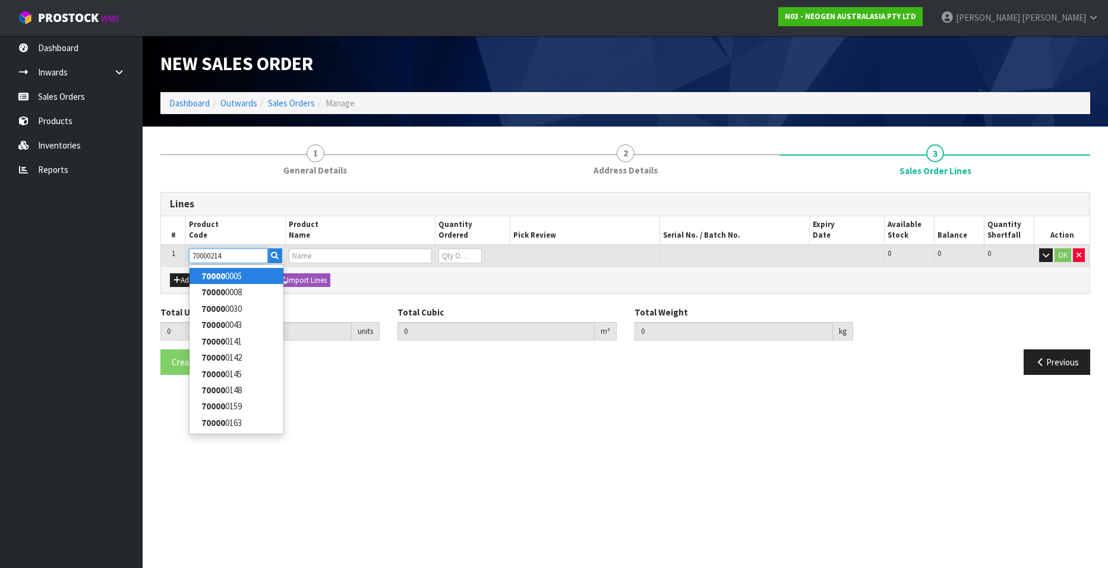
type input "700002148"
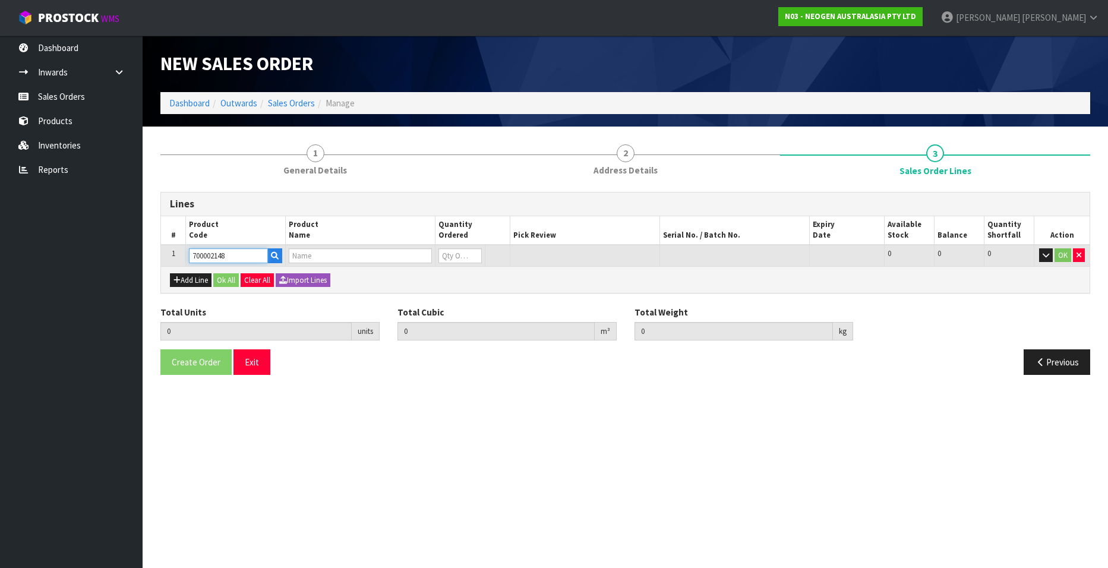
type input "0.000000"
type input "0.000"
type input "7100040141 - 6477 PETRIFILM RAPD YNM CT PLT 500EA/CS"
type input "0"
type input "700002148"
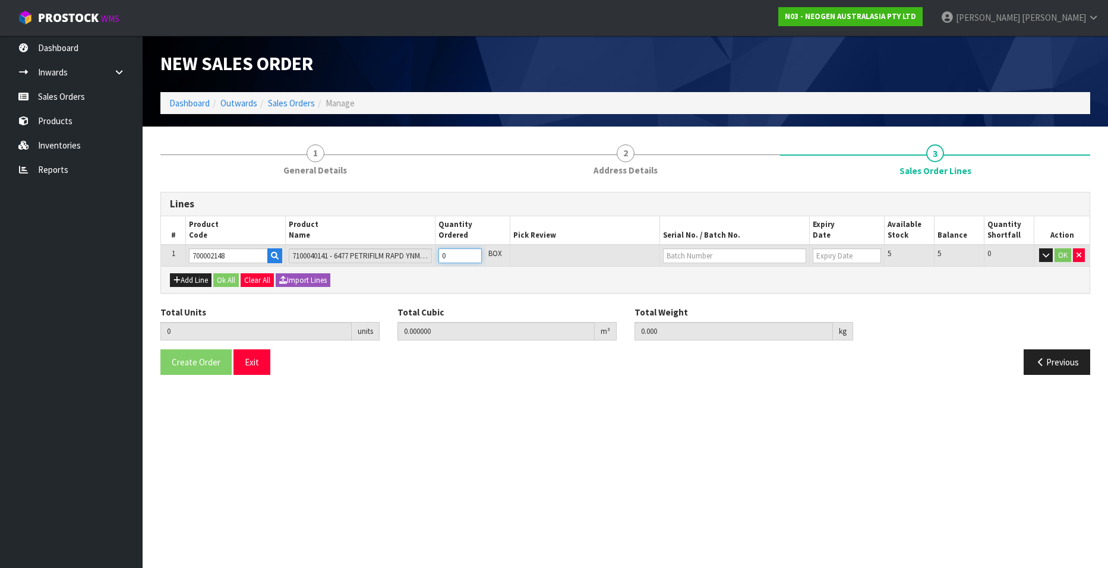
type input "1"
type input "0.009842"
type input "1.6"
type input "1"
click at [474, 254] on input "1" at bounding box center [459, 255] width 43 height 15
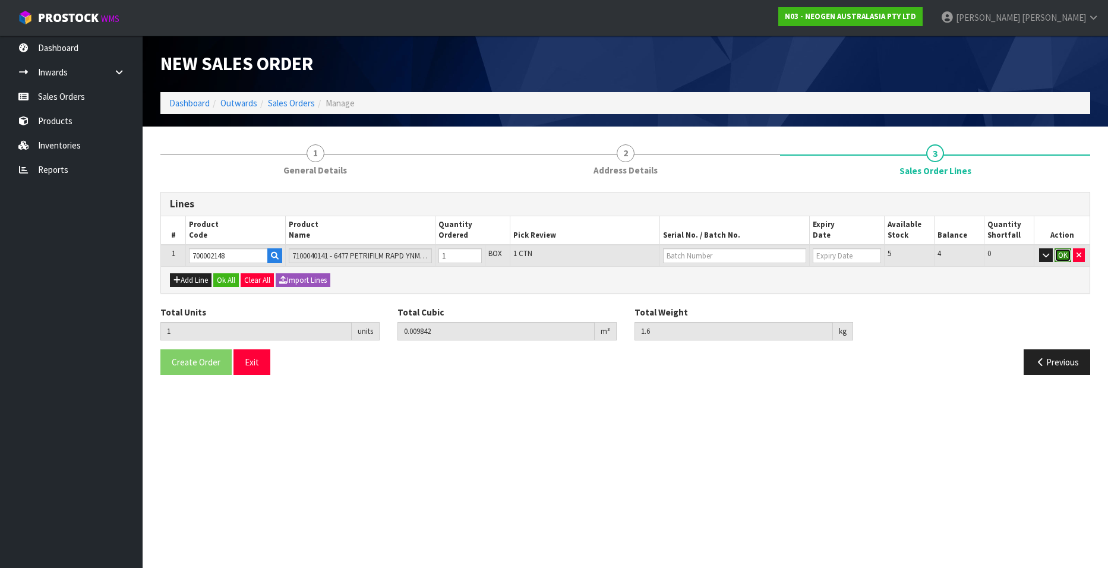
click at [1064, 251] on button "OK" at bounding box center [1063, 255] width 17 height 14
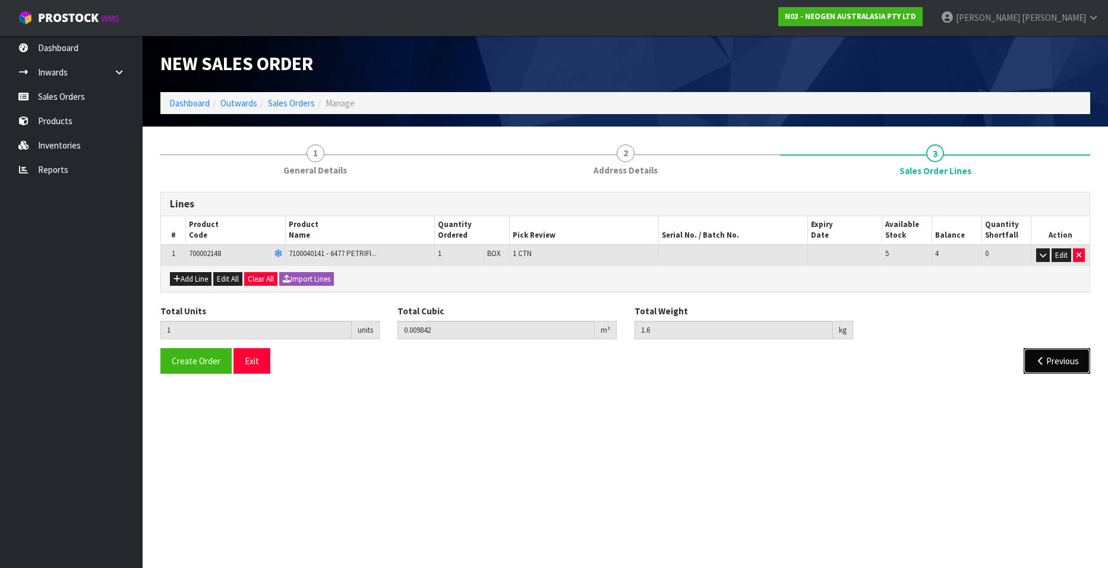
click at [1045, 357] on icon "button" at bounding box center [1040, 361] width 11 height 9
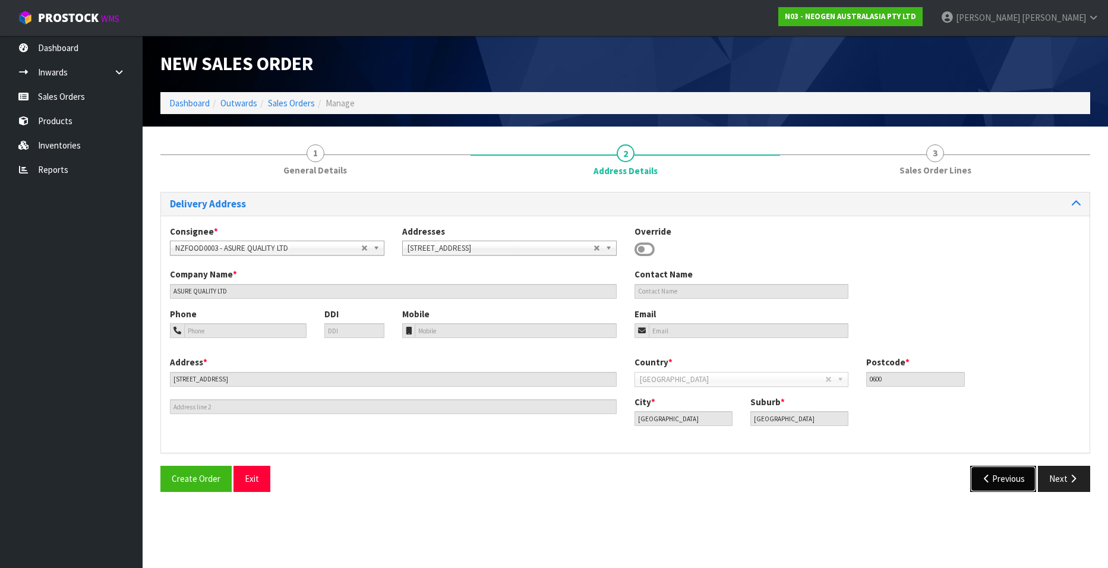
click at [1013, 479] on button "Previous" at bounding box center [1003, 479] width 67 height 26
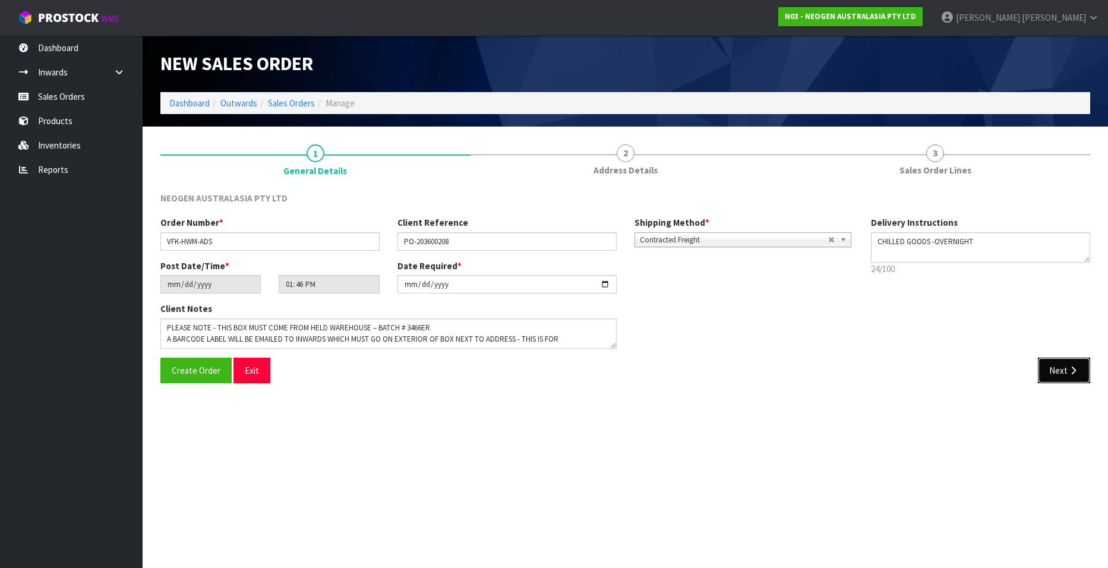
click at [1053, 368] on button "Next" at bounding box center [1064, 371] width 52 height 26
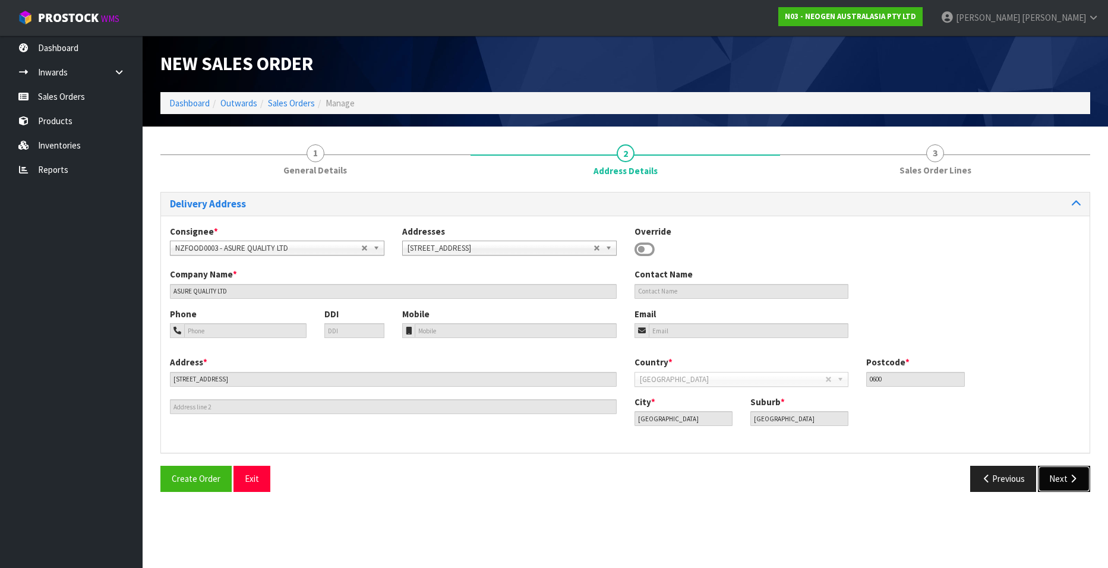
click at [1055, 475] on button "Next" at bounding box center [1064, 479] width 52 height 26
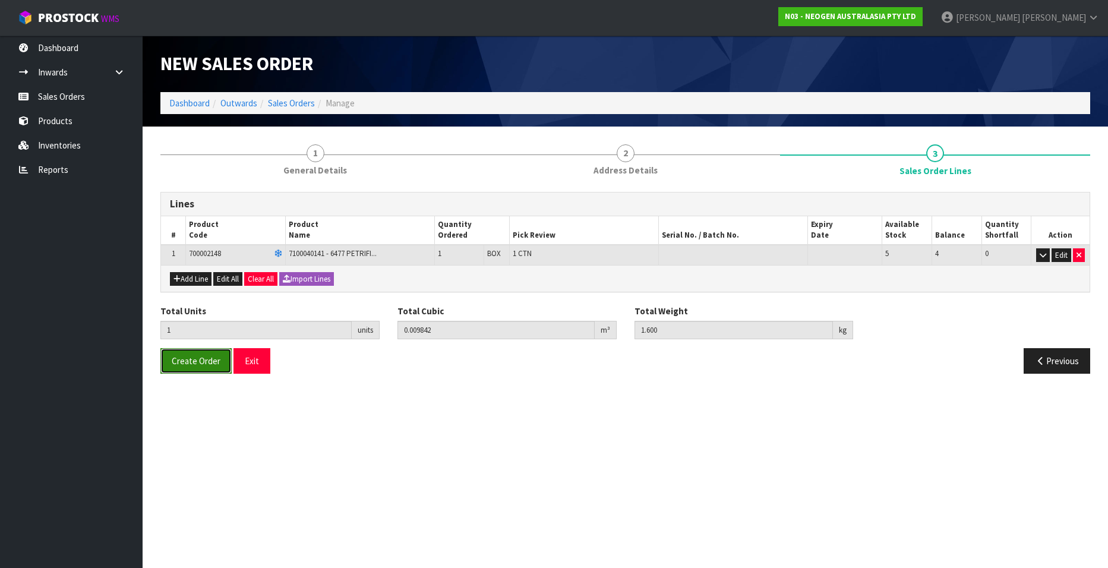
click at [189, 357] on span "Create Order" at bounding box center [196, 360] width 49 height 11
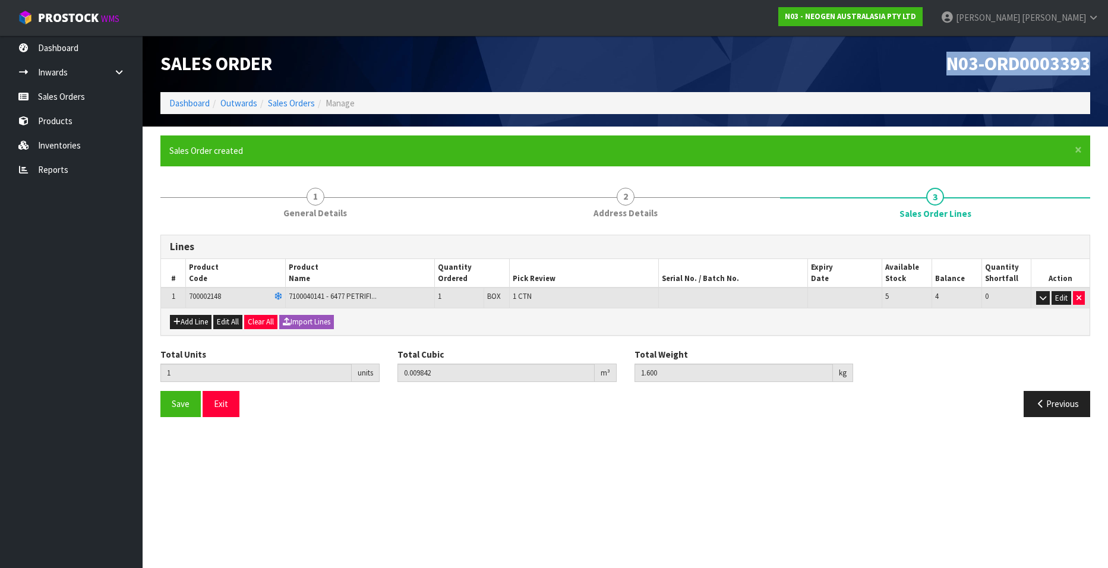
drag, startPoint x: 948, startPoint y: 65, endPoint x: 1092, endPoint y: 64, distance: 143.8
click at [1092, 64] on div "N03-ORD0003393" at bounding box center [863, 64] width 474 height 56
copy span "N03-ORD0003393"
click at [288, 101] on link "Sales Orders" at bounding box center [291, 102] width 47 height 11
